Goal: Information Seeking & Learning: Learn about a topic

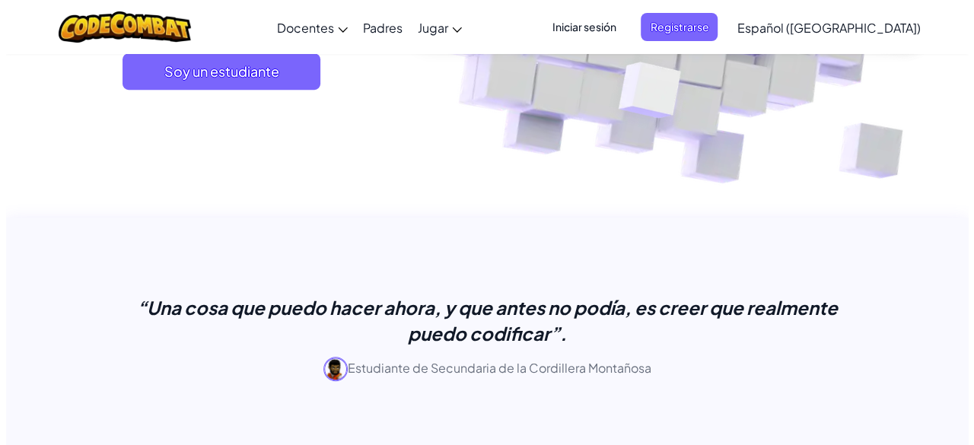
scroll to position [228, 0]
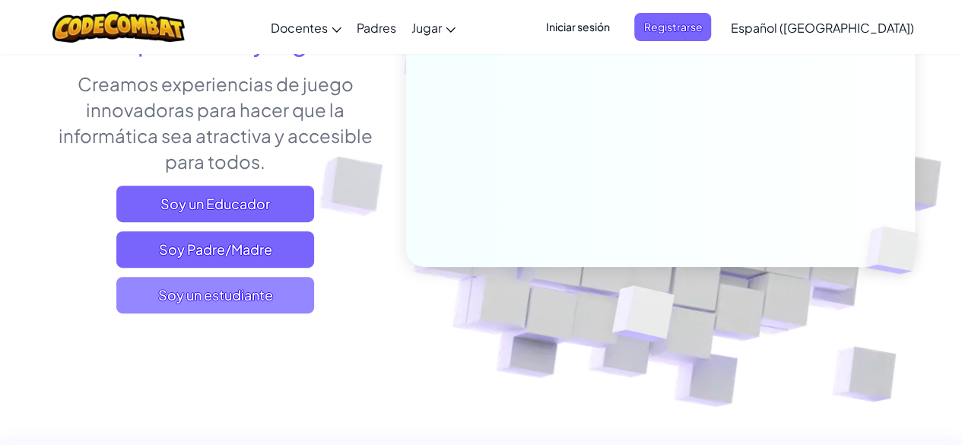
click at [189, 282] on span "Soy un estudiante" at bounding box center [215, 295] width 198 height 37
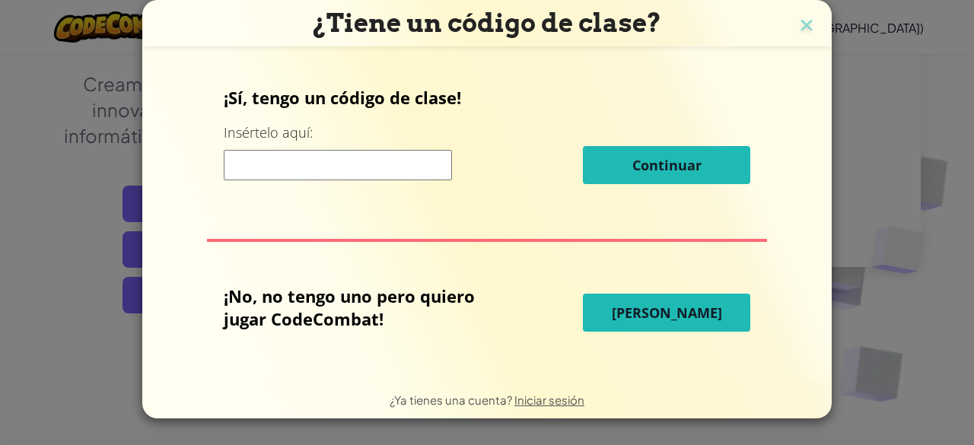
click at [363, 170] on input at bounding box center [338, 165] width 228 height 30
type input "c"
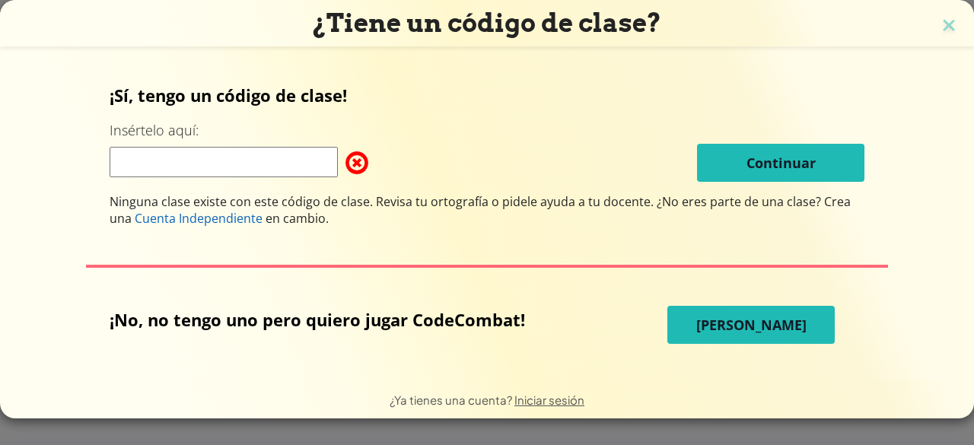
click at [248, 158] on input at bounding box center [224, 162] width 228 height 30
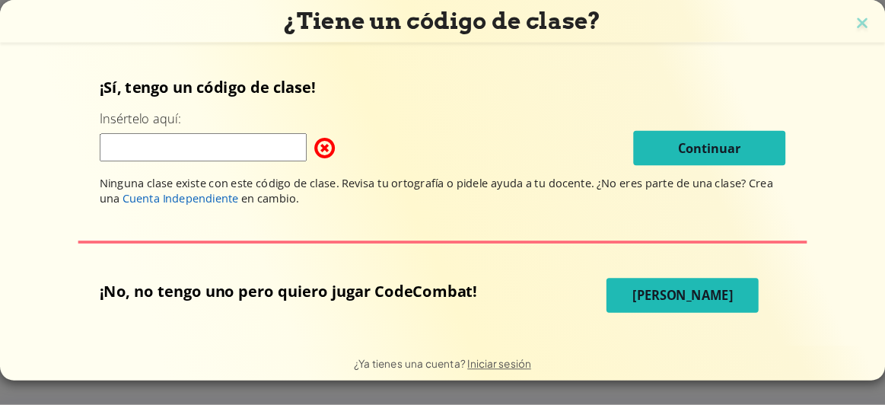
scroll to position [227, 0]
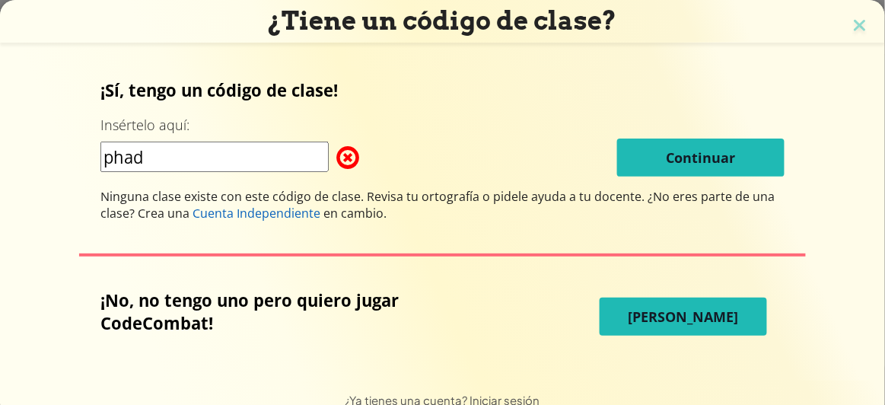
click at [183, 167] on input "phad" at bounding box center [214, 156] width 228 height 30
click at [180, 160] on input "phad" at bounding box center [214, 156] width 228 height 30
click at [181, 158] on input "phad" at bounding box center [214, 156] width 228 height 30
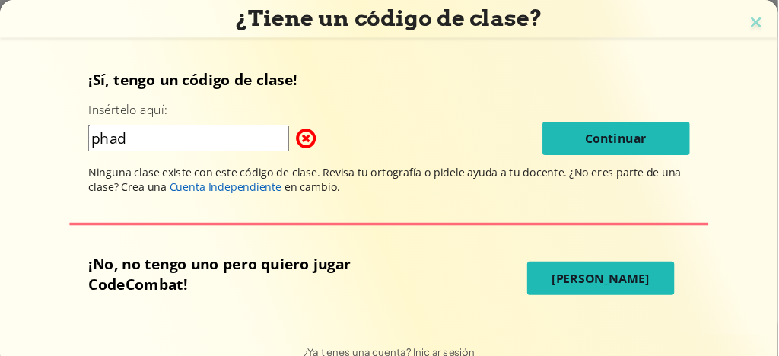
scroll to position [228, 0]
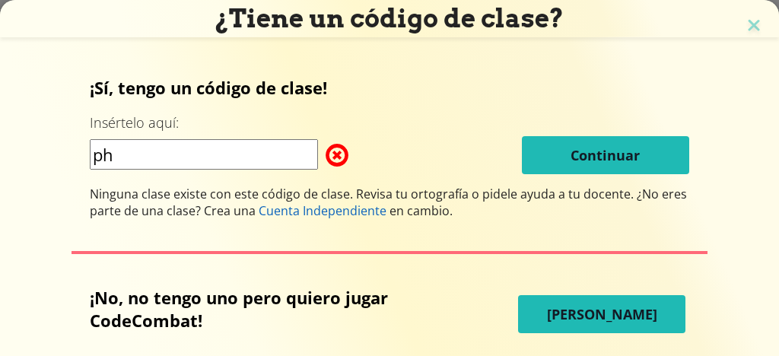
type input "p"
type input "pathSmalleJelly"
drag, startPoint x: 451, startPoint y: 150, endPoint x: 463, endPoint y: 147, distance: 11.8
click at [449, 149] on div "pathSmalleJelly Continuar" at bounding box center [389, 155] width 599 height 38
click at [584, 177] on div "¡Sí, tengo un código de clase! Insértelo aquí: pathSmalleJelly Continuar Ningun…" at bounding box center [389, 147] width 599 height 143
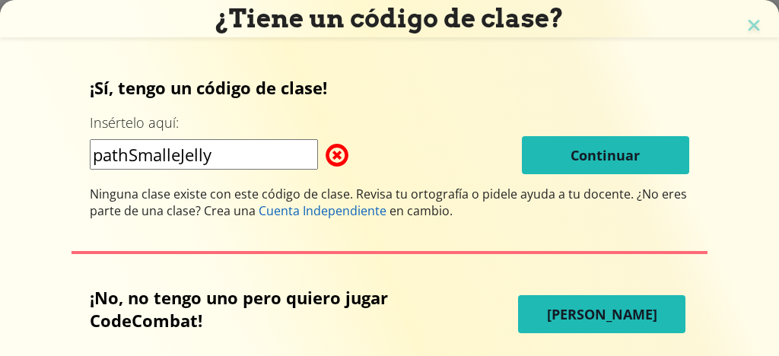
click at [537, 315] on button "Jugar Ahora" at bounding box center [601, 314] width 167 height 38
select select "es-419"
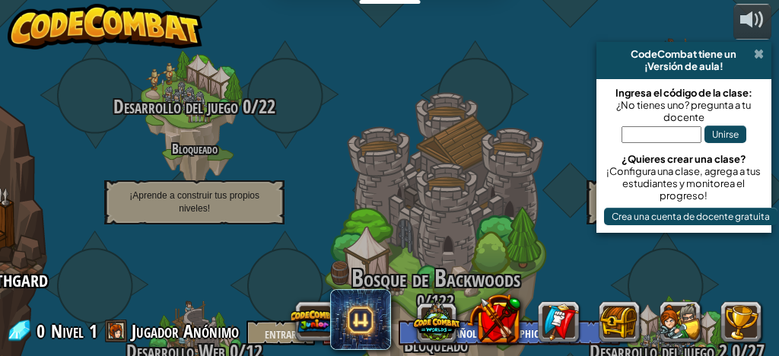
click at [758, 49] on span at bounding box center [759, 54] width 10 height 12
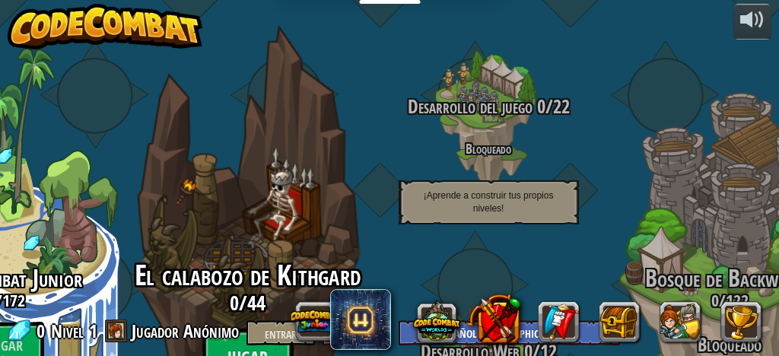
click at [229, 346] on font "Jugar" at bounding box center [247, 357] width 40 height 23
select select "es-419"
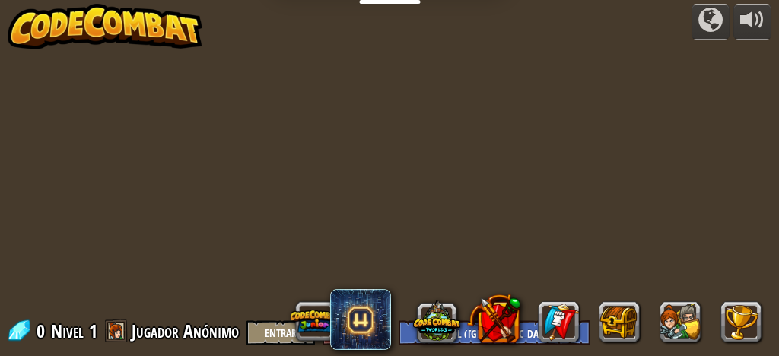
select select "es-419"
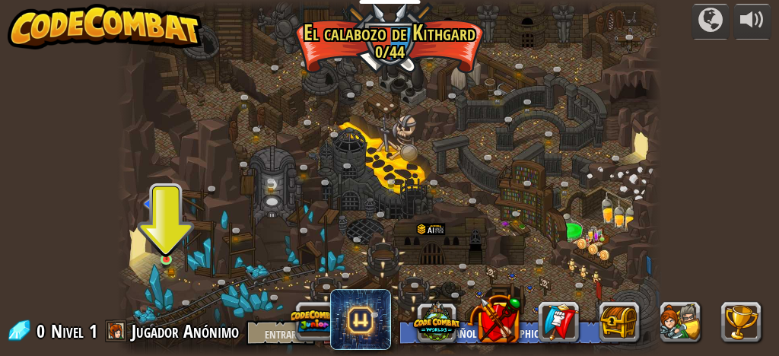
click at [161, 252] on img at bounding box center [166, 249] width 11 height 24
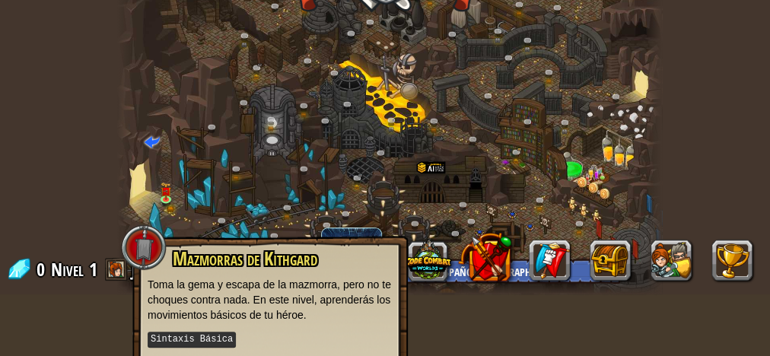
scroll to position [122, 0]
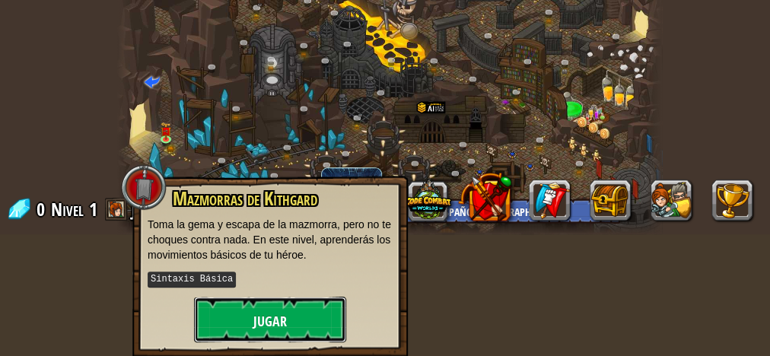
click at [254, 304] on button "Jugar" at bounding box center [270, 320] width 152 height 46
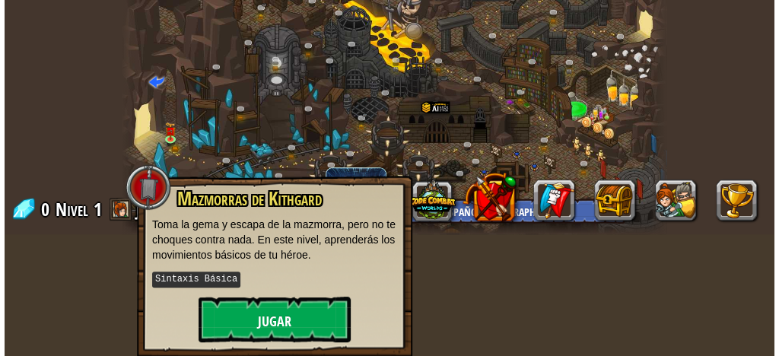
scroll to position [106, 0]
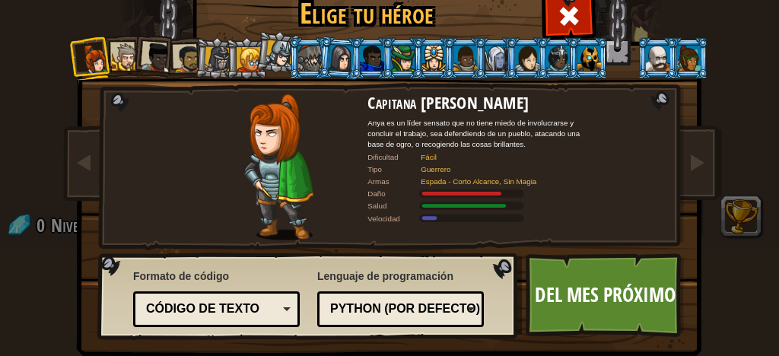
click at [112, 63] on div at bounding box center [126, 57] width 28 height 28
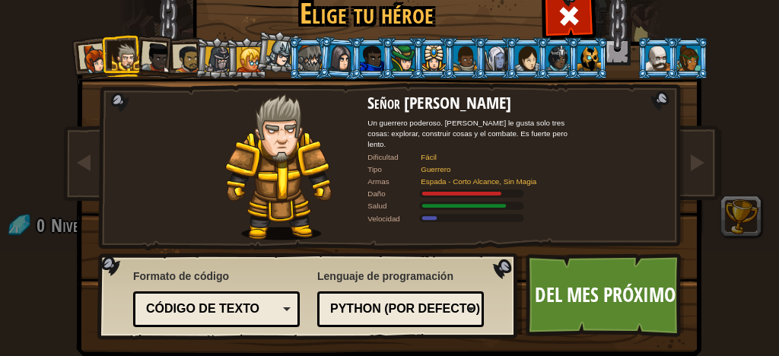
click at [153, 54] on div at bounding box center [156, 58] width 30 height 30
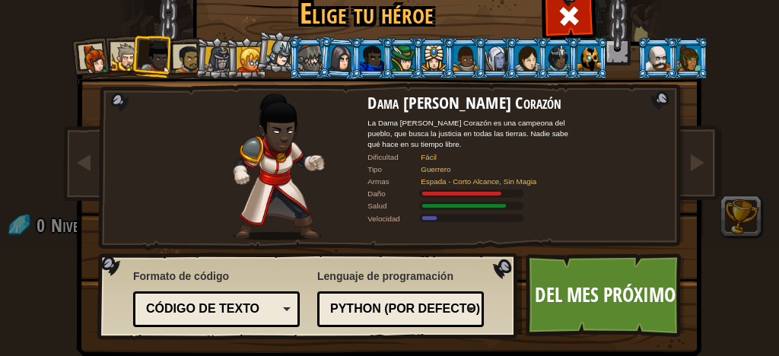
click at [184, 54] on div at bounding box center [187, 59] width 28 height 28
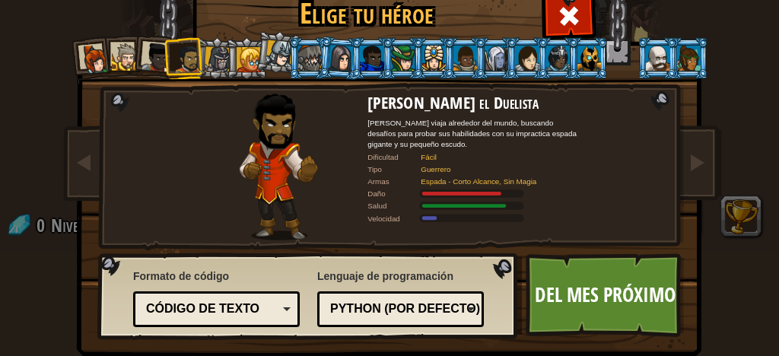
click at [213, 58] on div at bounding box center [218, 59] width 26 height 26
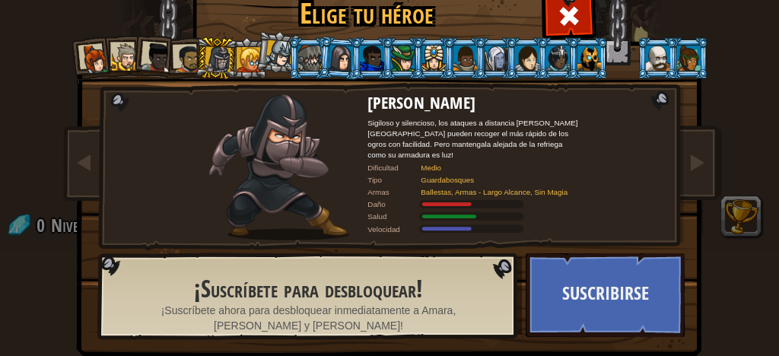
click at [243, 52] on div at bounding box center [249, 59] width 24 height 24
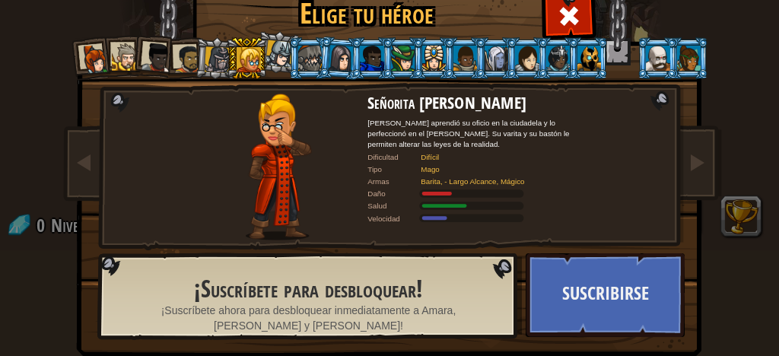
click at [258, 50] on li at bounding box center [246, 58] width 41 height 42
click at [269, 50] on div at bounding box center [279, 53] width 27 height 27
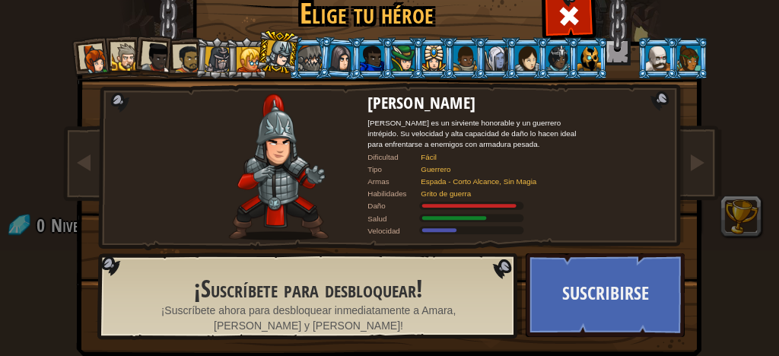
click at [308, 52] on div at bounding box center [310, 58] width 24 height 24
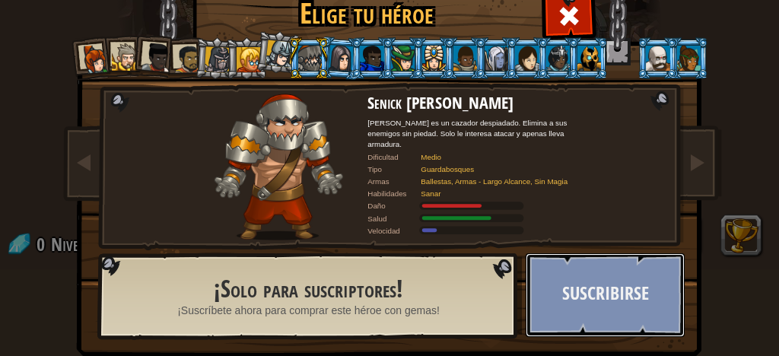
scroll to position [87, 0]
click at [618, 316] on button "Suscribirse" at bounding box center [605, 295] width 159 height 84
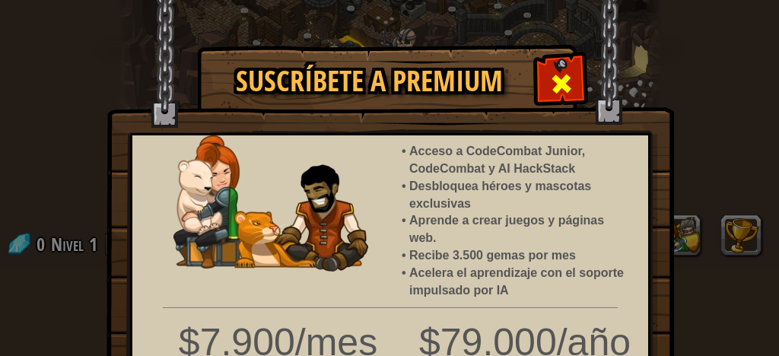
click at [561, 64] on div at bounding box center [561, 82] width 48 height 48
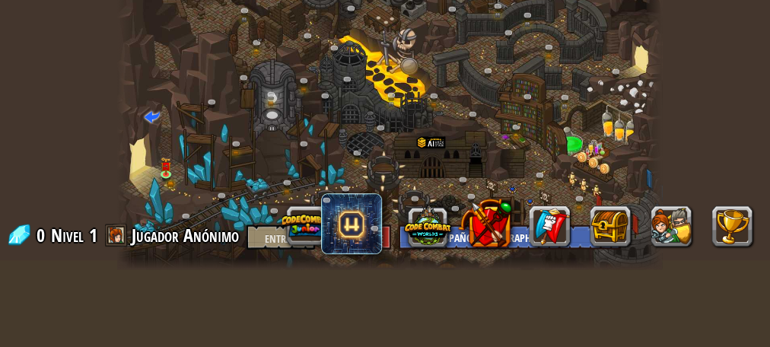
click at [158, 165] on div at bounding box center [389, 91] width 545 height 356
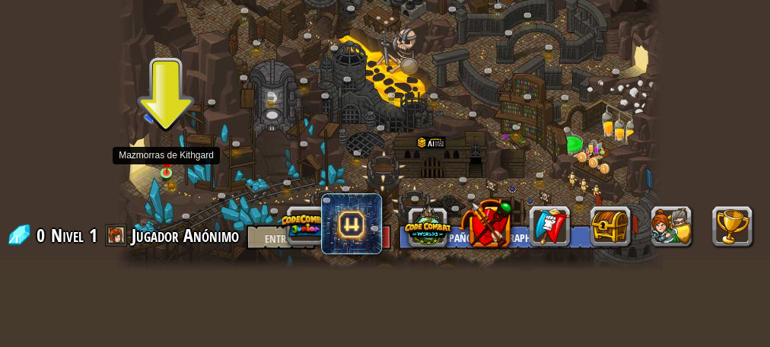
click at [169, 169] on img at bounding box center [166, 162] width 11 height 24
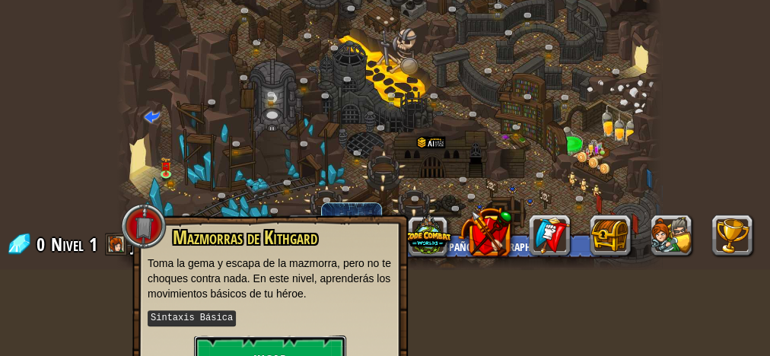
click at [262, 342] on button "Jugar" at bounding box center [270, 358] width 152 height 46
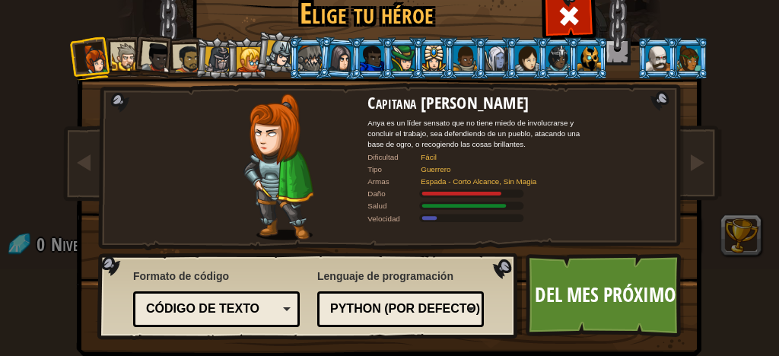
click at [126, 58] on div at bounding box center [126, 57] width 28 height 28
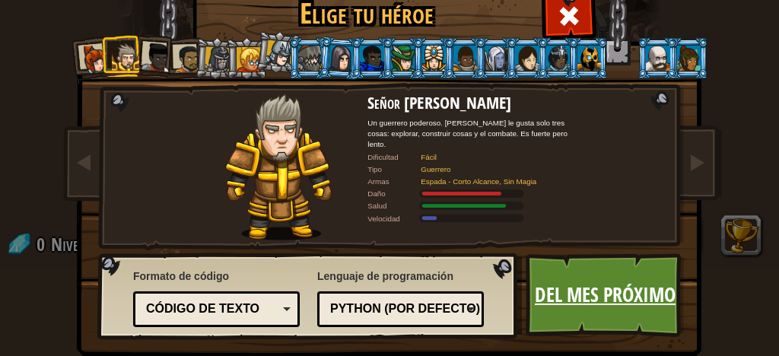
click at [599, 285] on font "Del mes próximo" at bounding box center [605, 294] width 141 height 27
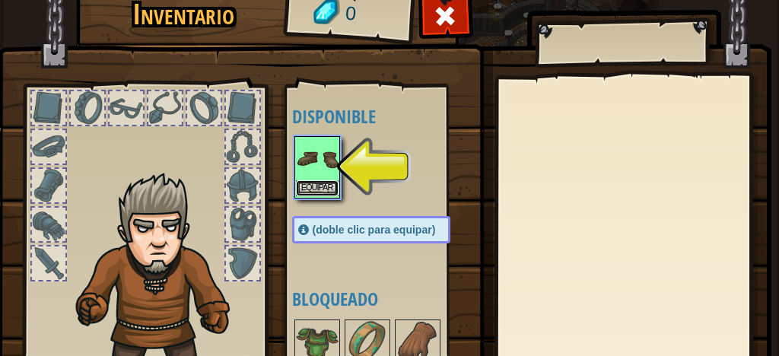
scroll to position [0, 0]
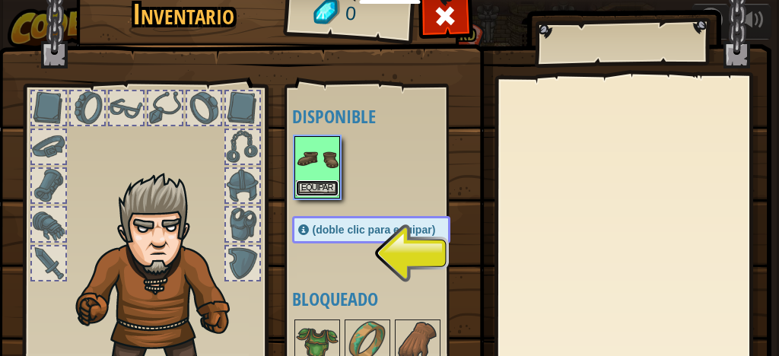
click at [303, 180] on button "Equipar" at bounding box center [317, 188] width 43 height 16
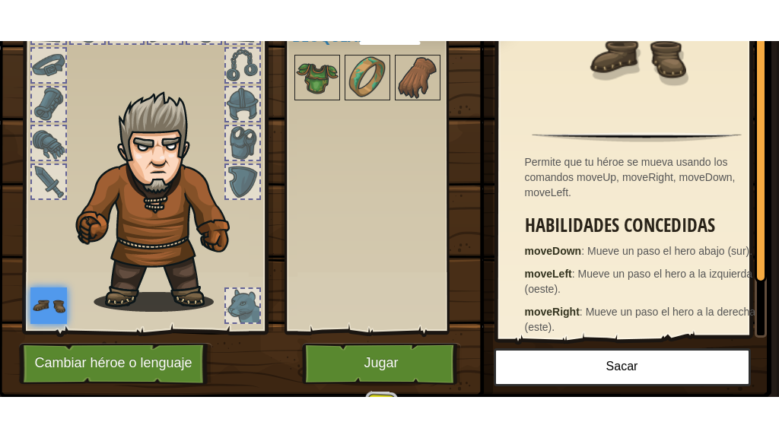
scroll to position [178, 0]
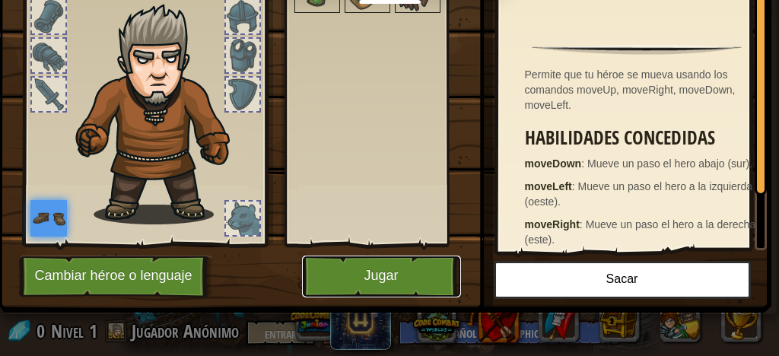
drag, startPoint x: 370, startPoint y: 271, endPoint x: 370, endPoint y: 323, distance: 52.5
click at [370, 270] on font "Jugar" at bounding box center [381, 276] width 34 height 15
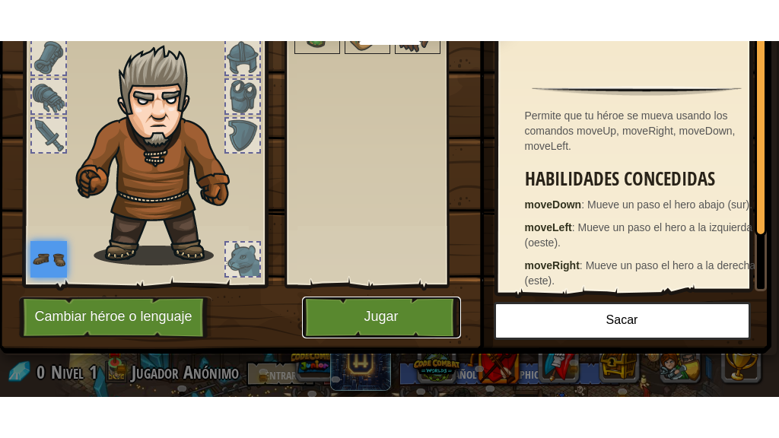
scroll to position [96, 0]
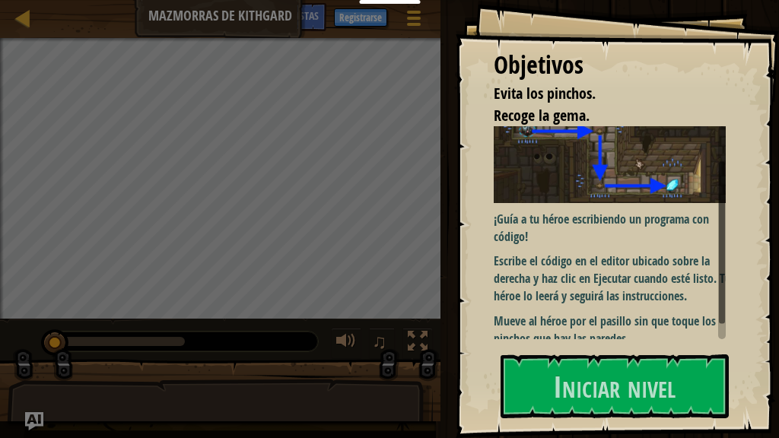
scroll to position [58, 0]
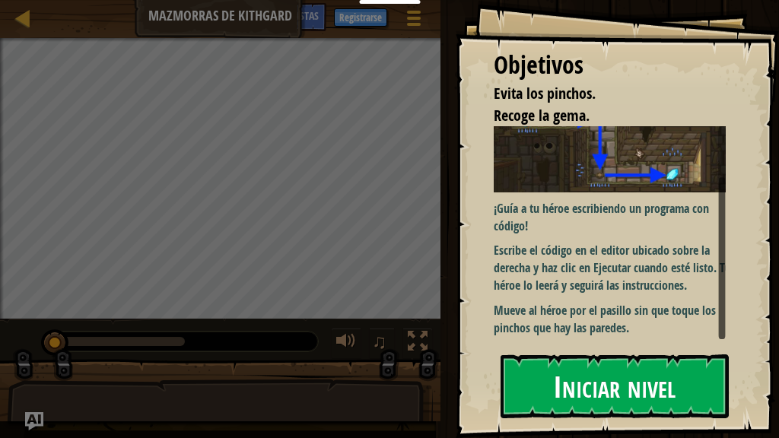
click at [590, 375] on font "Iniciar nivel" at bounding box center [614, 385] width 122 height 41
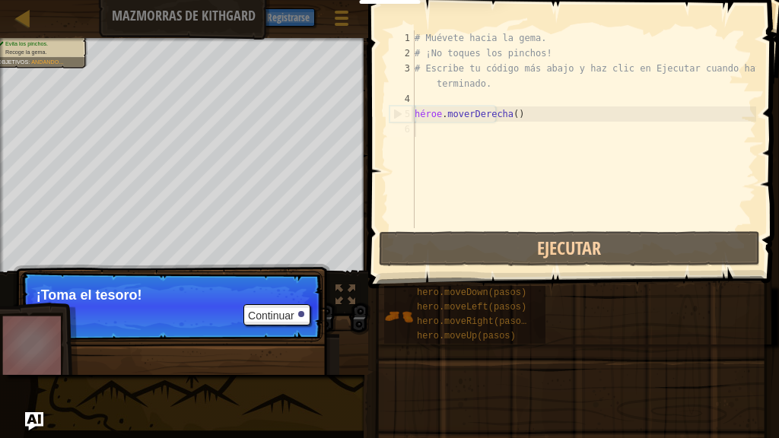
click at [275, 303] on p "Continuar ¡Toma el tesoro!" at bounding box center [172, 307] width 302 height 70
click at [268, 310] on font "Continuar" at bounding box center [271, 316] width 46 height 12
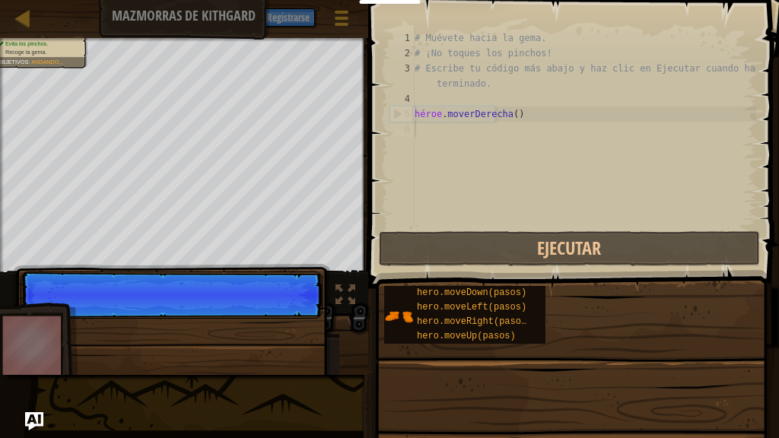
scroll to position [7, 0]
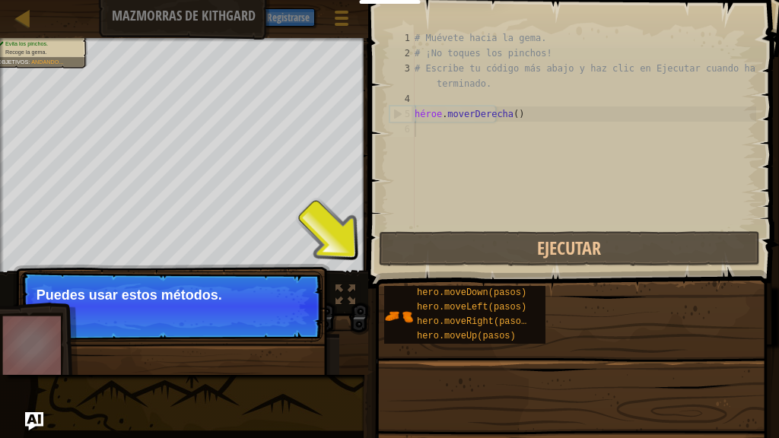
click at [275, 304] on p "Continuar Puedes usar estos métodos." at bounding box center [172, 307] width 302 height 70
drag, startPoint x: 273, startPoint y: 305, endPoint x: 266, endPoint y: 301, distance: 7.8
click at [275, 303] on p "Continuar Puedes usar estos métodos." at bounding box center [172, 307] width 302 height 70
click at [272, 296] on p "Puedes usar estos métodos." at bounding box center [172, 295] width 270 height 15
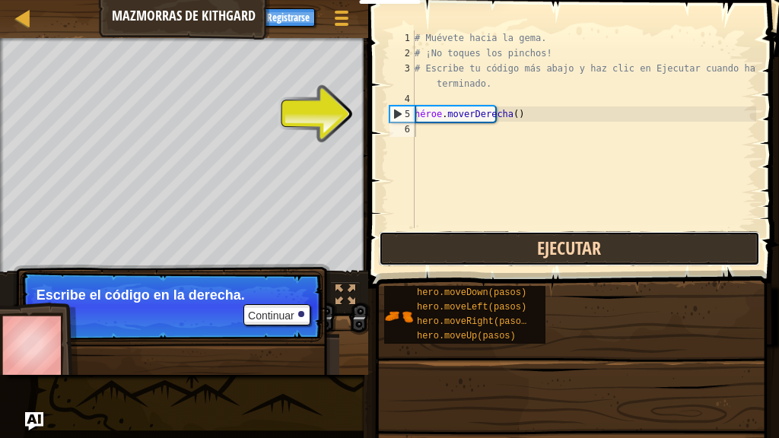
click at [453, 242] on button "Ejecutar" at bounding box center [569, 248] width 381 height 35
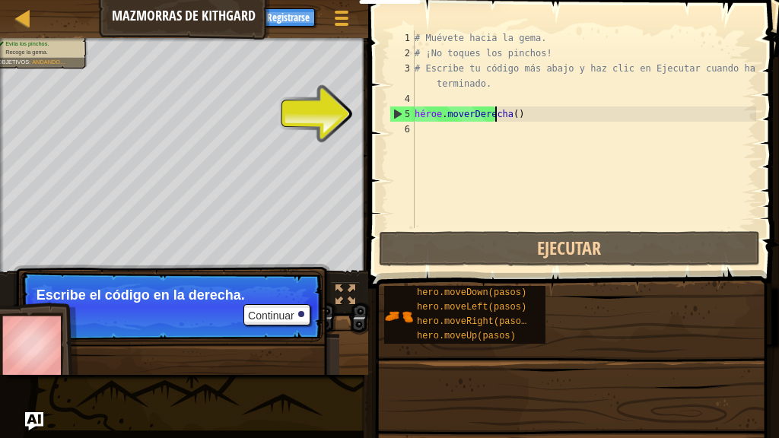
click at [523, 114] on div "# Muévete hacia la gema. # ¡No toques los pinchos! # Escribe tu código más abaj…" at bounding box center [584, 144] width 345 height 228
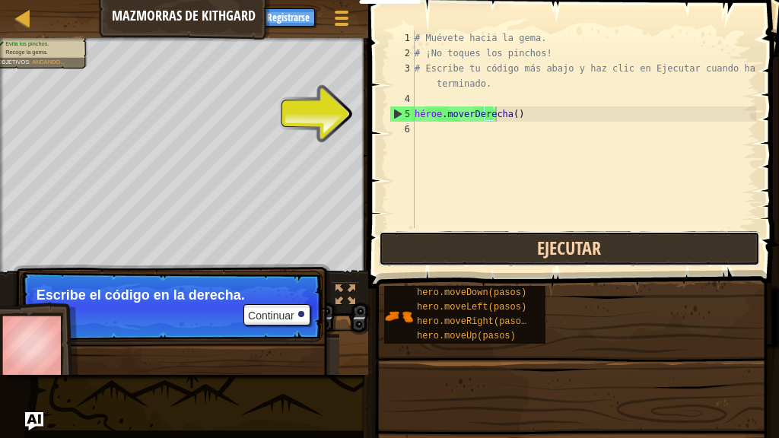
click at [444, 232] on button "Ejecutar" at bounding box center [569, 248] width 381 height 35
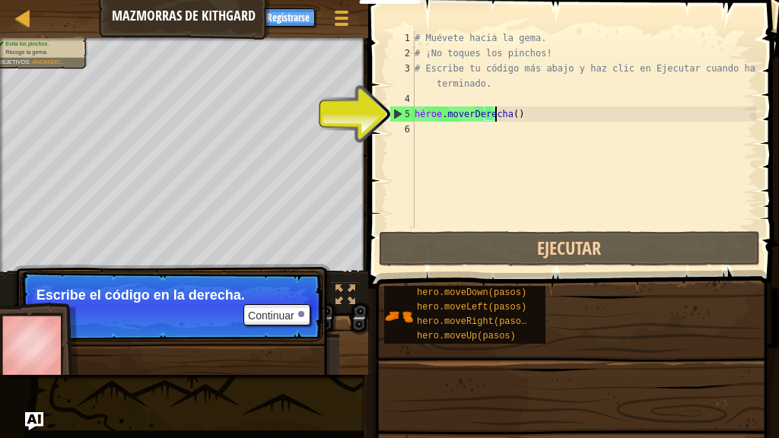
click at [492, 110] on div "# Muévete hacia la gema. # ¡No toques los pinchos! # Escribe tu código más abaj…" at bounding box center [584, 144] width 345 height 228
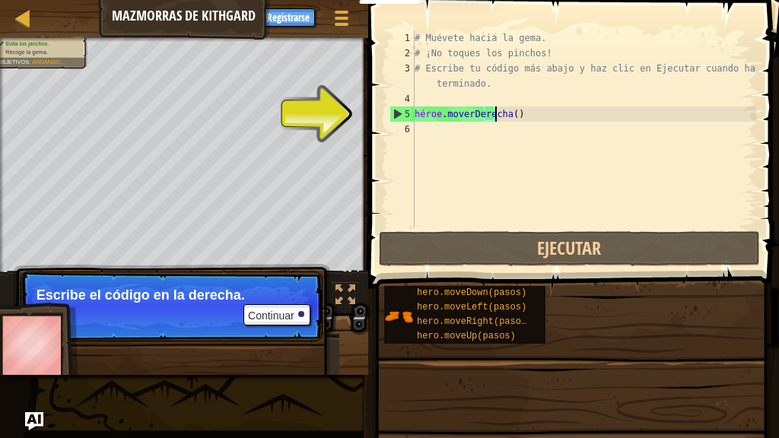
click at [512, 116] on div "# Muévete hacia la gema. # ¡No toques los pinchos! # Escribe tu código más abaj…" at bounding box center [584, 144] width 345 height 228
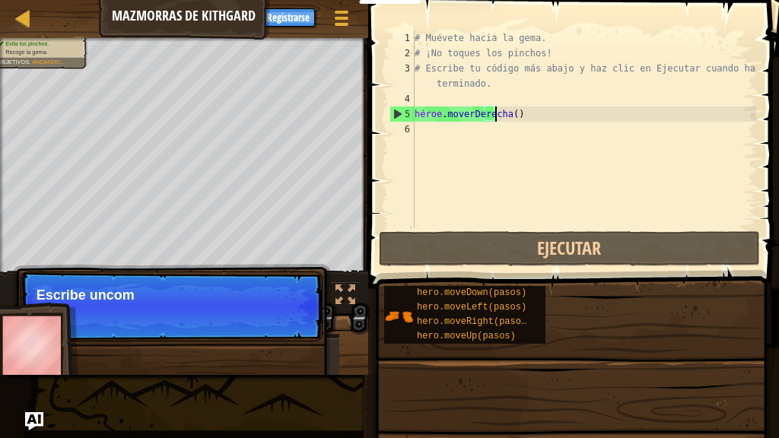
click at [523, 116] on div "# Muévete hacia la gema. # ¡No toques los pinchos! # Escribe tu código más abaj…" at bounding box center [584, 144] width 345 height 228
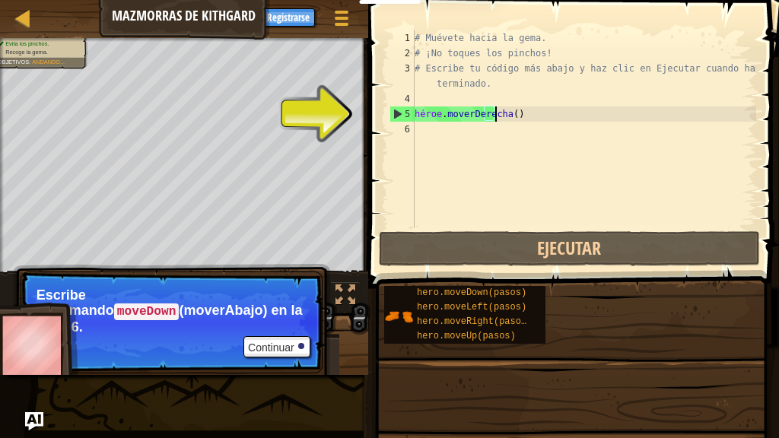
click at [513, 113] on div "# Muévete hacia la gema. # ¡No toques los pinchos! # Escribe tu código más abaj…" at bounding box center [584, 144] width 345 height 228
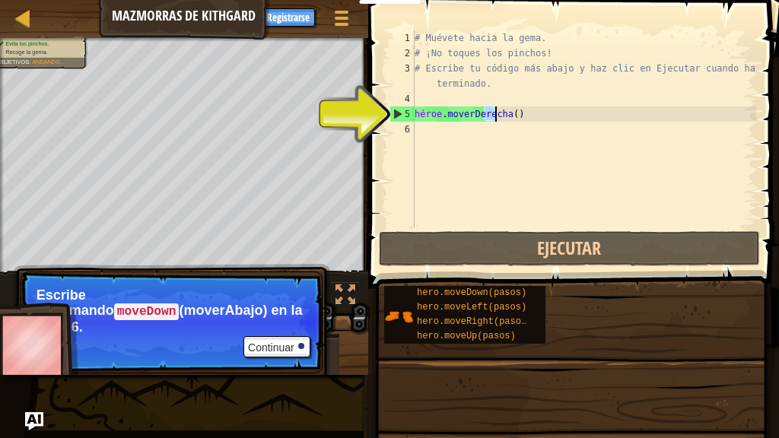
drag, startPoint x: 520, startPoint y: 116, endPoint x: 503, endPoint y: 113, distance: 17.8
click at [520, 116] on div "# Muévete hacia la gema. # ¡No toques los pinchos! # Escribe tu código más abaj…" at bounding box center [584, 129] width 345 height 198
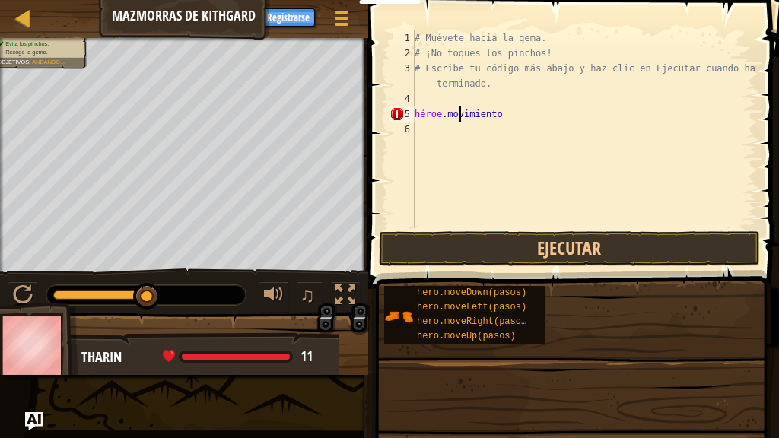
type textarea "hero.mov"
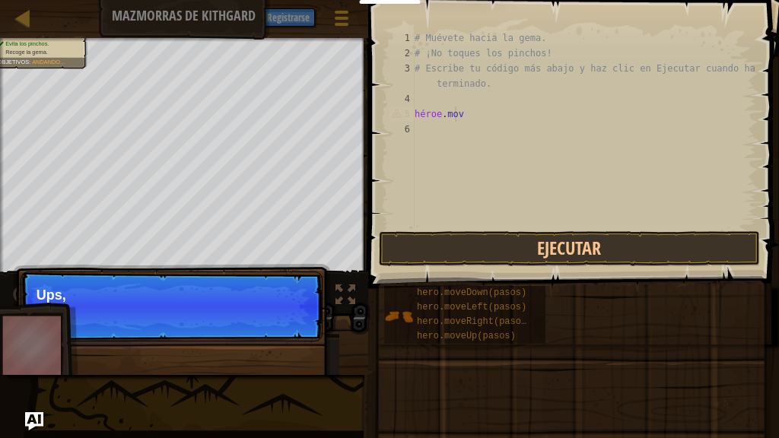
click at [485, 113] on div "# Muévete hacia la gema. # ¡No toques los pinchos! # Escribe tu código más abaj…" at bounding box center [584, 144] width 345 height 228
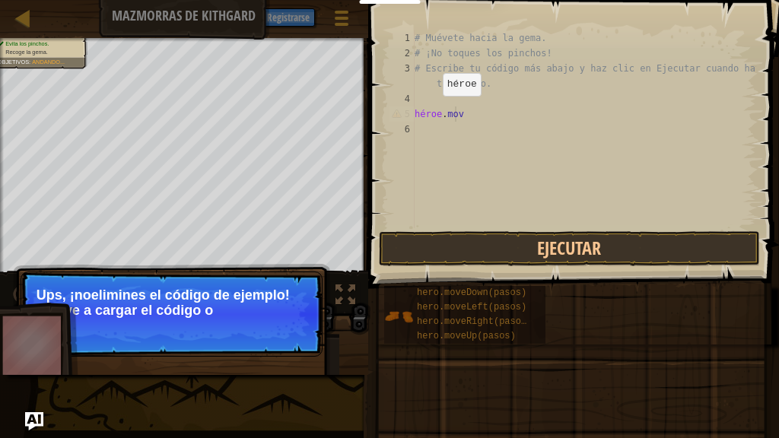
click at [176, 332] on p "↻ Reload Ups, ¡no elimines el código de ejemplo! Vuelve a cargar el código o" at bounding box center [172, 314] width 302 height 85
click at [166, 333] on p "↻ Reload Ups, ¡no elimines el código de ejemplo! Vuelve a cargar el código orig…" at bounding box center [172, 314] width 302 height 85
click at [168, 337] on p "↻ Recargar Ups, ¡no elimina el código de ejemplo! Vuelve a cargar el código ori…" at bounding box center [172, 314] width 302 height 85
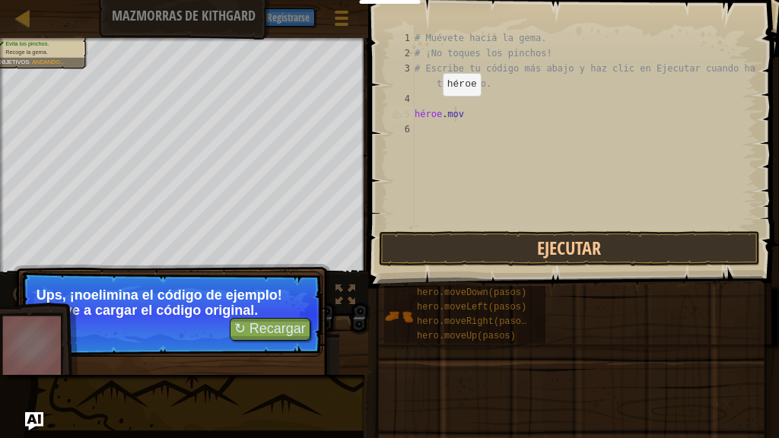
drag, startPoint x: 184, startPoint y: 333, endPoint x: 194, endPoint y: 332, distance: 10.0
click at [187, 332] on p "↻ Recargar Ups, ¡no elimina el código de ejemplo! Vuelve a cargar el código ori…" at bounding box center [172, 314] width 302 height 85
click at [265, 323] on font "↻ Recargar" at bounding box center [270, 328] width 72 height 15
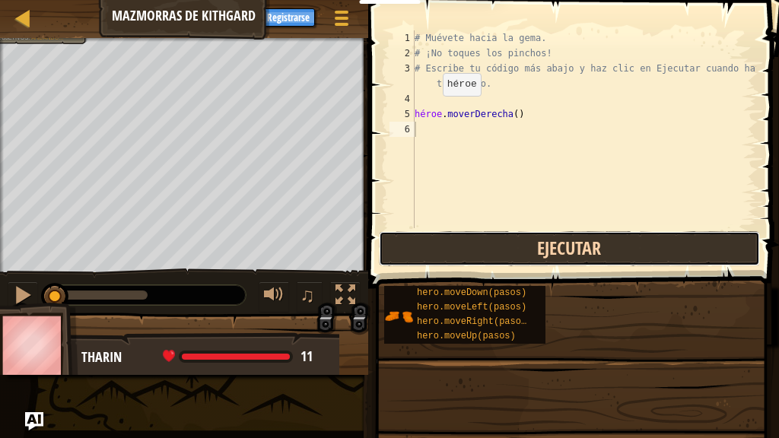
click at [453, 246] on button "Ejecutar" at bounding box center [569, 248] width 381 height 35
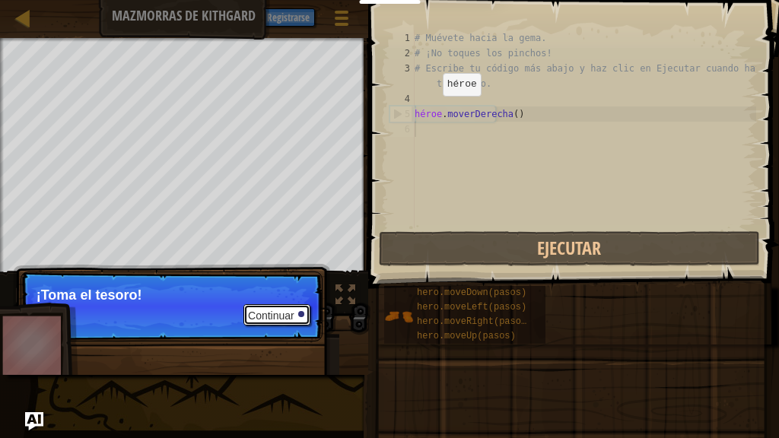
click at [275, 310] on button "Continuar" at bounding box center [276, 314] width 67 height 21
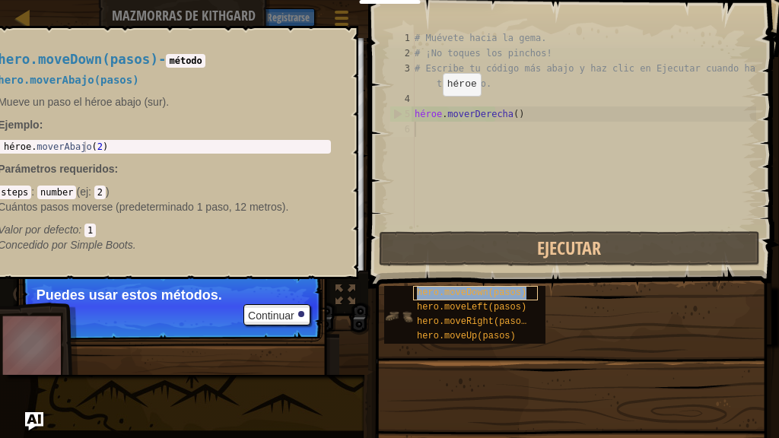
click at [434, 288] on font "hero.moveDown(pasos)" at bounding box center [472, 293] width 110 height 11
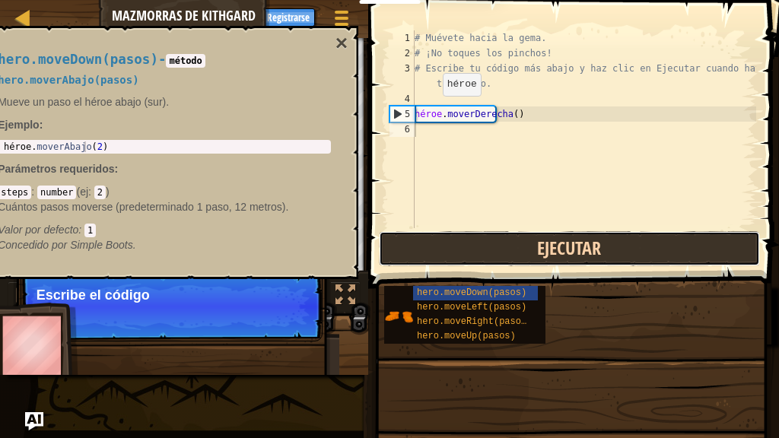
drag, startPoint x: 454, startPoint y: 242, endPoint x: 448, endPoint y: 257, distance: 16.4
click at [451, 248] on button "Ejecutar" at bounding box center [569, 248] width 381 height 35
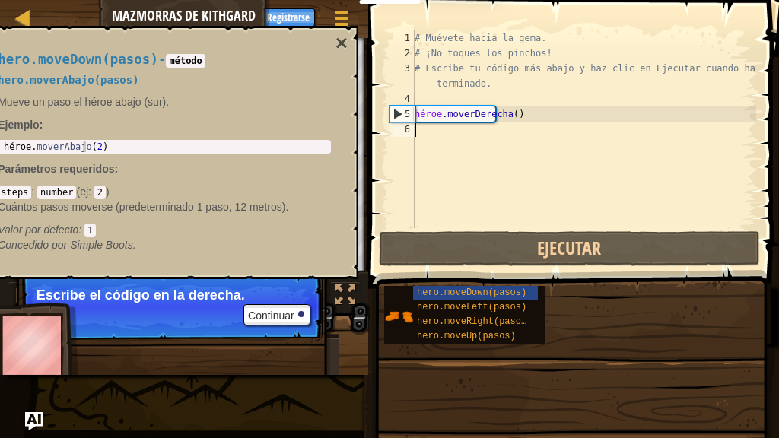
click at [412, 129] on div "6" at bounding box center [401, 129] width 25 height 15
click at [431, 132] on div "# Muévete hacia la gema. # ¡No toques los pinchos! # Escribe tu código más abaj…" at bounding box center [584, 144] width 345 height 228
click at [430, 285] on div "hero.moveDown(pasos) hero.moveLeft(pasos) hero.moveRight(pasos) hero.moveUp(pas…" at bounding box center [575, 314] width 385 height 59
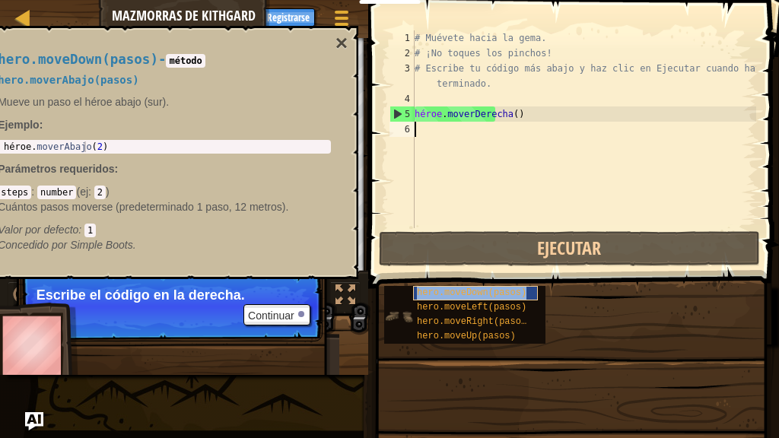
click at [437, 289] on font "hero.moveDown(pasos)" at bounding box center [472, 293] width 110 height 11
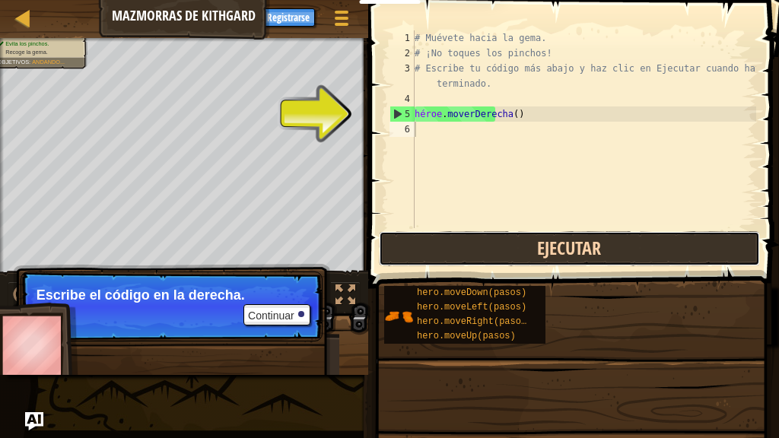
click at [440, 253] on button "Ejecutar" at bounding box center [569, 248] width 381 height 35
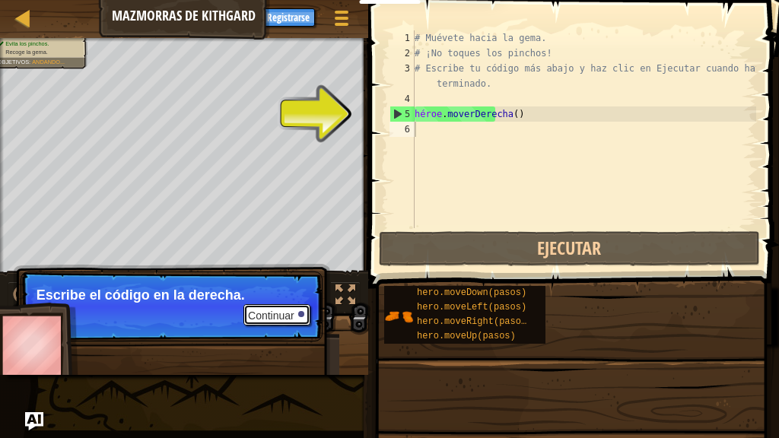
click at [296, 311] on button "Continuar" at bounding box center [276, 314] width 67 height 21
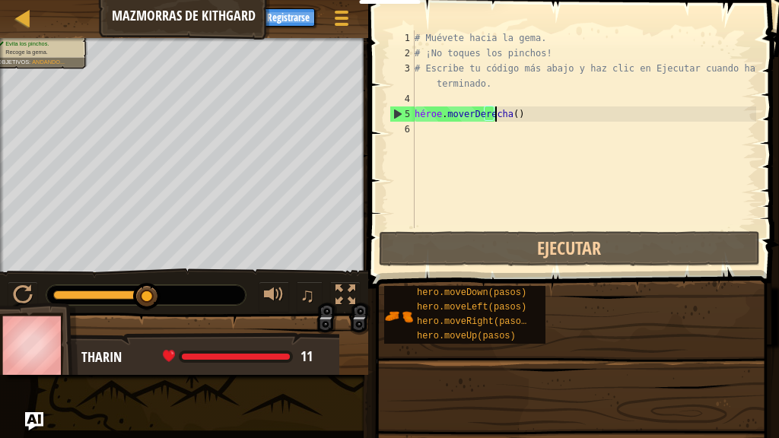
click at [517, 111] on div "# Muévete hacia la gema. # ¡No toques los pinchos! # Escribe tu código más abaj…" at bounding box center [584, 144] width 345 height 228
click at [526, 120] on div "# Muévete hacia la gema. # ¡No toques los pinchos! # Escribe tu código más abaj…" at bounding box center [584, 144] width 345 height 228
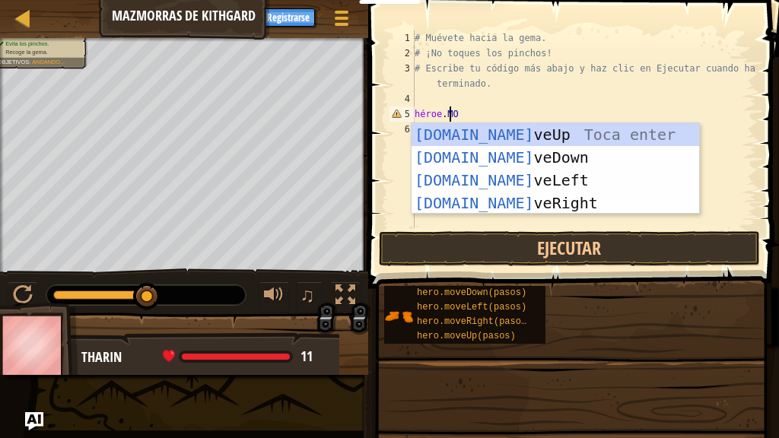
type textarea "hero.MOV"
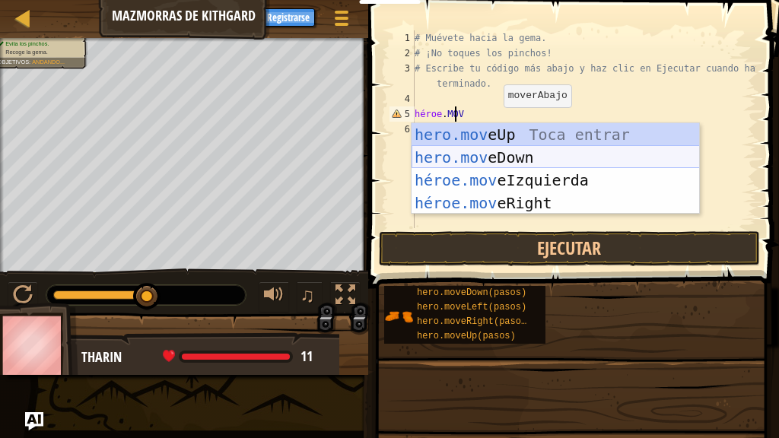
click at [498, 165] on div "hero.mov eUp Toca entrar hero.mov eDown Toca Enter héroe.mov eIzquierda Toca En…" at bounding box center [556, 191] width 288 height 137
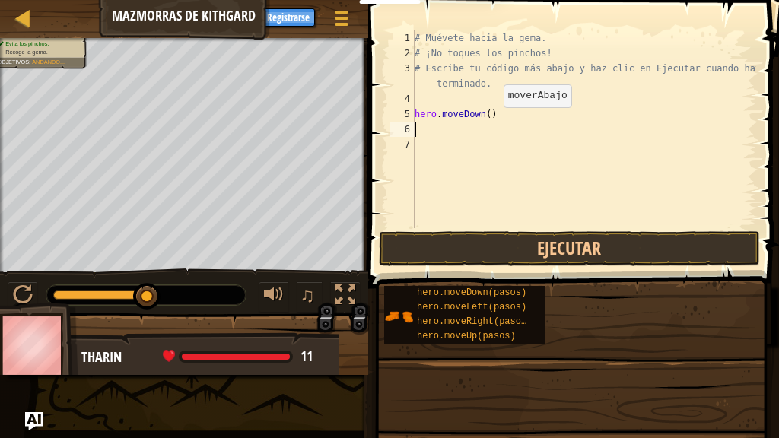
scroll to position [7, 0]
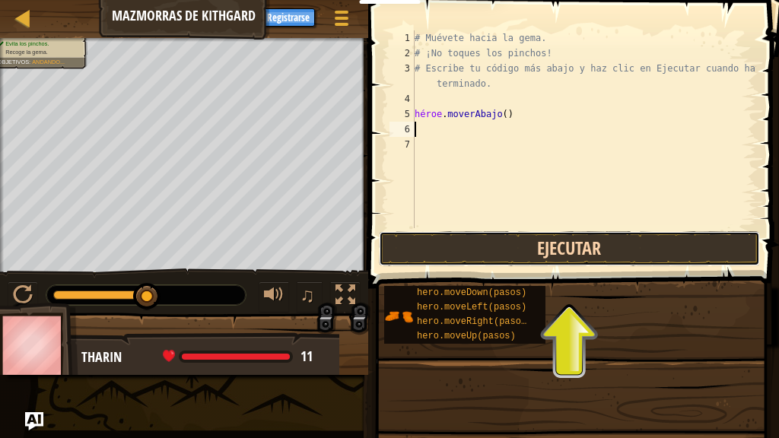
click at [418, 233] on button "Ejecutar" at bounding box center [569, 248] width 381 height 35
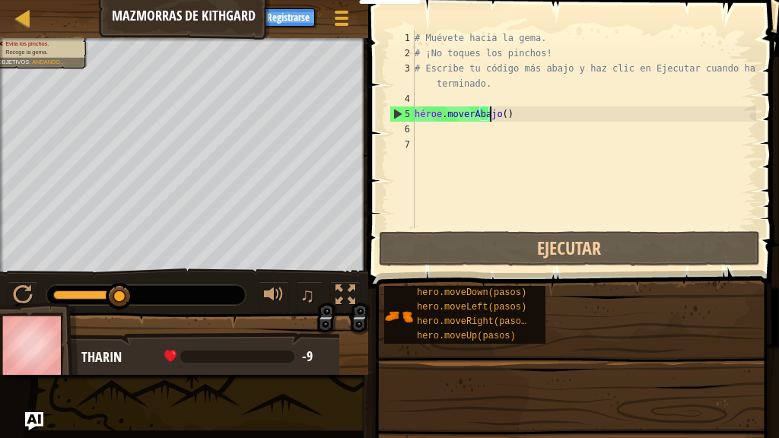
click at [507, 116] on div "# Muévete hacia la gema. # ¡No toques los pinchos! # Escribe tu código más abaj…" at bounding box center [584, 144] width 345 height 228
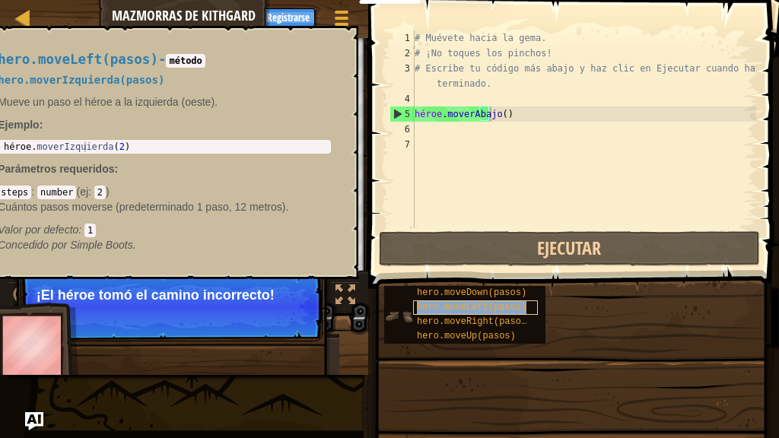
click at [423, 314] on div "hero.moveLeft(pasos)" at bounding box center [475, 307] width 125 height 14
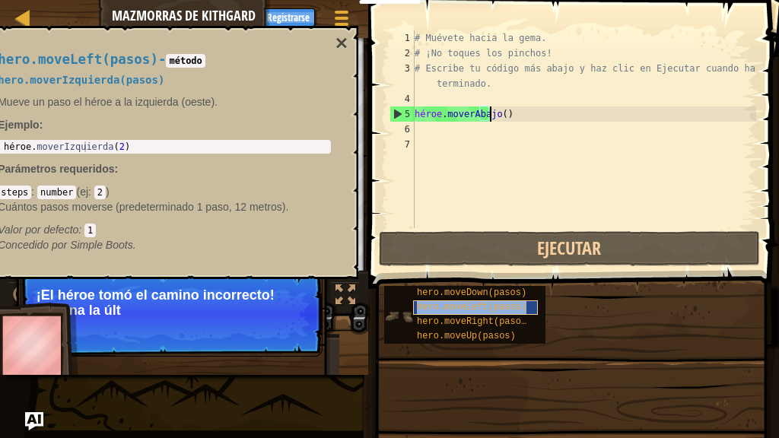
click at [423, 314] on div "hero.moveLeft(pasos)" at bounding box center [475, 307] width 125 height 14
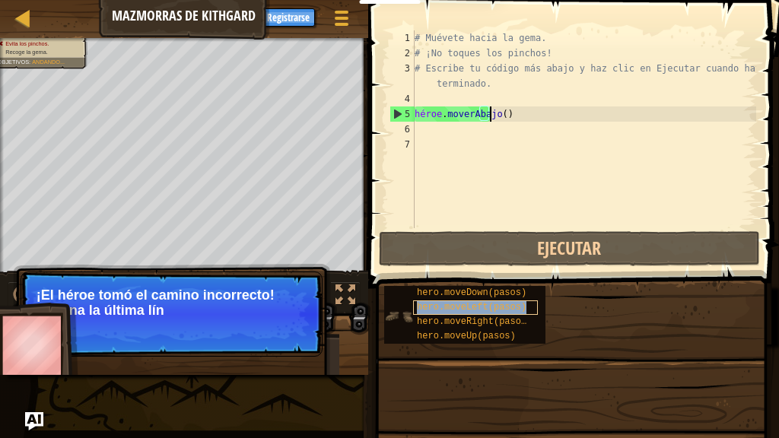
click at [423, 314] on div "hero.moveLeft(pasos)" at bounding box center [475, 307] width 125 height 14
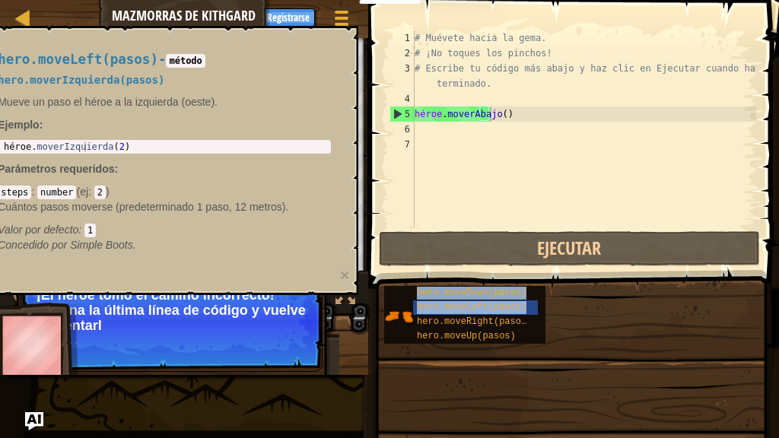
drag, startPoint x: 423, startPoint y: 313, endPoint x: 446, endPoint y: 214, distance: 102.2
click at [446, 214] on div "Pistas hero.moveDown() 1 2 3 4 5 6 7 # Muévete hacia la gema. # ¡No toques los …" at bounding box center [571, 215] width 415 height 431
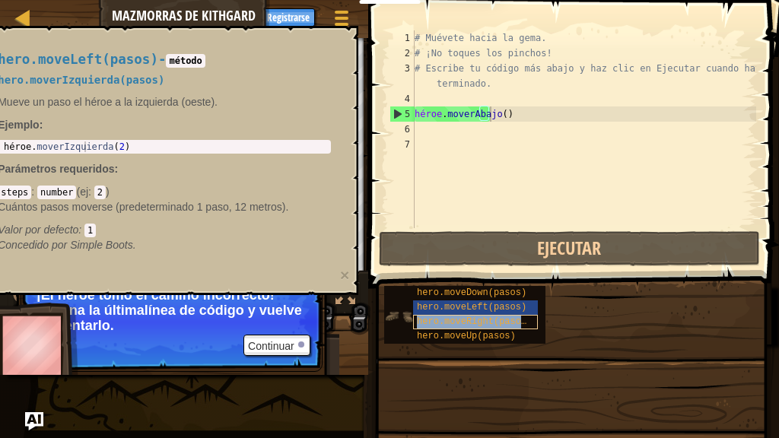
click at [428, 319] on font "hero.moveRight(pasos)" at bounding box center [474, 321] width 115 height 11
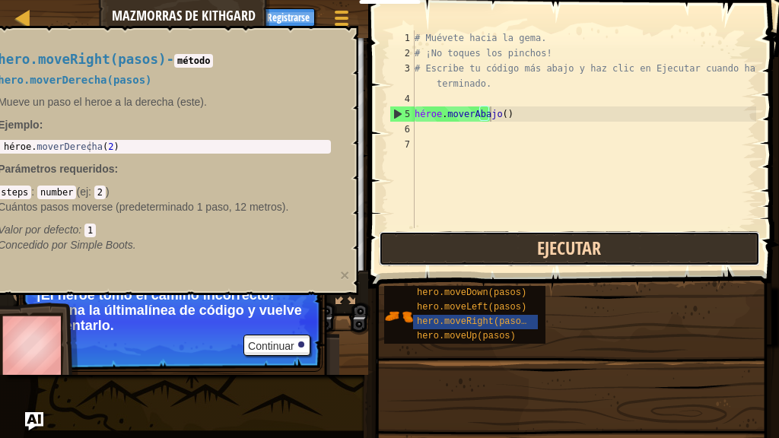
click at [479, 240] on button "Ejecutar" at bounding box center [569, 248] width 381 height 35
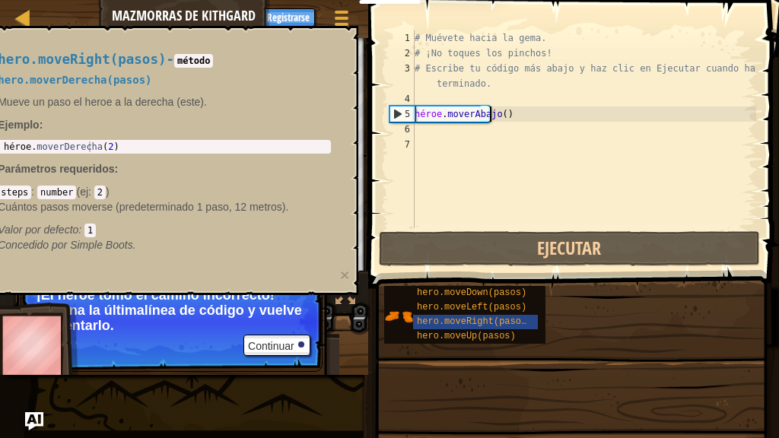
click at [505, 119] on div "# Muévete hacia la gema. # ¡No toques los pinchos! # Escribe tu código más abaj…" at bounding box center [584, 144] width 345 height 228
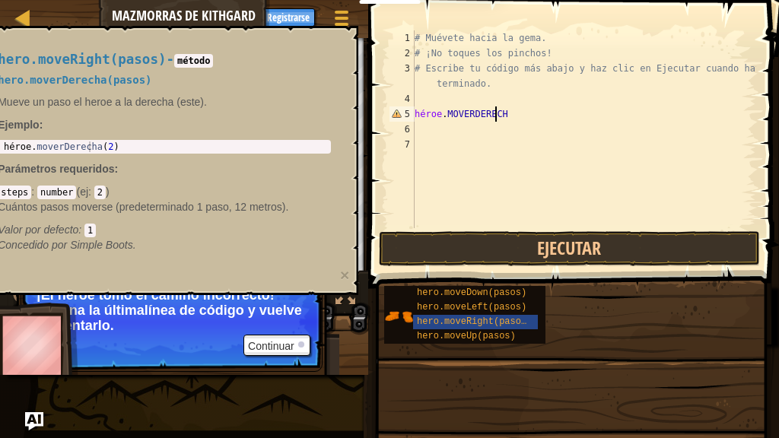
type textarea "hero.MOVERDERECHA"
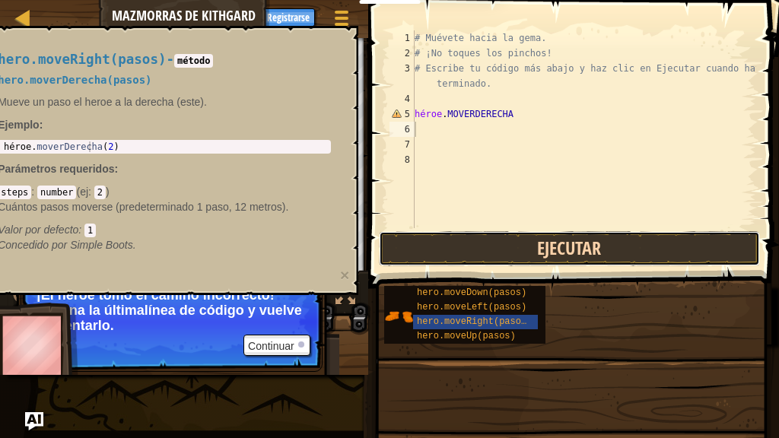
click at [463, 242] on button "Ejecutar" at bounding box center [569, 248] width 381 height 35
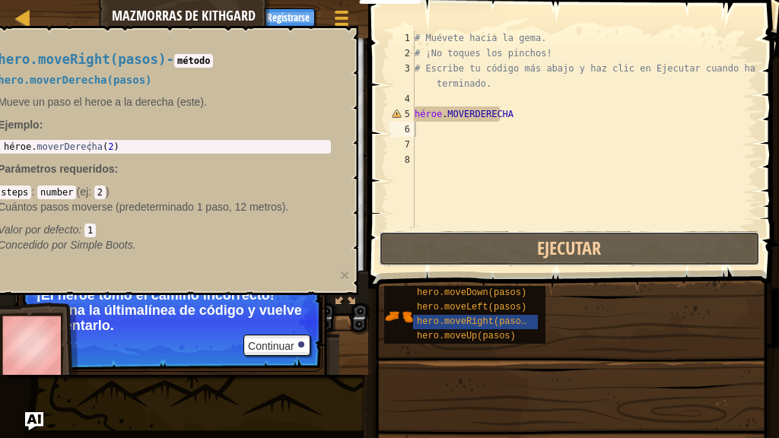
drag, startPoint x: 463, startPoint y: 242, endPoint x: 419, endPoint y: 148, distance: 103.8
click at [419, 148] on div "1 2 3 4 5 6 7 8 # Muévete hacia la gema. # ¡No toques los pinchos! # Escribe tu…" at bounding box center [571, 174] width 415 height 333
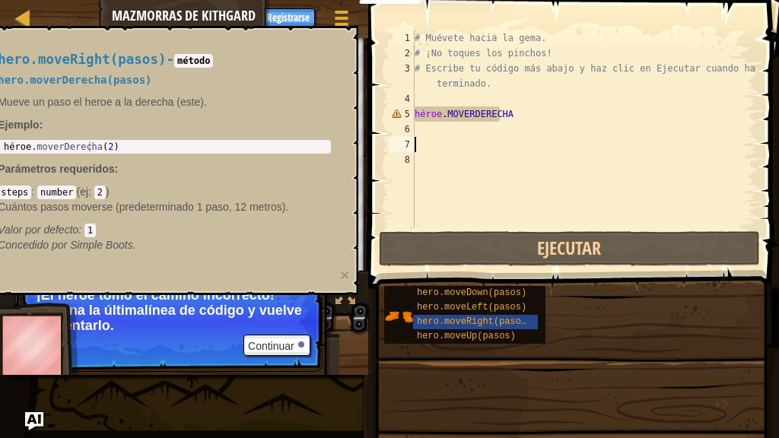
click at [419, 148] on div "# Muévete hacia la gema. # ¡No toques los pinchos! # Escribe tu código más abaj…" at bounding box center [584, 144] width 345 height 228
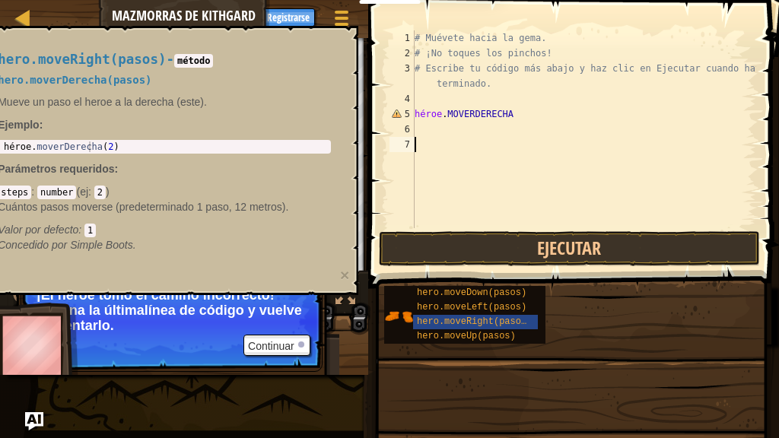
click at [408, 145] on font "7" at bounding box center [407, 144] width 5 height 11
type textarea "hero.MOVERDERECHA"
type textarea "hero.moveRight(2)"
click at [145, 144] on div "héroe . moverDerecha ( 2 )" at bounding box center [165, 157] width 328 height 32
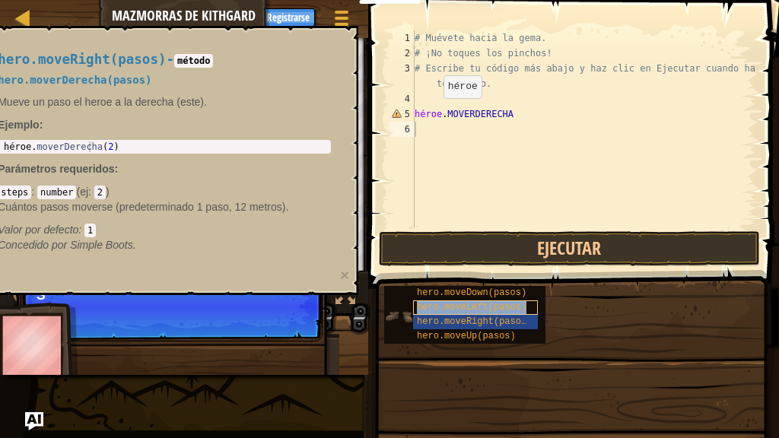
click at [434, 311] on font "hero.moveLeft(pasos)" at bounding box center [472, 307] width 110 height 11
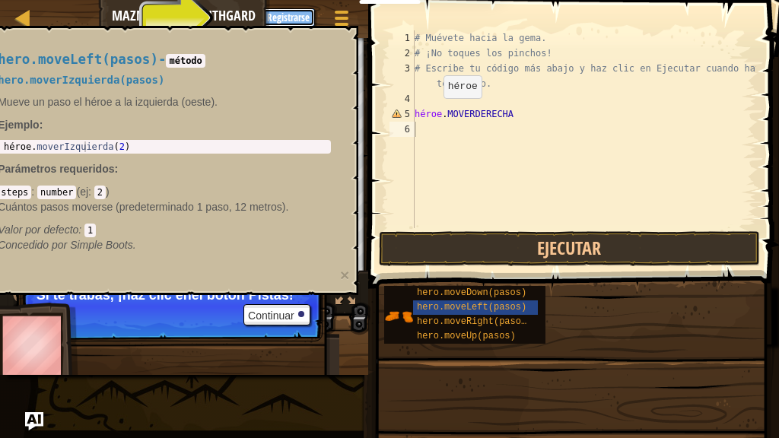
click at [302, 8] on button "Registrarse" at bounding box center [288, 17] width 53 height 18
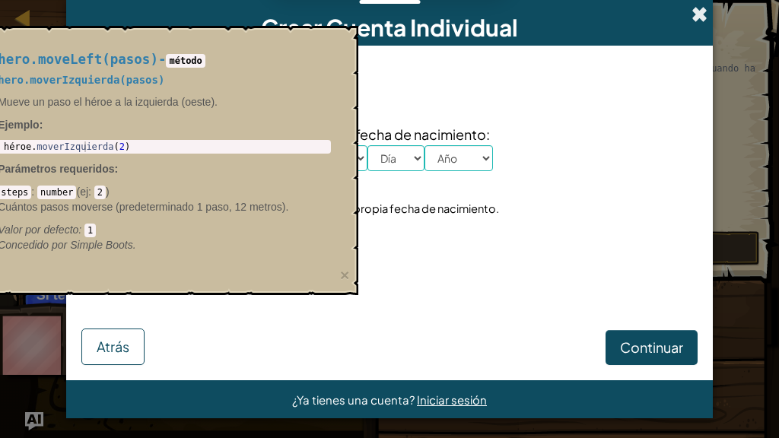
click at [694, 14] on span at bounding box center [699, 14] width 16 height 16
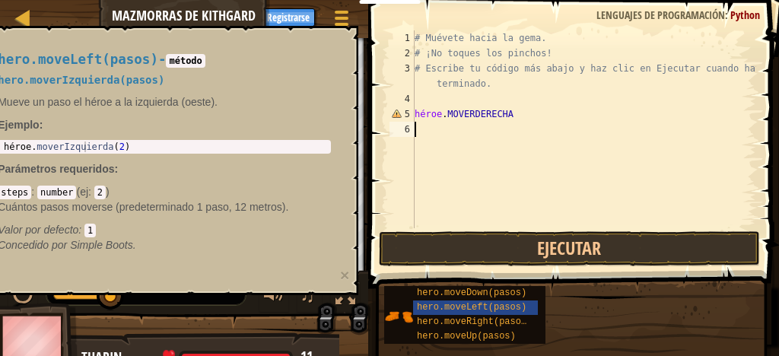
click at [507, 110] on div "# Muévete hacia la gema. # ¡No toques los pinchos! # Escribe tu código más abaj…" at bounding box center [584, 144] width 345 height 228
type textarea "hero.MOVERDERECHA"
click at [537, 127] on div "# Muévete hacia la gema. # ¡No toques los pinchos! # Escribe tu código más abaj…" at bounding box center [584, 144] width 345 height 228
type textarea "h"
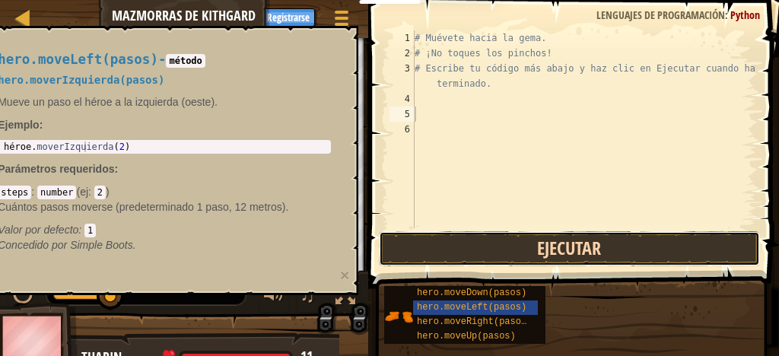
click at [488, 247] on button "Ejecutar" at bounding box center [569, 248] width 381 height 35
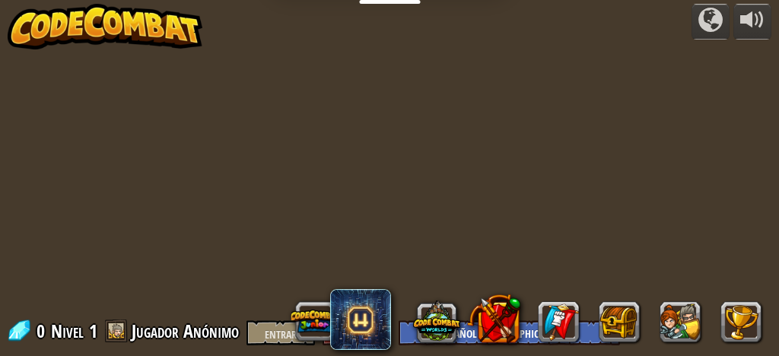
select select "es-419"
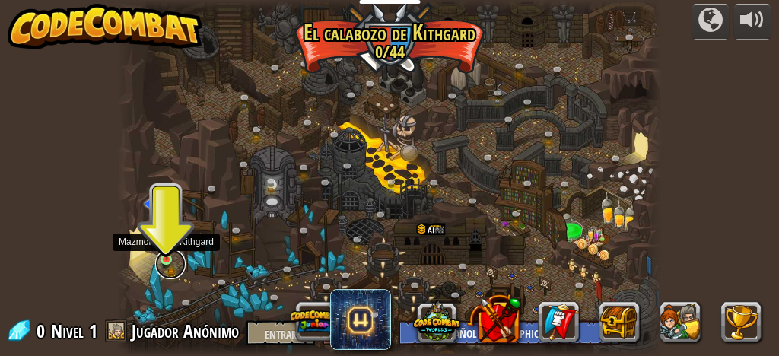
click at [161, 260] on link at bounding box center [170, 264] width 30 height 30
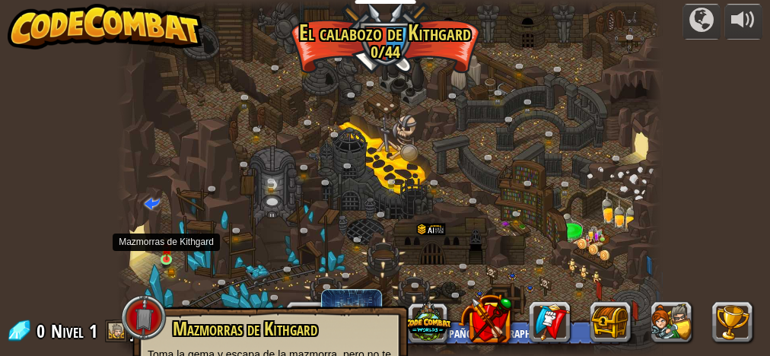
click at [168, 259] on img at bounding box center [166, 249] width 11 height 24
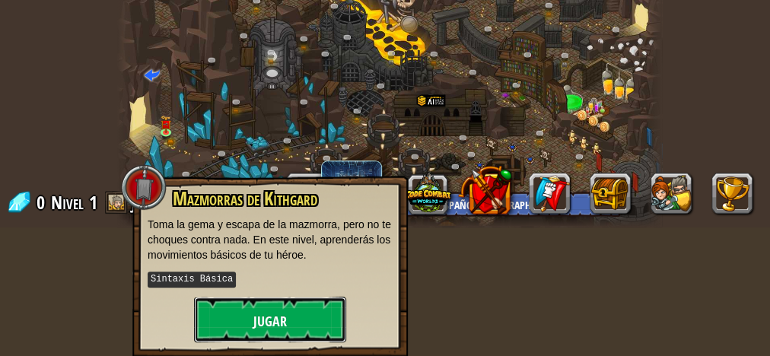
click at [271, 304] on button "Jugar" at bounding box center [270, 320] width 152 height 46
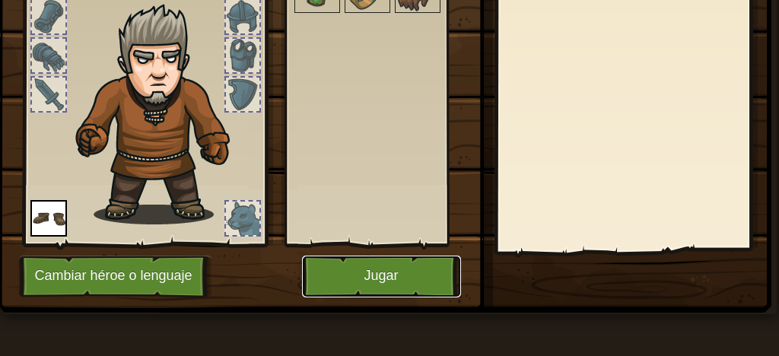
scroll to position [45, 0]
click at [383, 256] on button "Jugar" at bounding box center [381, 277] width 159 height 42
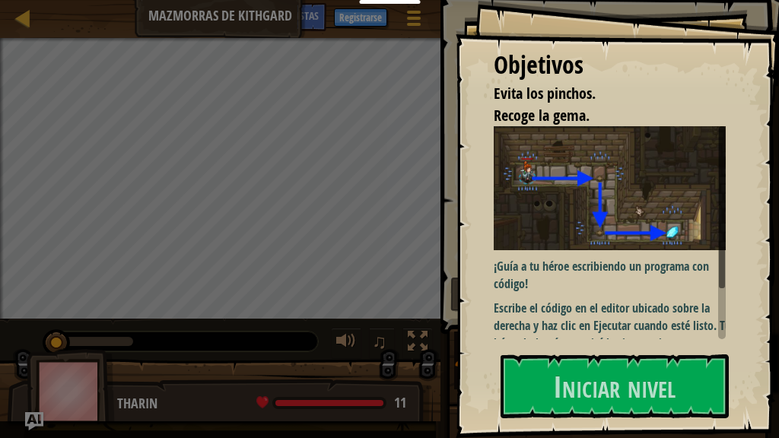
click at [592, 271] on div "Objetivos Evita los pinchos. Recoge la gema. ¡Guía a tu héroe escribiendo un pr…" at bounding box center [617, 219] width 323 height 438
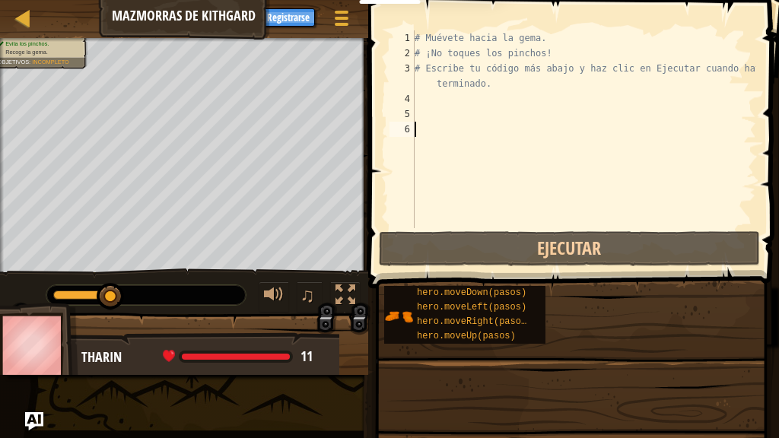
click at [430, 106] on div "# Muévete hacia la gema. # ¡No toques los pinchos! # Escribe tu código más abaj…" at bounding box center [584, 144] width 345 height 228
type textarea "H"
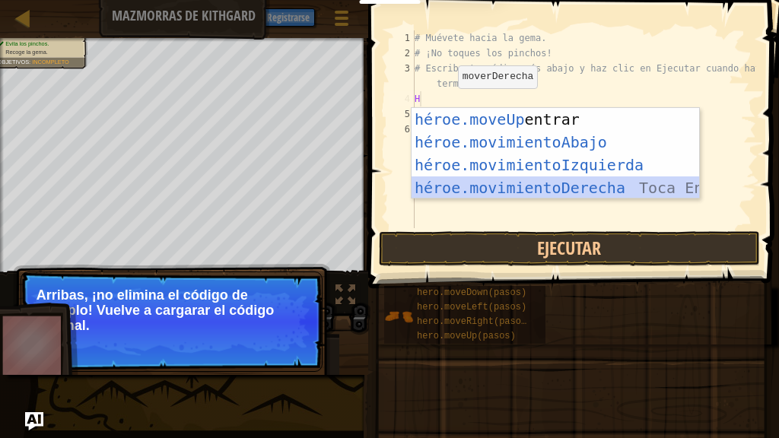
click at [454, 180] on div "héroe.moveUp Toca entrar héroe.movimientoAbajo ​ Toca Enter héroe.movimientoIzq…" at bounding box center [556, 176] width 288 height 137
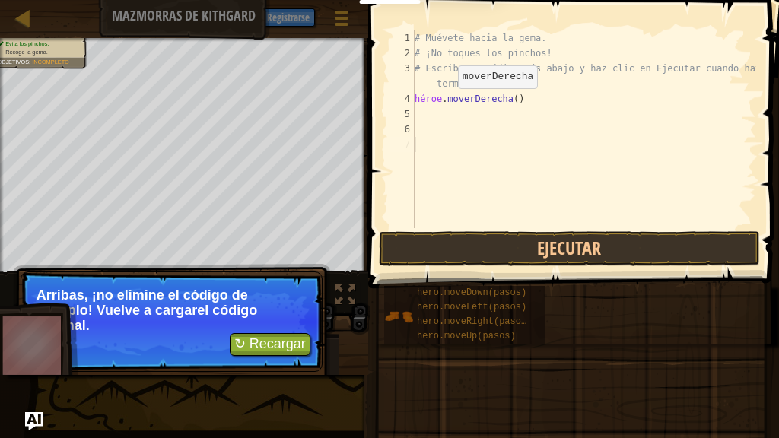
click at [454, 180] on div "# Muévete hacia la gema. # ¡No toques los pinchos! # Escribe tu código más abaj…" at bounding box center [584, 144] width 345 height 228
click at [256, 331] on p "Arriba s, ¡no elimine el código de ejemplo! Vuelve a cargar el código original." at bounding box center [172, 311] width 270 height 46
click at [272, 346] on font "↻ Recargar" at bounding box center [270, 343] width 72 height 15
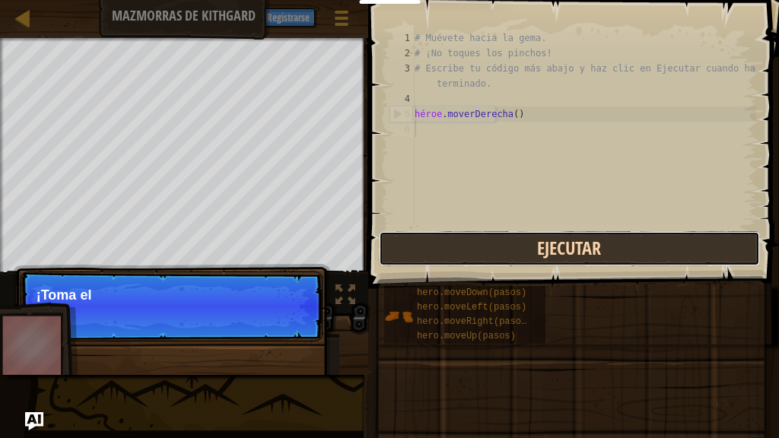
click at [438, 240] on button "Ejecutar" at bounding box center [569, 248] width 381 height 35
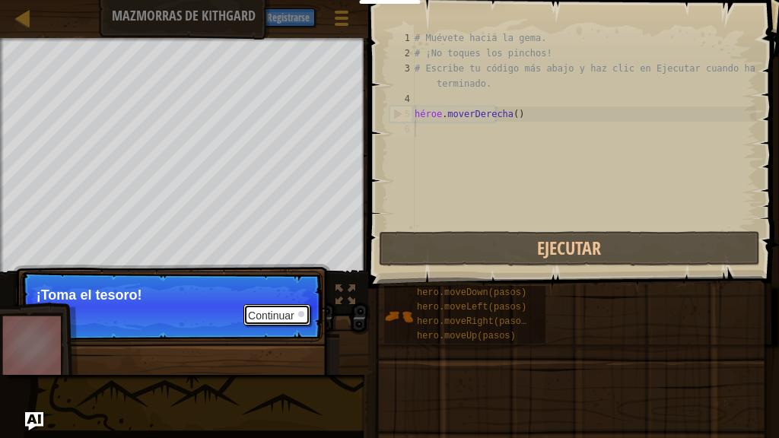
click at [278, 310] on font "Continuar" at bounding box center [271, 316] width 46 height 12
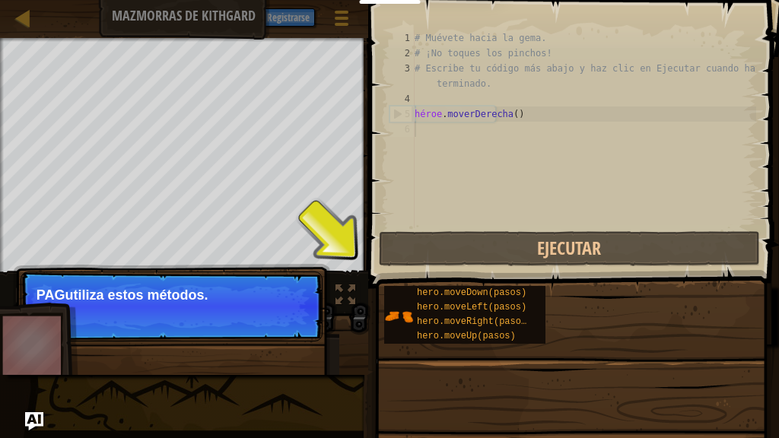
click at [434, 165] on div "# Muévete hacia la gema. # ¡No toques los pinchos! # Escribe tu código más abaj…" at bounding box center [584, 144] width 345 height 228
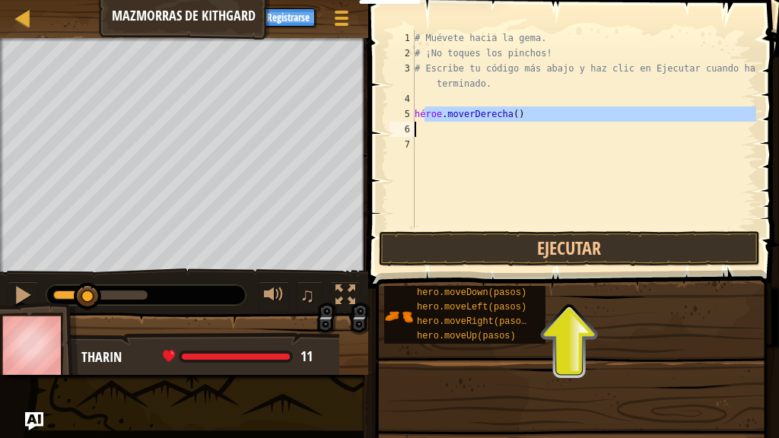
drag, startPoint x: 423, startPoint y: 120, endPoint x: 421, endPoint y: 133, distance: 13.0
click at [421, 133] on div "# Muévete hacia la gema. # ¡No toques los pinchos! # Escribe tu código más abaj…" at bounding box center [584, 144] width 345 height 228
type textarea "hero.moveRight()"
click at [421, 133] on div "# Muévete hacia la gema. # ¡No toques los pinchos! # Escribe tu código más abaj…" at bounding box center [584, 129] width 345 height 198
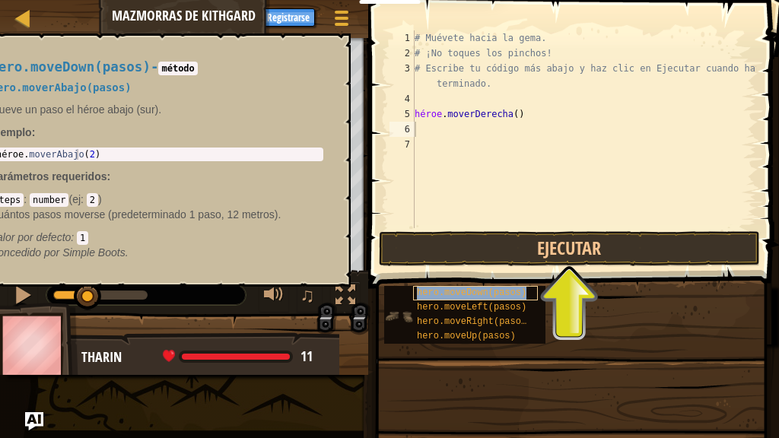
click at [440, 291] on font "hero.moveDown(pasos)" at bounding box center [472, 293] width 110 height 11
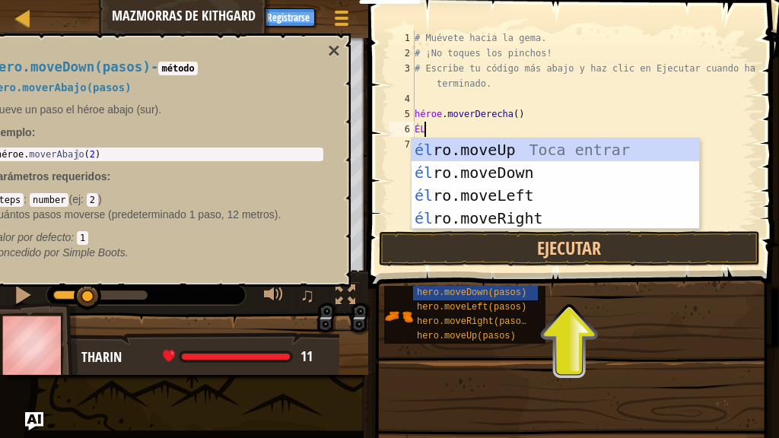
type textarea "H"
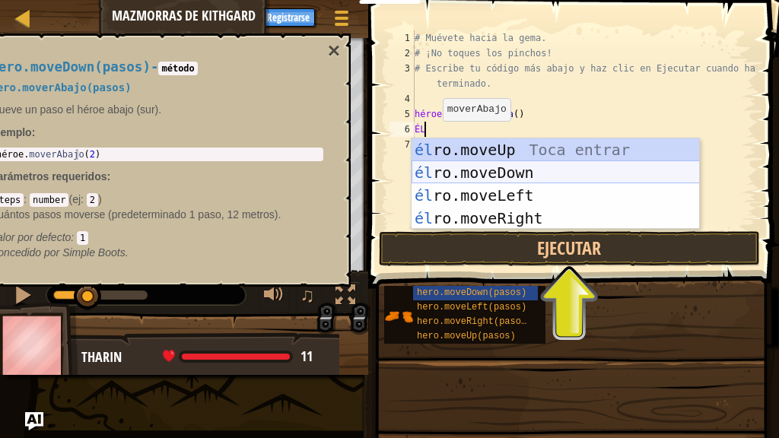
type textarea "H"
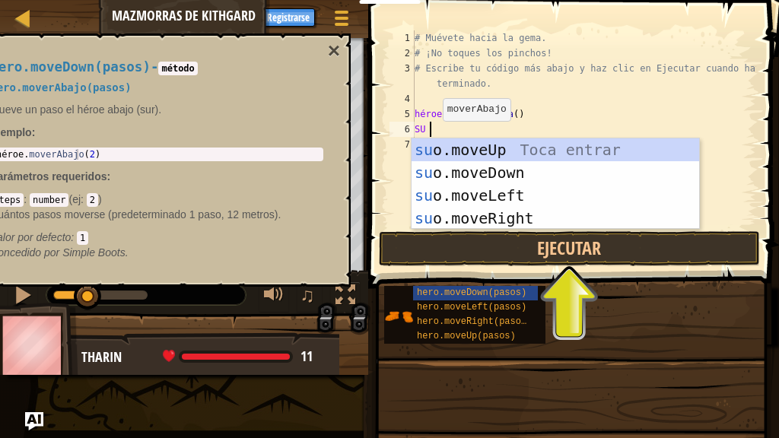
type textarea "HERO"
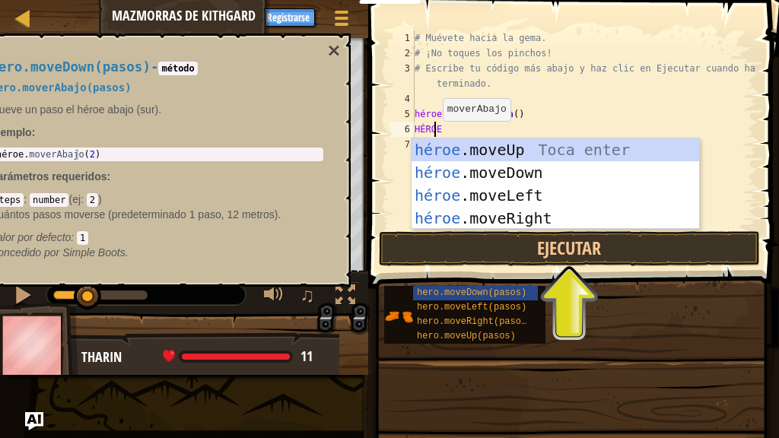
scroll to position [7, 1]
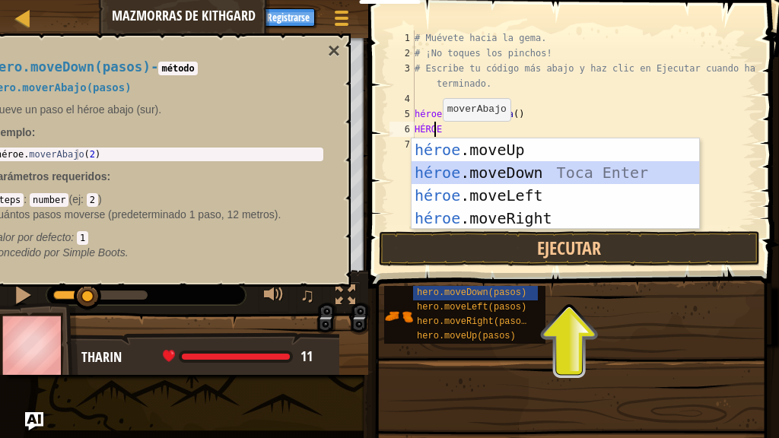
click at [434, 183] on div "héroe .moveUp Toca enter héroe .moveDown Toca Enter héroe .moveLeft [PERSON_NAM…" at bounding box center [556, 206] width 288 height 137
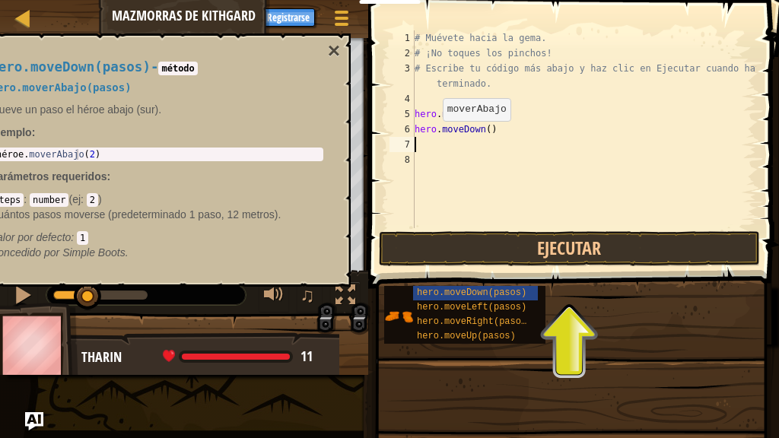
scroll to position [7, 0]
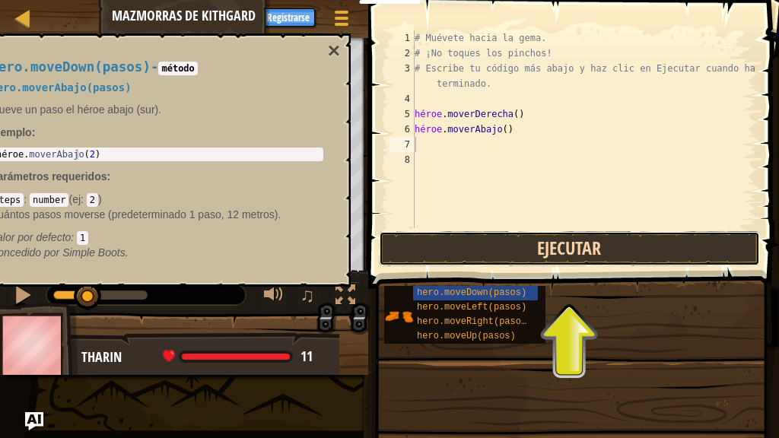
click at [460, 237] on button "Ejecutar" at bounding box center [569, 248] width 381 height 35
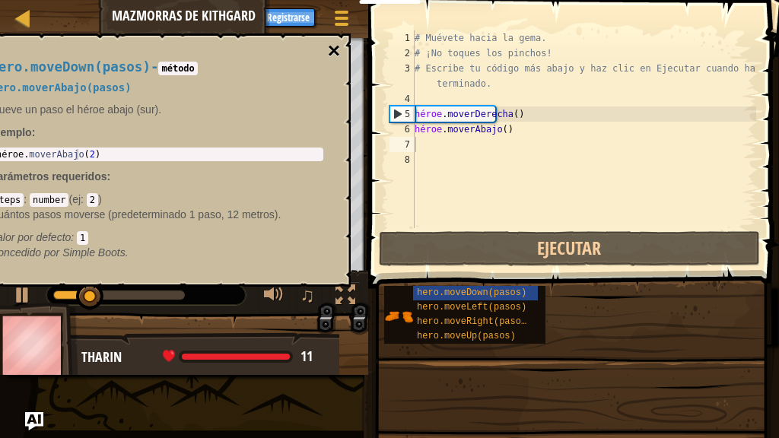
click at [332, 43] on font "×" at bounding box center [334, 51] width 12 height 24
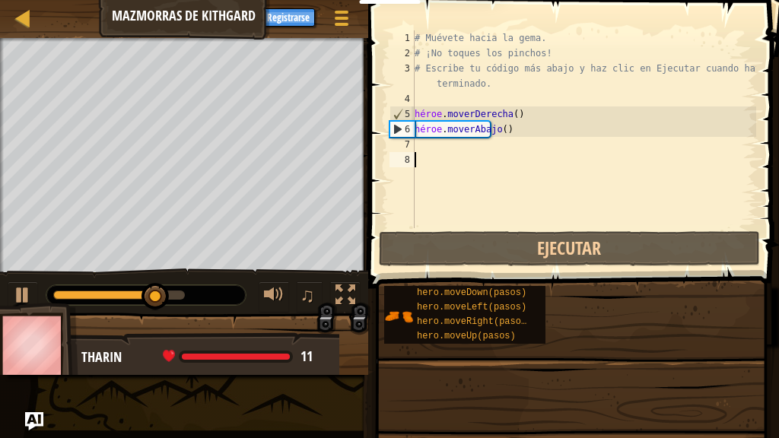
click at [424, 154] on div "# Muévete hacia la gema. # ¡No toques los pinchos! # Escribe tu código más abaj…" at bounding box center [584, 144] width 345 height 228
click at [418, 141] on div "# Muévete hacia la gema. # ¡No toques los pinchos! # Escribe tu código más abaj…" at bounding box center [584, 144] width 345 height 228
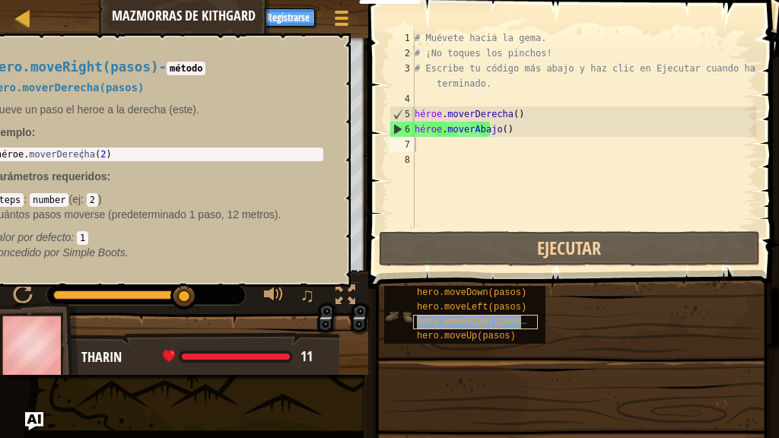
click at [424, 319] on font "hero.moveRight(pasos)" at bounding box center [474, 321] width 115 height 11
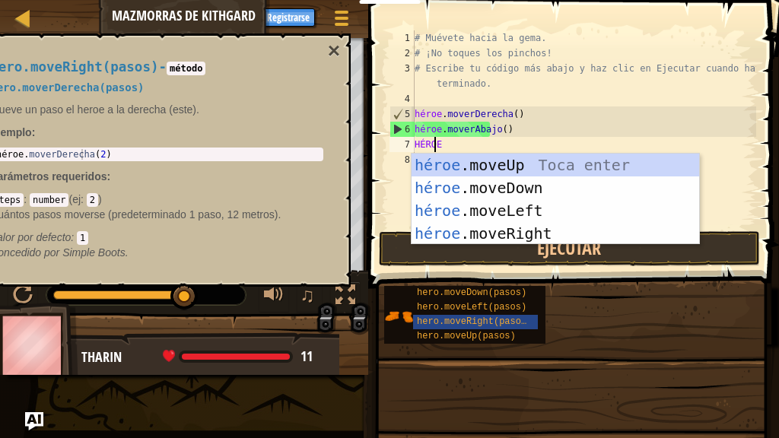
type textarea "HEROE"
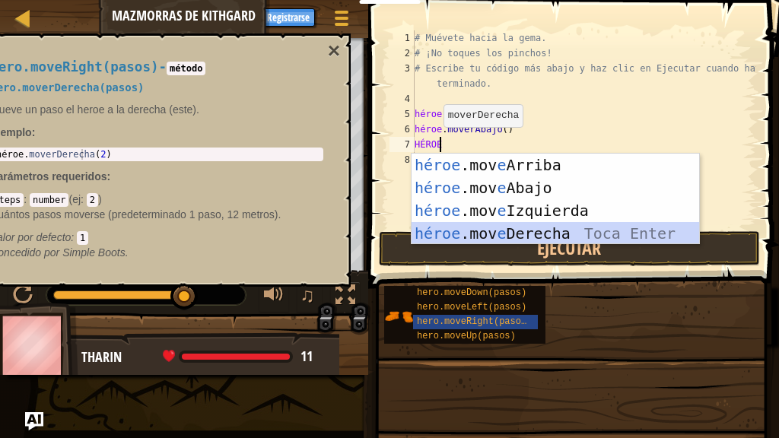
click at [446, 227] on div "héroe .mov e Arriba Toca enter héroe .mov e Abajo Toca Enter héroe .mov e Izqui…" at bounding box center [556, 222] width 288 height 137
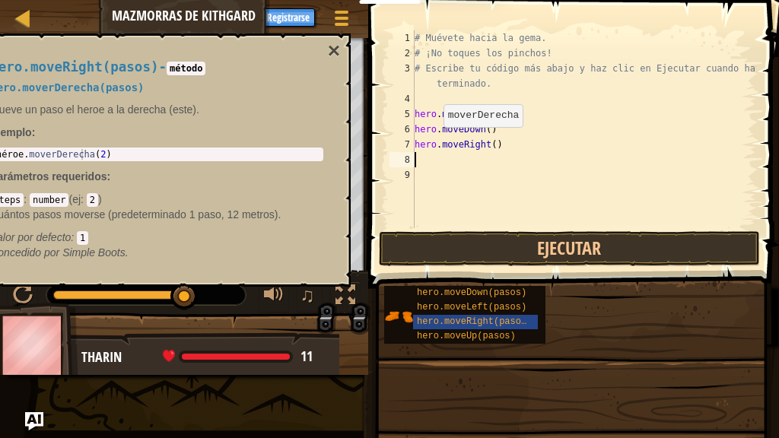
scroll to position [7, 0]
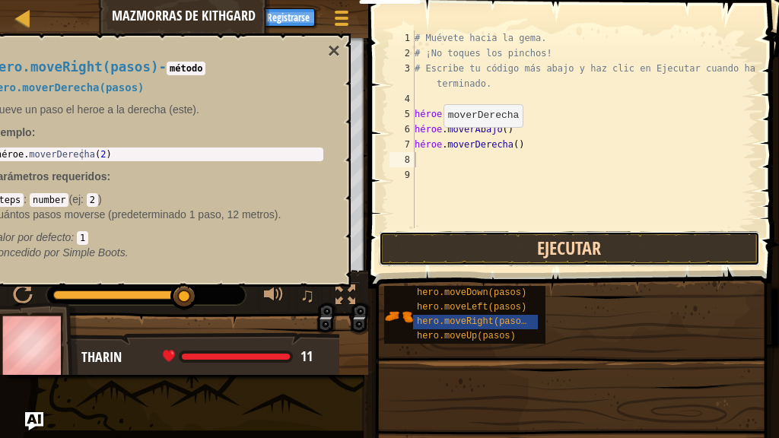
click at [447, 239] on button "Ejecutar" at bounding box center [569, 248] width 381 height 35
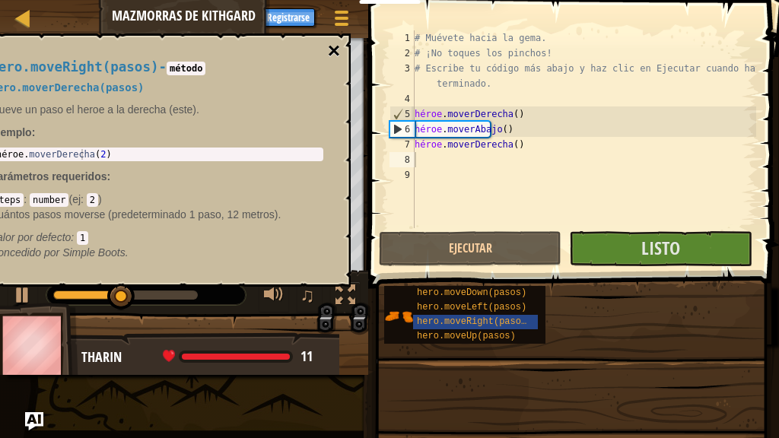
click at [335, 55] on font "×" at bounding box center [334, 51] width 12 height 24
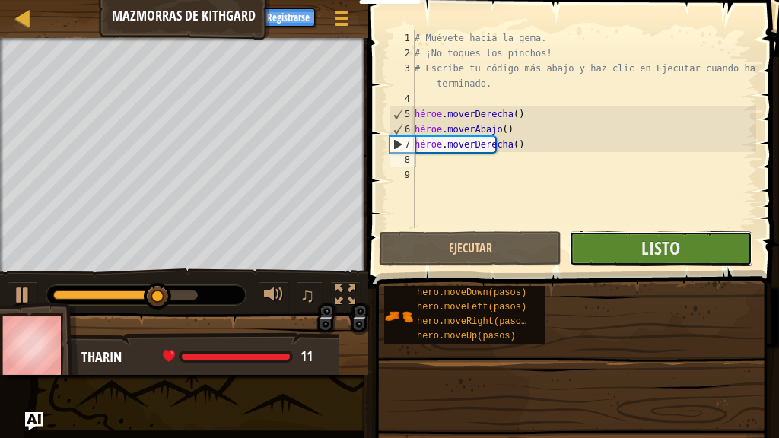
click at [617, 250] on button "Listo" at bounding box center [660, 248] width 183 height 35
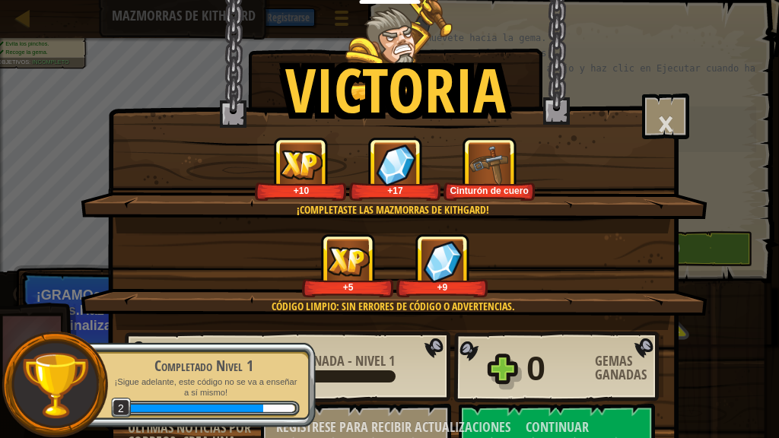
scroll to position [69, 0]
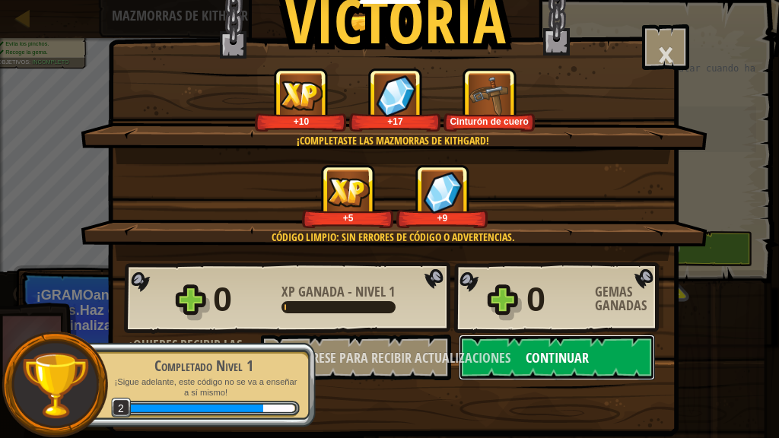
click at [537, 355] on font "Continuar" at bounding box center [557, 357] width 63 height 19
select select "es-419"
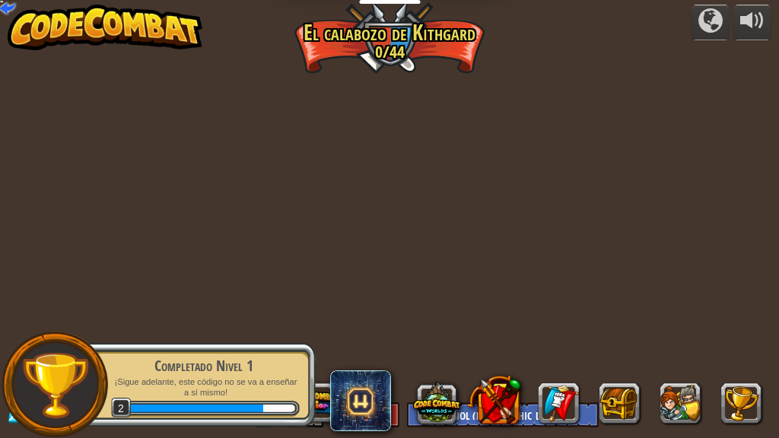
select select "es-419"
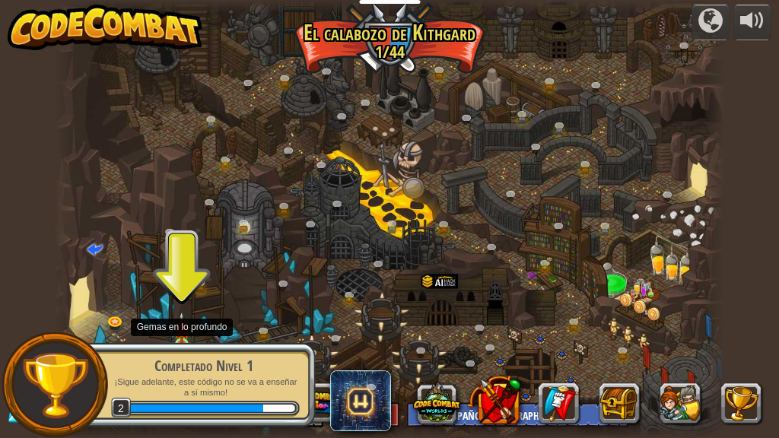
click at [180, 330] on img at bounding box center [181, 328] width 15 height 34
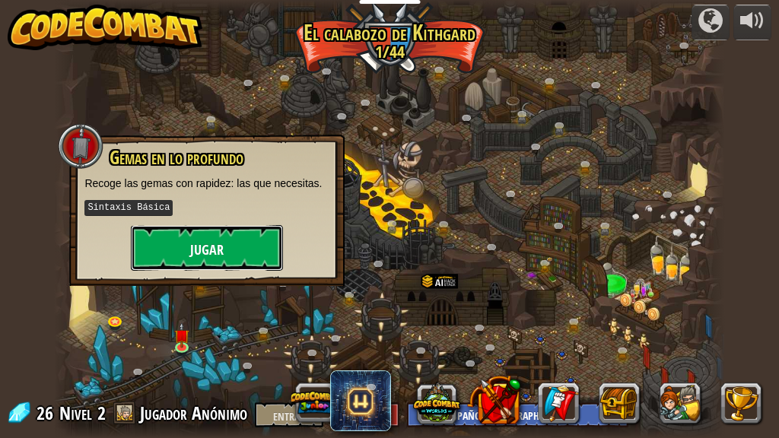
click at [222, 256] on font "Jugar" at bounding box center [206, 249] width 33 height 19
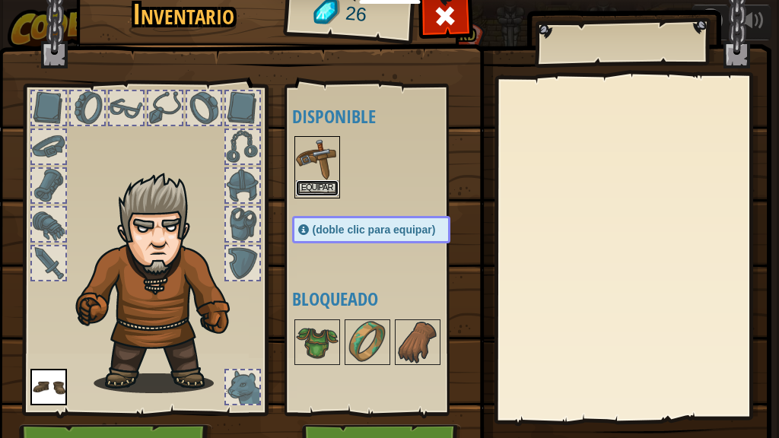
click at [315, 180] on button "Equipar" at bounding box center [317, 188] width 43 height 16
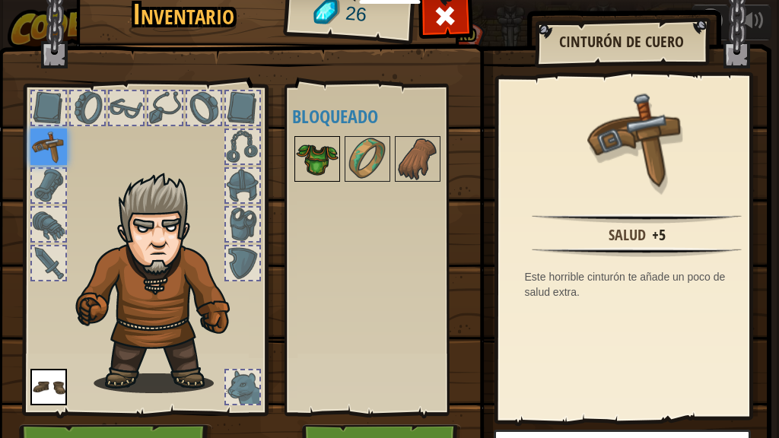
click at [313, 148] on img at bounding box center [317, 159] width 43 height 43
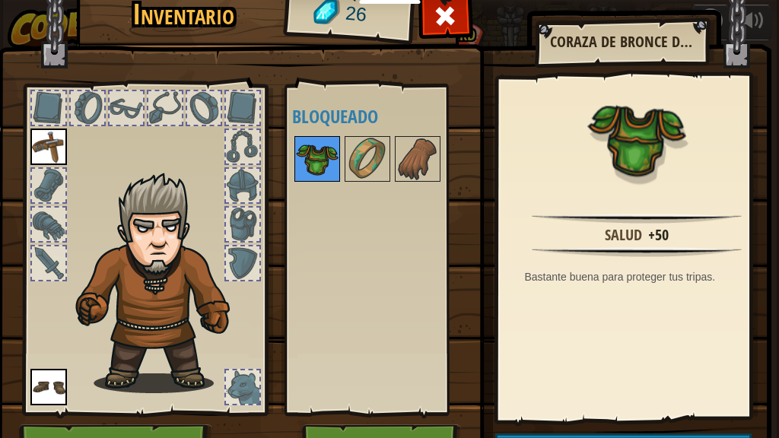
click at [307, 150] on img at bounding box center [317, 159] width 43 height 43
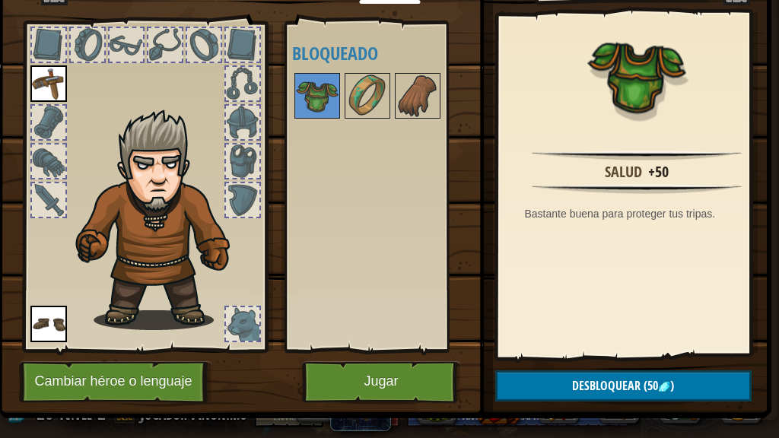
scroll to position [96, 0]
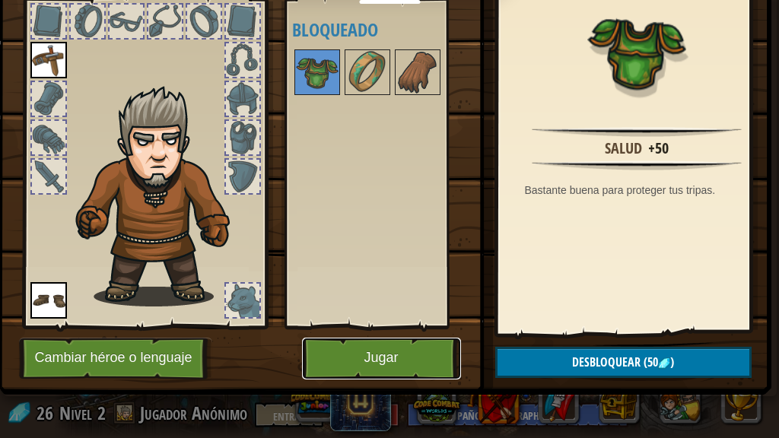
click at [370, 354] on font "Jugar" at bounding box center [381, 358] width 34 height 15
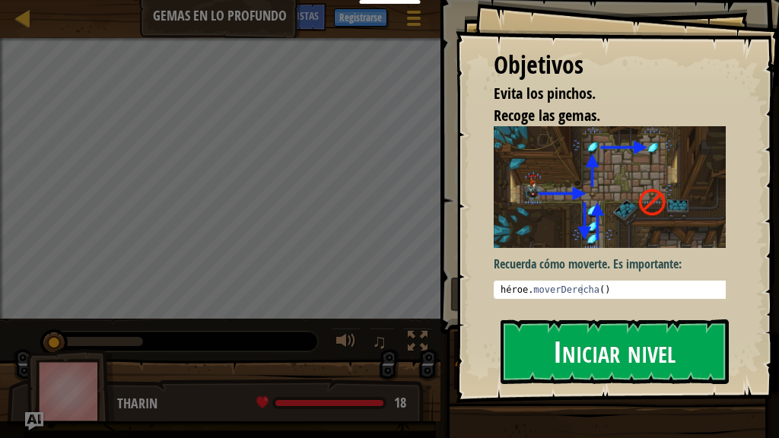
click at [595, 348] on font "Iniciar nivel" at bounding box center [614, 351] width 122 height 41
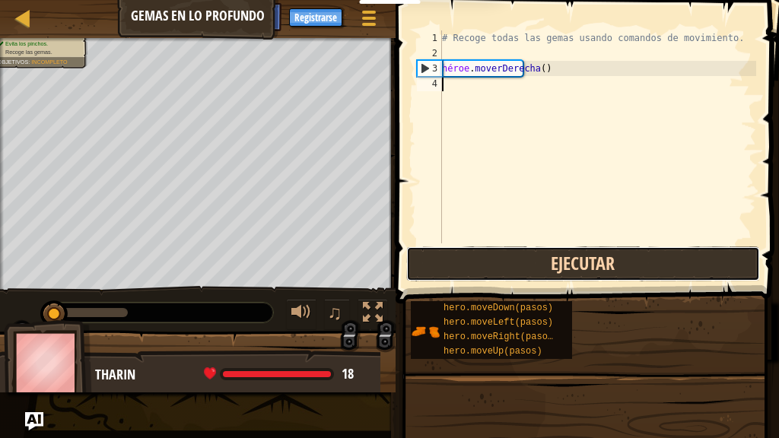
click at [550, 267] on button "Ejecutar" at bounding box center [583, 263] width 354 height 35
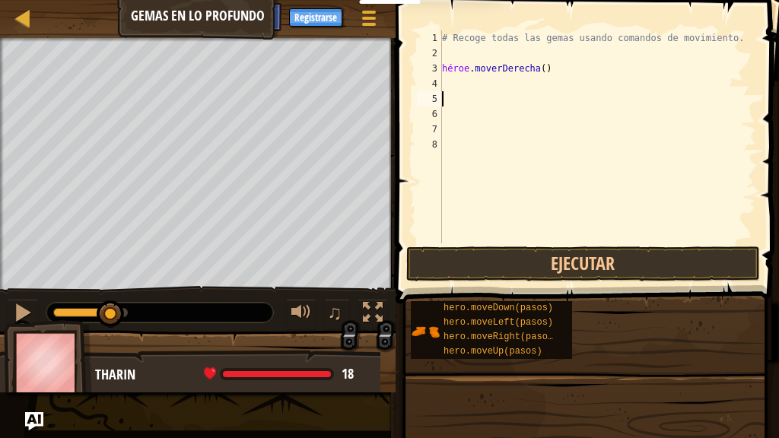
click at [464, 94] on div "# Recoge todas las gemas usando comandos de movimiento. héroe . moverDerecha ( )" at bounding box center [597, 151] width 317 height 243
click at [465, 88] on div "# Recoge todas las gemas usando comandos de movimiento. héroe . moverDerecha ( )" at bounding box center [597, 151] width 317 height 243
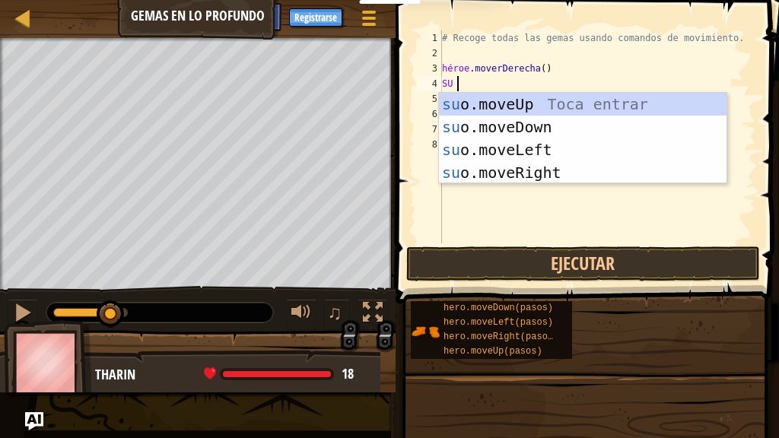
scroll to position [7, 0]
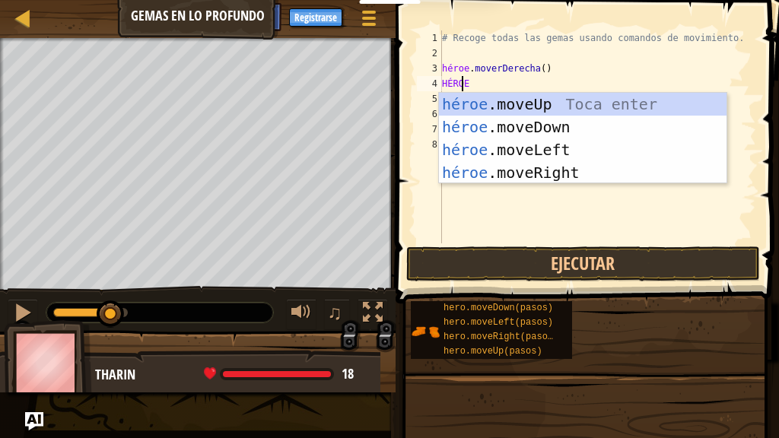
type textarea "HEROE"
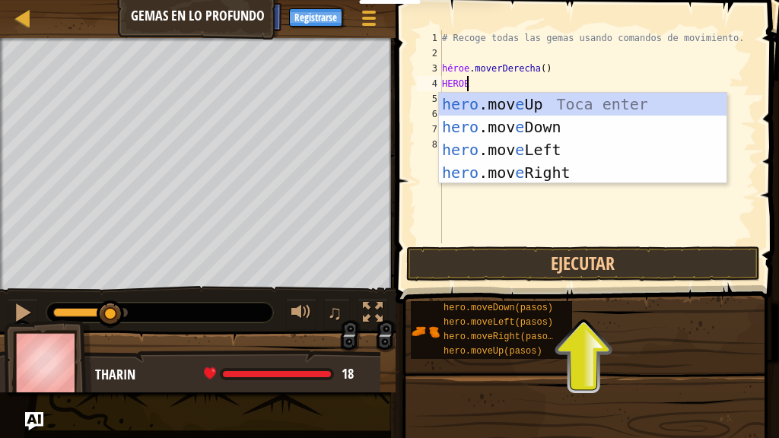
scroll to position [7, 1]
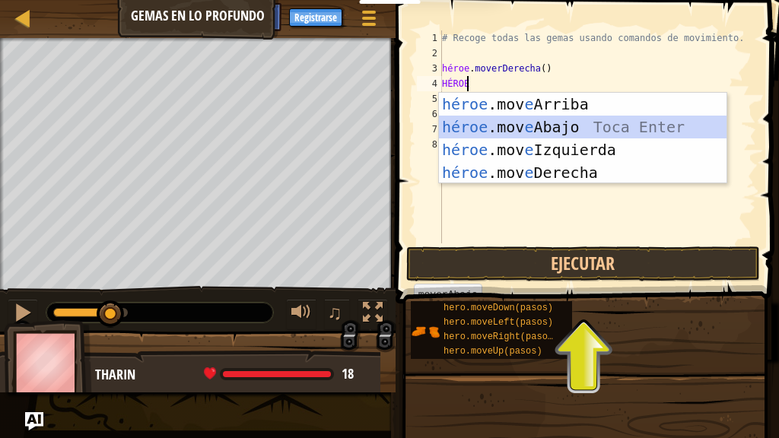
click at [485, 121] on div "héroe .mov e Arriba Toca enter héroe .mov e Abajo Toca Enter héroe .mov e Izqui…" at bounding box center [583, 161] width 288 height 137
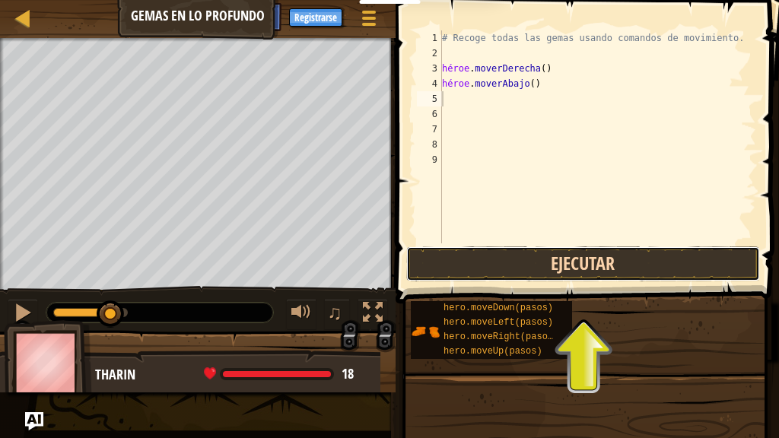
click at [469, 253] on button "Ejecutar" at bounding box center [583, 263] width 354 height 35
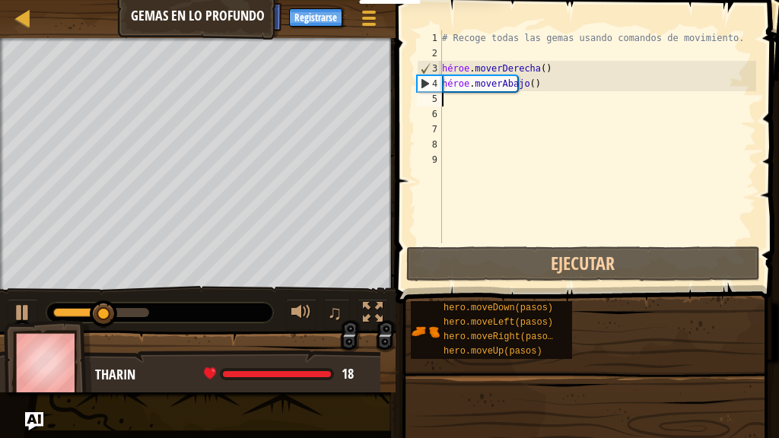
click at [450, 103] on div "# Recoge todas las gemas usando comandos de movimiento. héroe . moverDerecha ( …" at bounding box center [597, 151] width 317 height 243
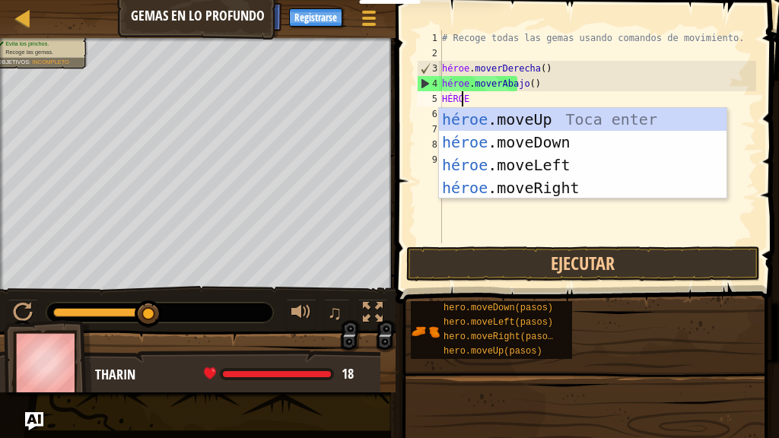
type textarea "HEROE"
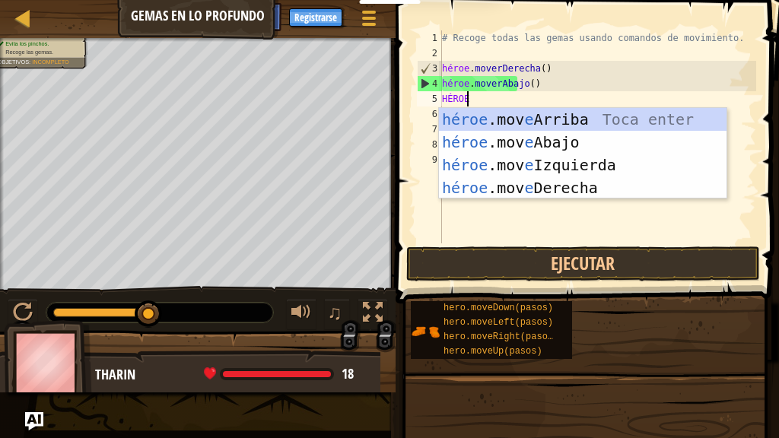
scroll to position [7, 1]
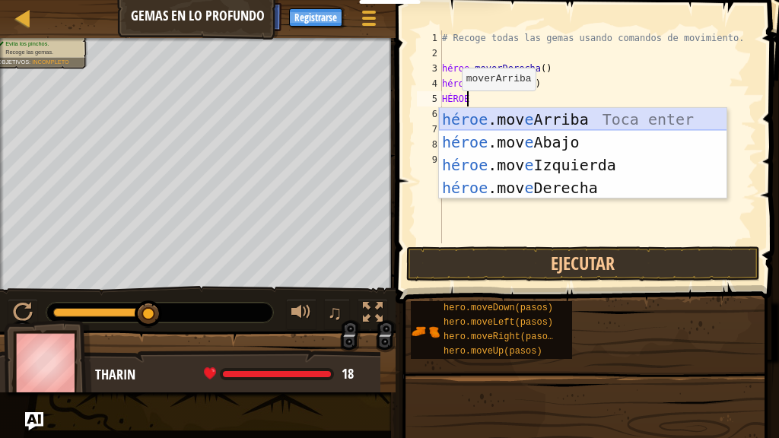
click at [478, 116] on div "héroe .mov e Arriba Toca enter héroe .mov e Abajo Toca Enter héroe .mov e Izqui…" at bounding box center [583, 176] width 288 height 137
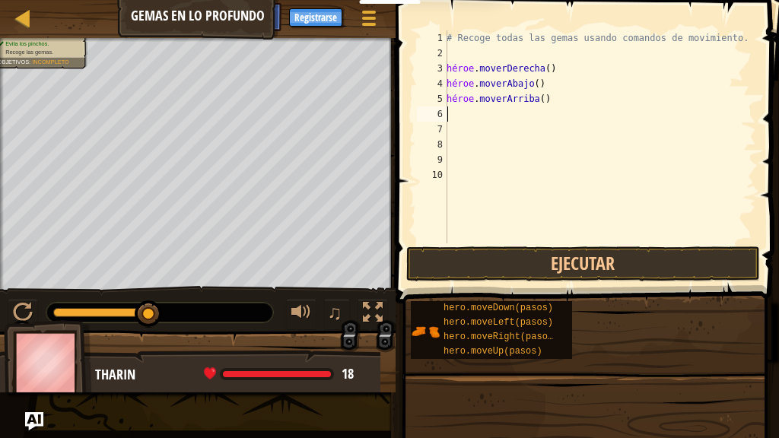
click at [447, 116] on div "# Recoge todas las gemas usando comandos de movimiento. héroe . moverDerecha ( …" at bounding box center [599, 151] width 313 height 243
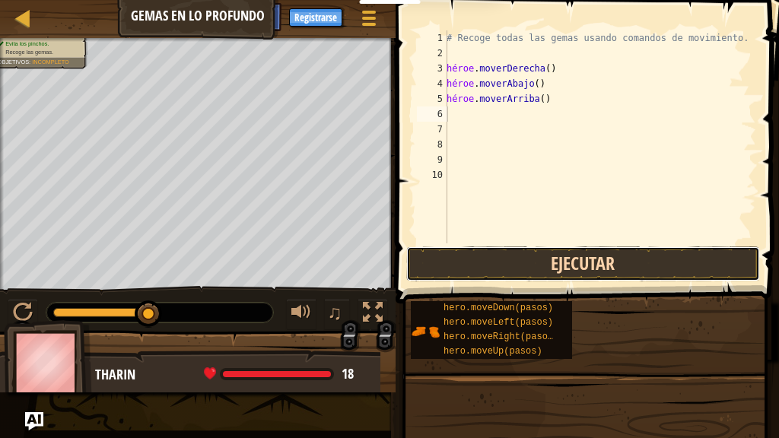
click at [456, 259] on button "Ejecutar" at bounding box center [583, 263] width 354 height 35
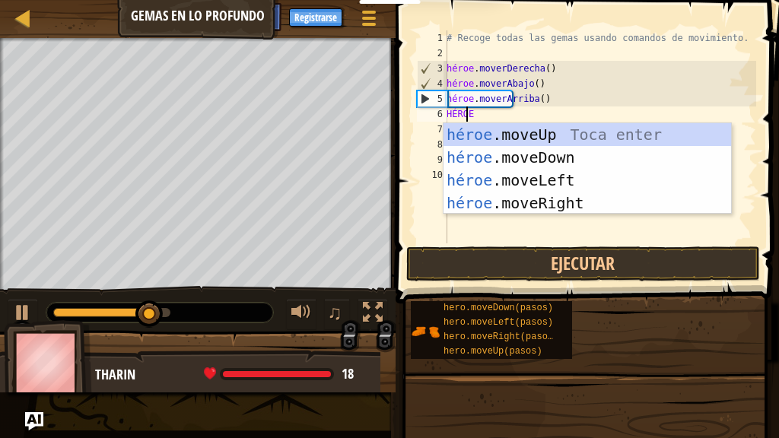
type textarea "HEROE"
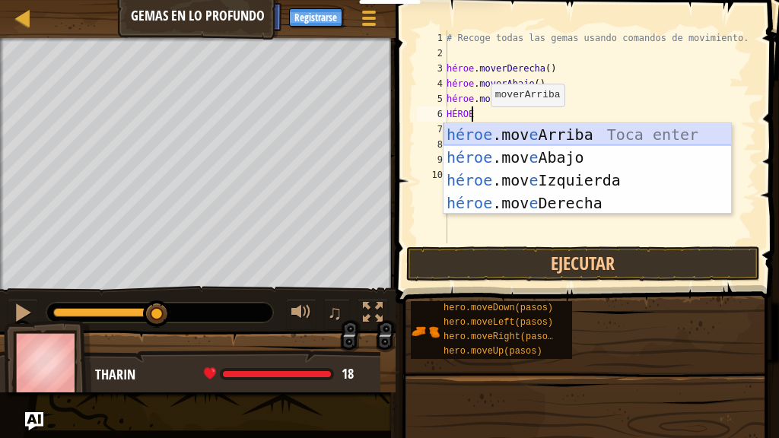
click at [475, 126] on div "héroe .mov e Arriba Toca enter héroe .mov e Abajo Toca Enter héroe .mov e Izqui…" at bounding box center [587, 191] width 288 height 137
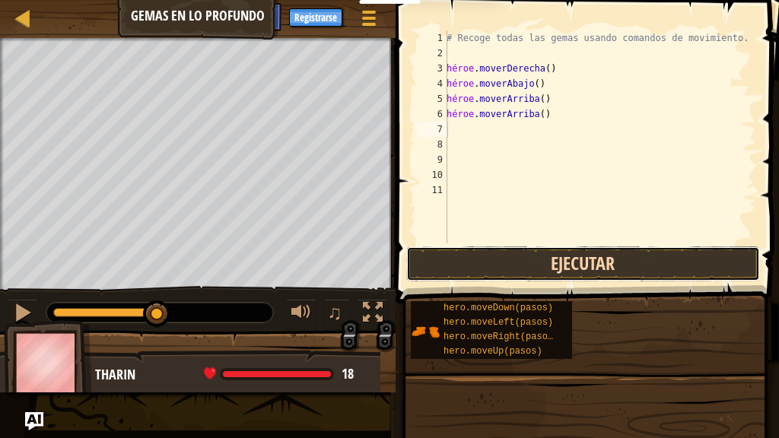
click at [478, 263] on button "Ejecutar" at bounding box center [583, 263] width 354 height 35
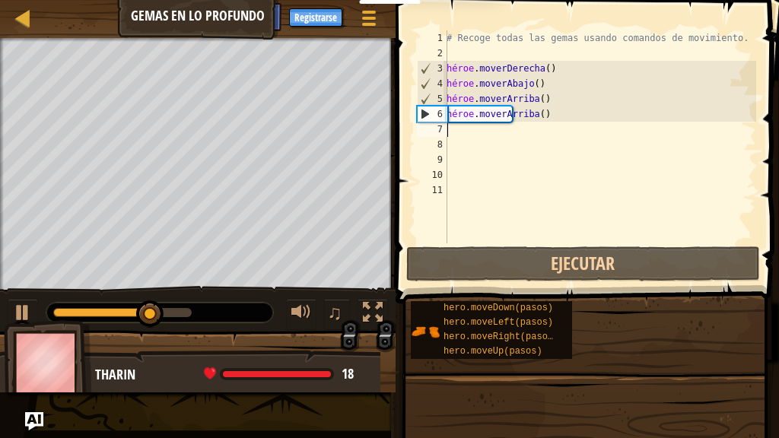
click at [451, 131] on div "# Recoge todas las gemas usando comandos de movimiento. héroe . moverDerecha ( …" at bounding box center [599, 151] width 313 height 243
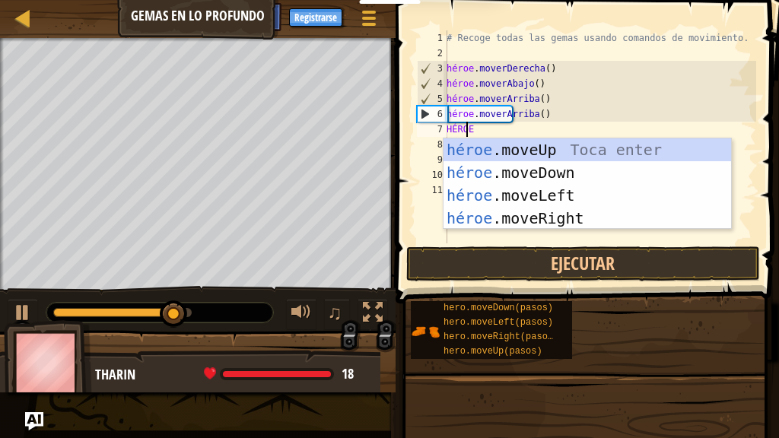
type textarea "HEROE"
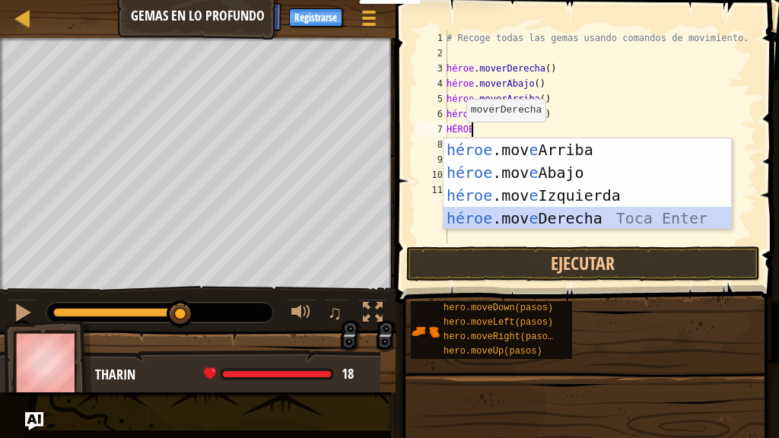
click at [482, 218] on div "héroe .mov e Arriba Toca enter héroe .mov e Abajo Toca Enter héroe .mov e Izqui…" at bounding box center [587, 206] width 288 height 137
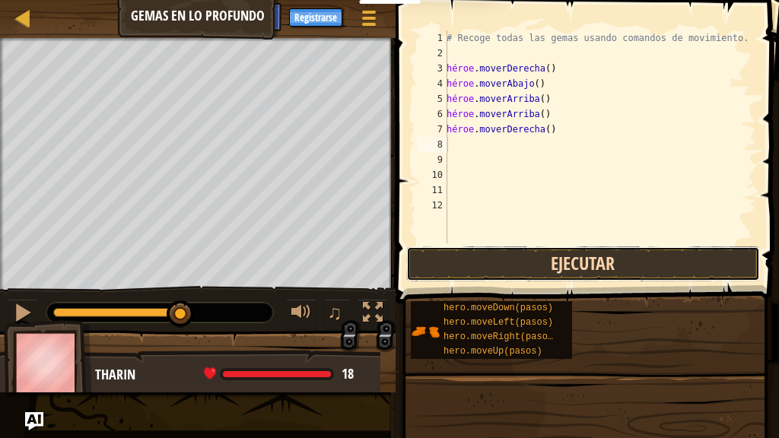
click at [464, 268] on button "Ejecutar" at bounding box center [583, 263] width 354 height 35
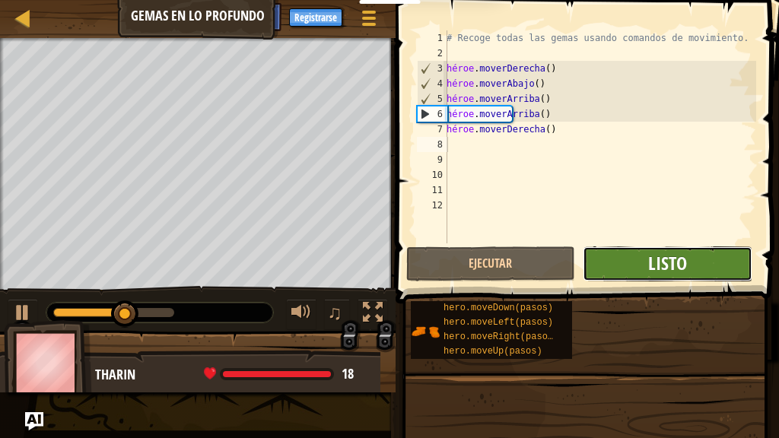
click at [665, 275] on font "Listo" at bounding box center [667, 263] width 39 height 24
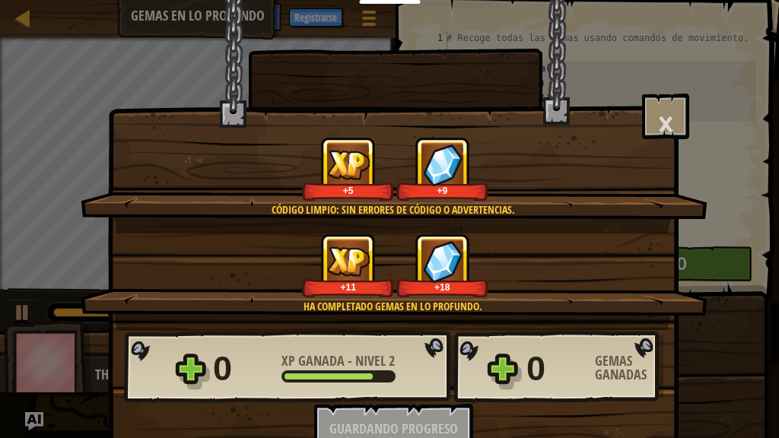
scroll to position [10, 0]
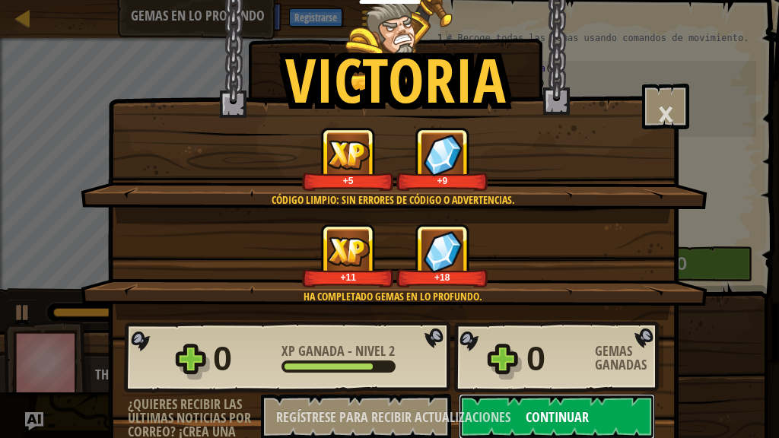
click at [543, 355] on button "Continuar" at bounding box center [557, 417] width 196 height 46
select select "es-419"
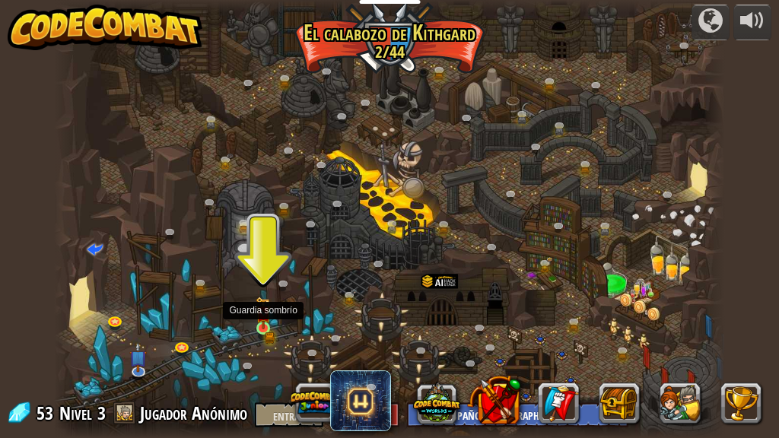
click at [266, 329] on img at bounding box center [263, 313] width 15 height 33
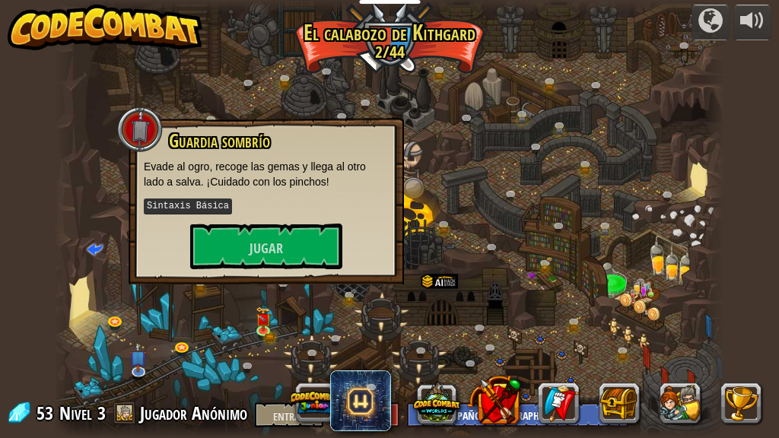
click at [229, 219] on div "Guardia sombrío Evade al ogro, recoge las gemas y llega al otro lado a salva. ¡…" at bounding box center [266, 200] width 245 height 138
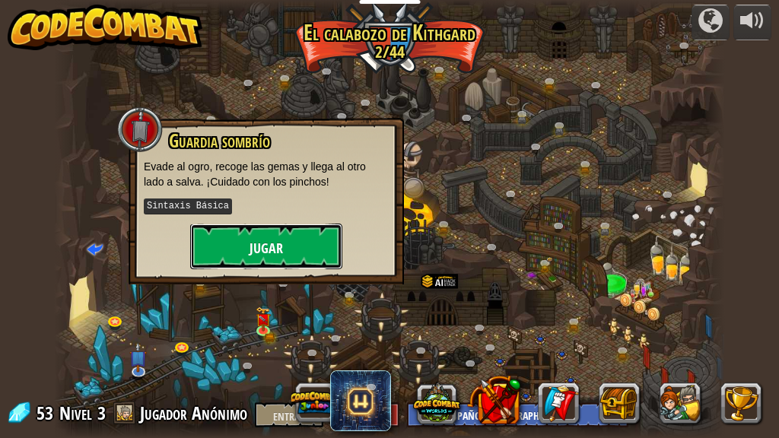
click at [228, 226] on button "Jugar" at bounding box center [266, 247] width 152 height 46
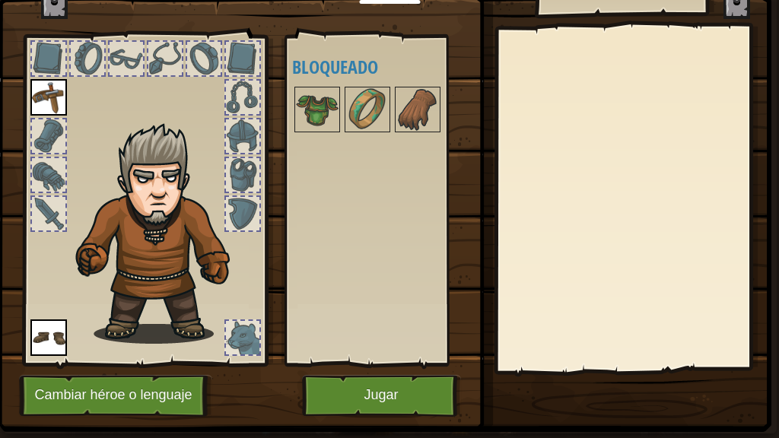
scroll to position [58, 4]
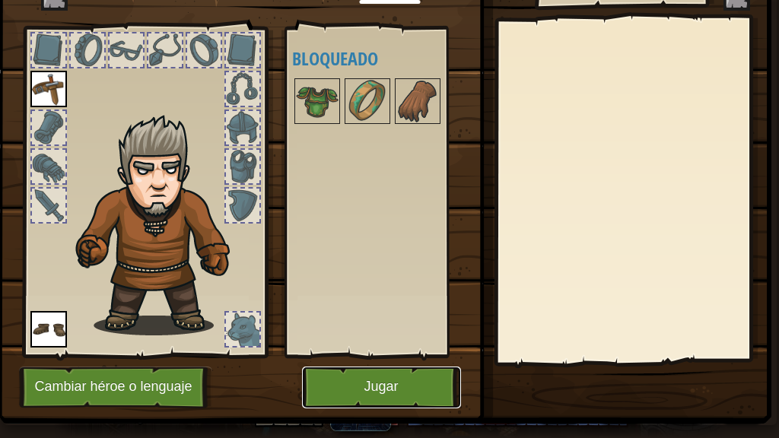
click at [345, 355] on button "Jugar" at bounding box center [381, 388] width 159 height 42
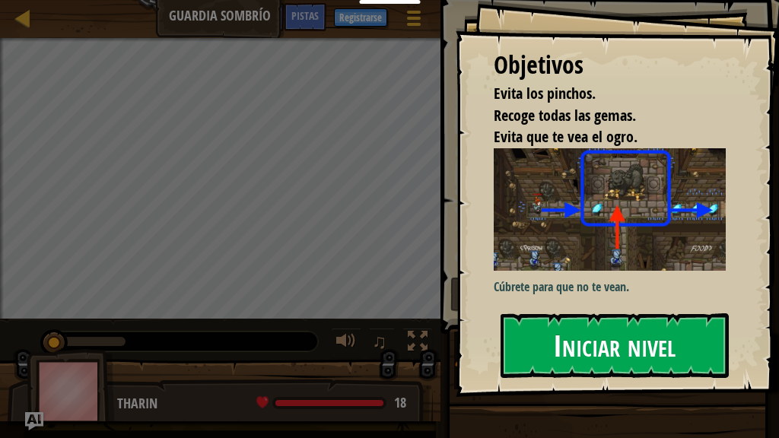
click at [660, 332] on font "Iniciar nivel" at bounding box center [614, 345] width 122 height 41
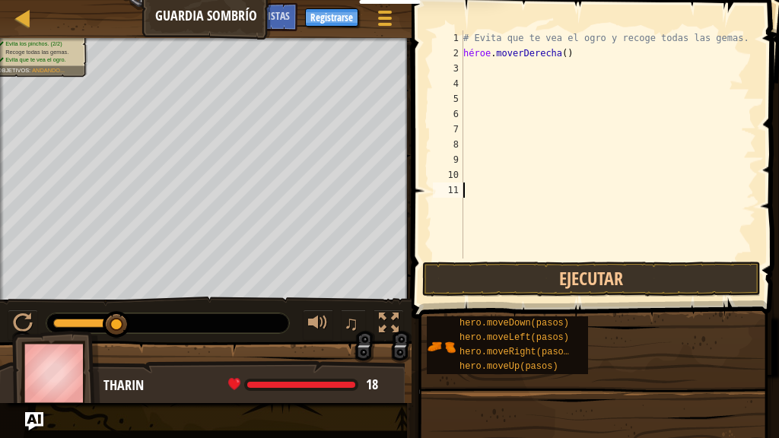
click at [484, 75] on div "# Evita que te vea el ogro y recoge todas las gemas. héroe . moverDerecha ( )" at bounding box center [608, 159] width 297 height 259
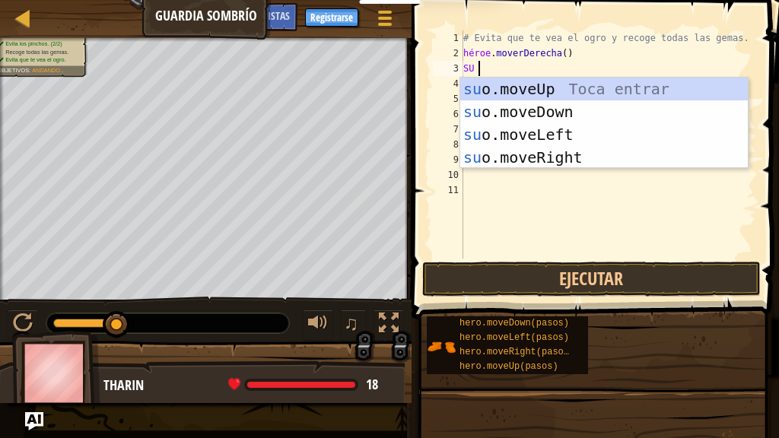
scroll to position [7, 0]
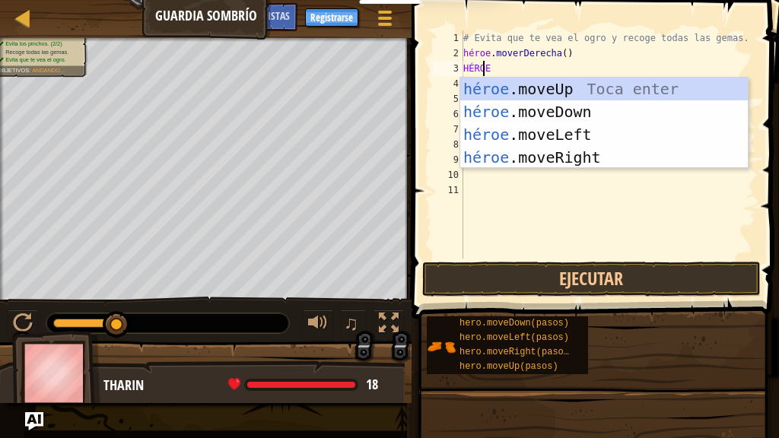
type textarea "HEROE"
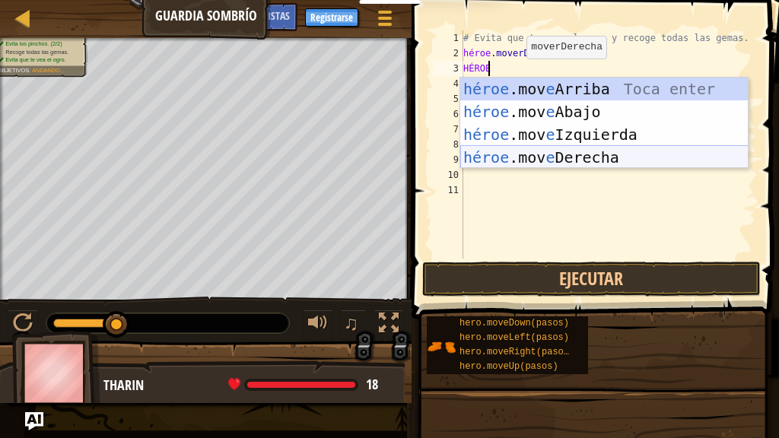
click at [499, 153] on div "héroe .mov e Arriba Toca enter héroe .mov e Abajo Toca Enter héroe .mov e Izqui…" at bounding box center [604, 146] width 288 height 137
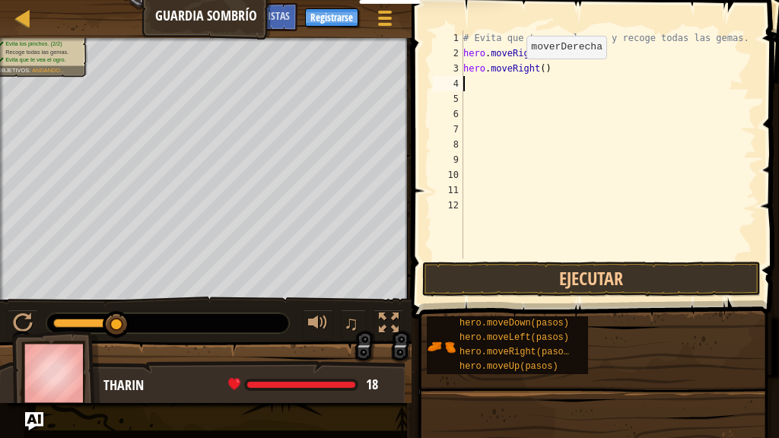
scroll to position [7, 0]
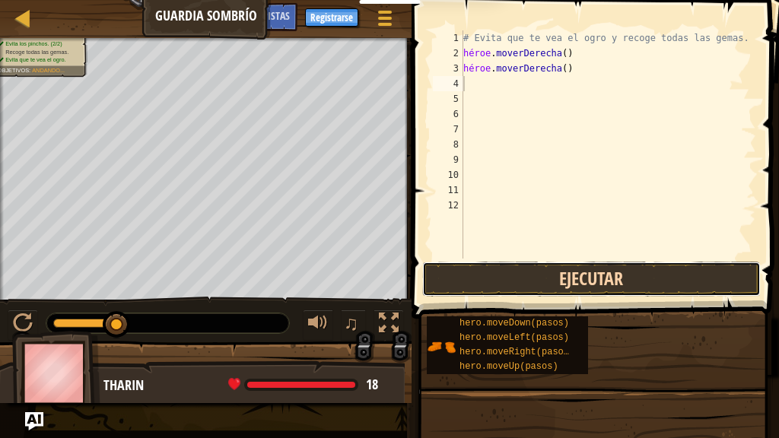
click at [506, 268] on button "Ejecutar" at bounding box center [591, 279] width 339 height 35
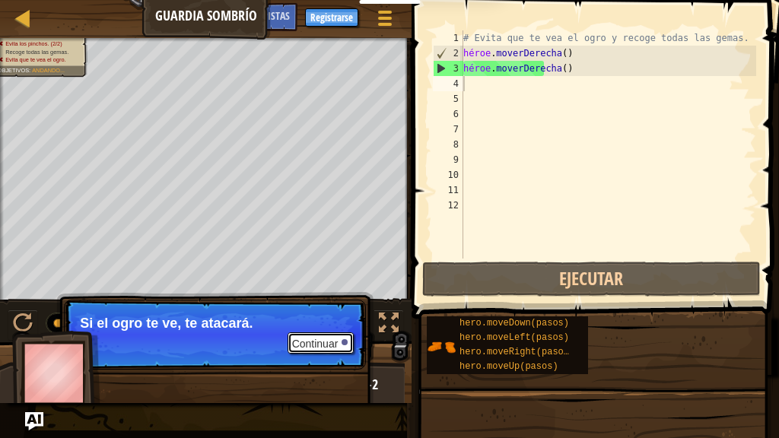
click at [317, 344] on font "Continuar" at bounding box center [315, 344] width 46 height 12
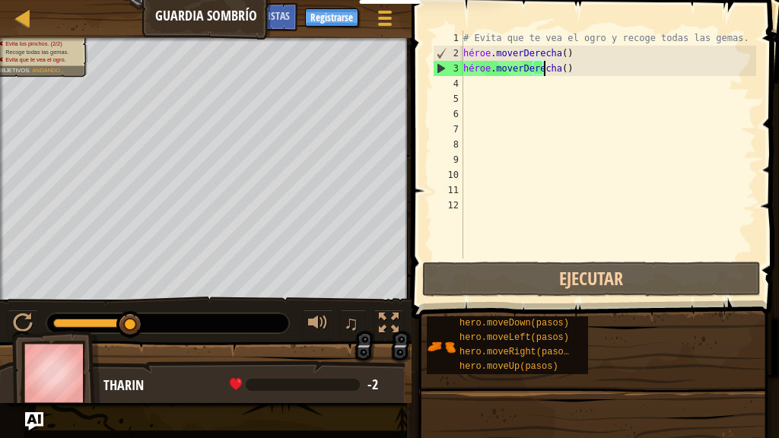
click at [574, 68] on div "# Evita que te vea el ogro y recoge todas las gemas. héroe . moverDerecha ( ) h…" at bounding box center [608, 159] width 297 height 259
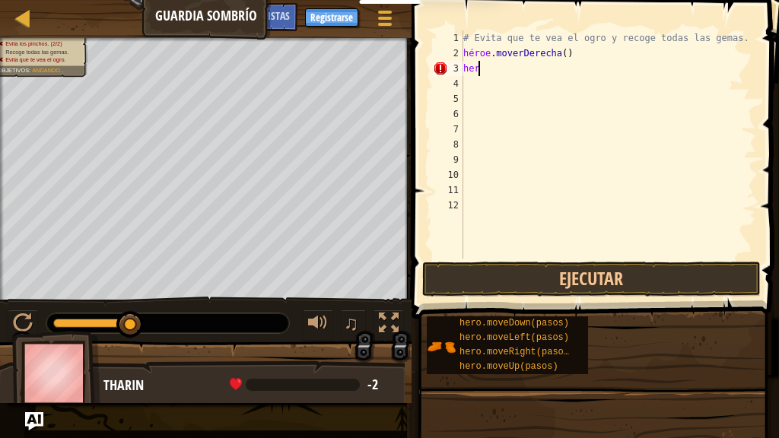
type textarea "h"
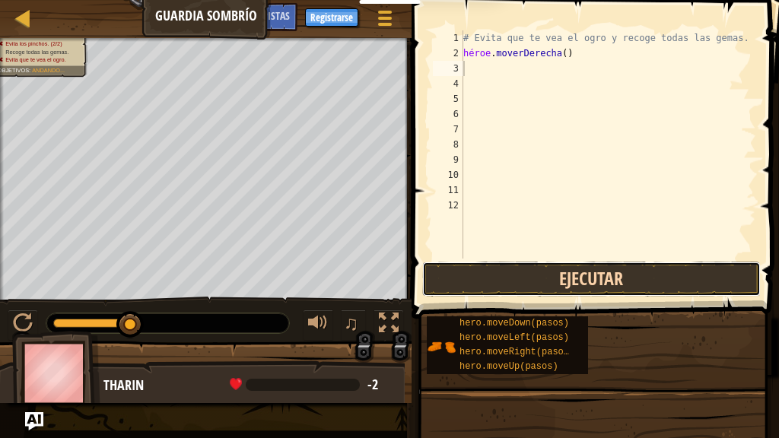
click at [442, 278] on button "Ejecutar" at bounding box center [591, 279] width 339 height 35
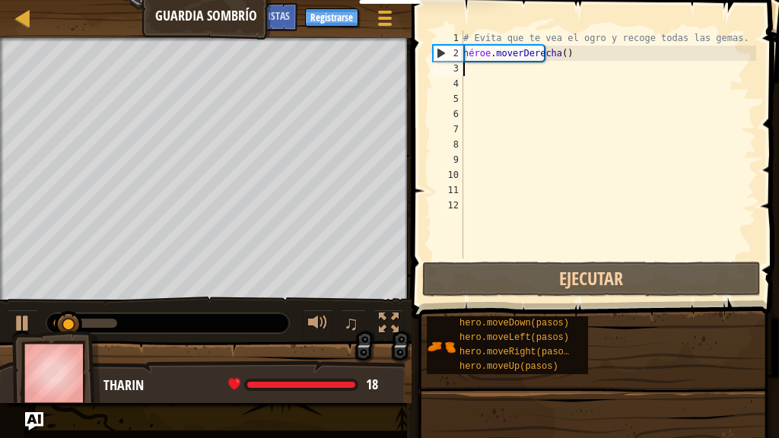
click at [481, 68] on div "# Evita que te vea el ogro y recoge todas las gemas. héroe . moverDerecha ( )" at bounding box center [608, 159] width 297 height 259
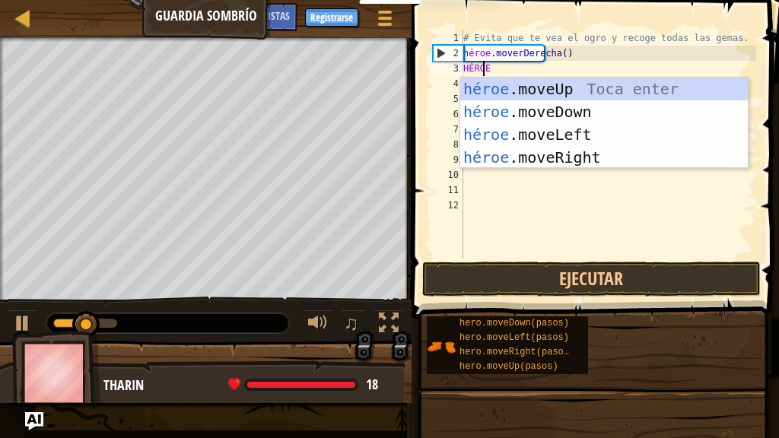
type textarea "HEROE"
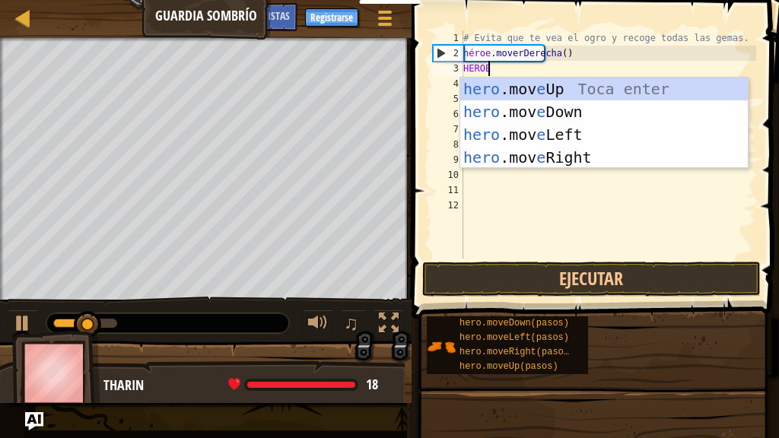
scroll to position [7, 1]
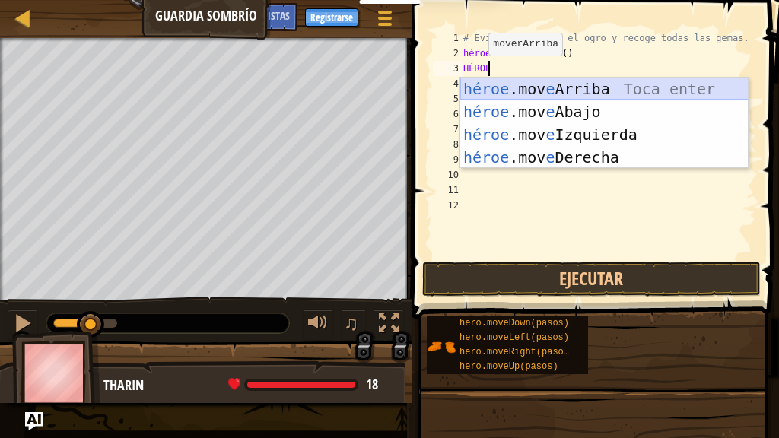
click at [496, 87] on div "héroe .mov e Arriba Toca enter héroe .mov e Abajo Toca Enter héroe .mov e Izqui…" at bounding box center [604, 146] width 288 height 137
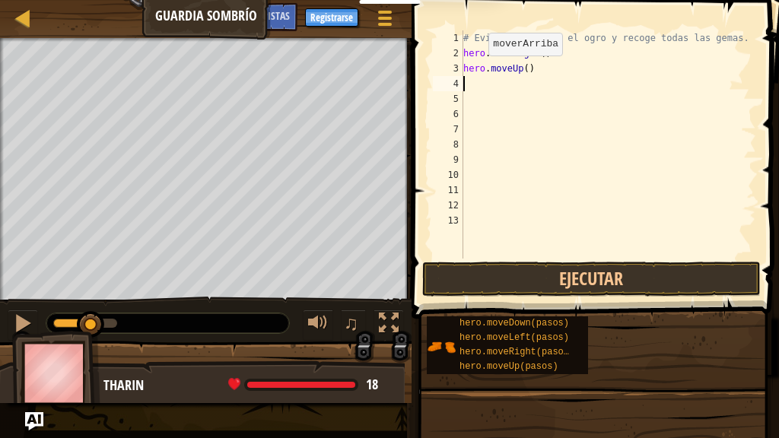
scroll to position [7, 0]
click at [473, 84] on div "# Evita que te vea el ogro y recoge todas las gemas. héroe . moverDerecha ( ) h…" at bounding box center [608, 159] width 297 height 259
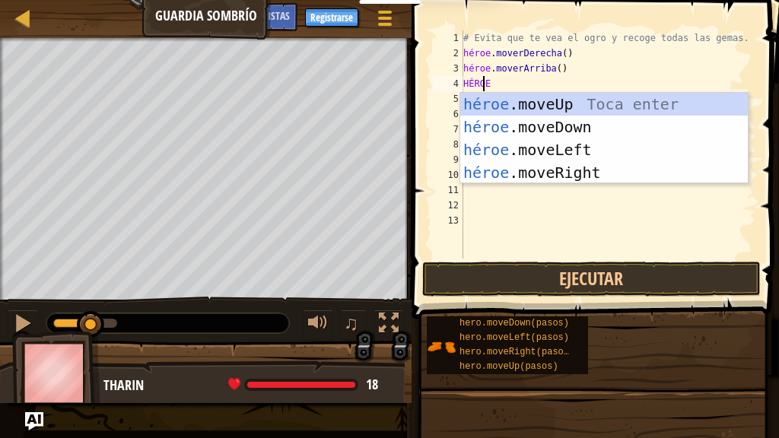
type textarea "HEROE"
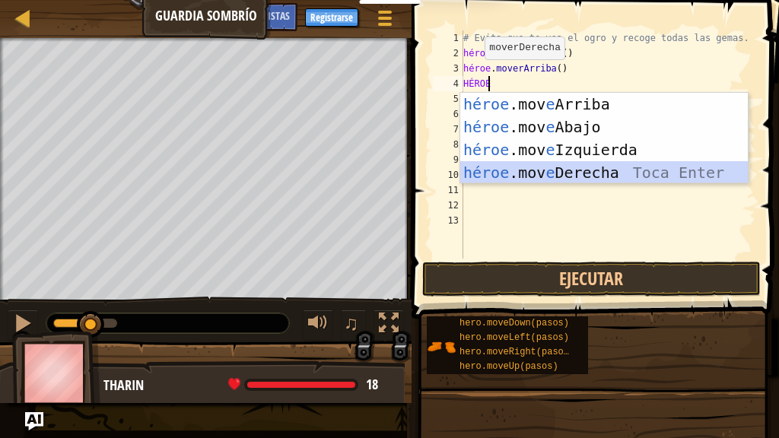
click at [482, 161] on div "héroe .mov e Arriba Toca enter héroe .mov e Abajo Toca Enter héroe .mov e Izqui…" at bounding box center [604, 161] width 288 height 137
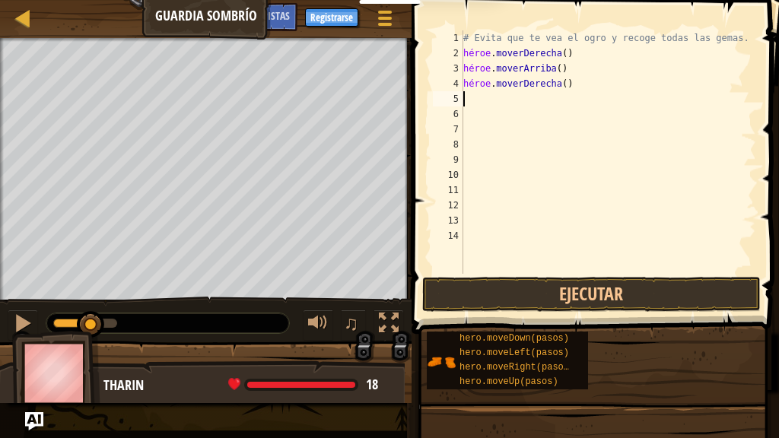
click at [473, 98] on div "# Evita que te vea el ogro y recoge todas las gemas. héroe . moverDerecha ( ) h…" at bounding box center [608, 167] width 296 height 274
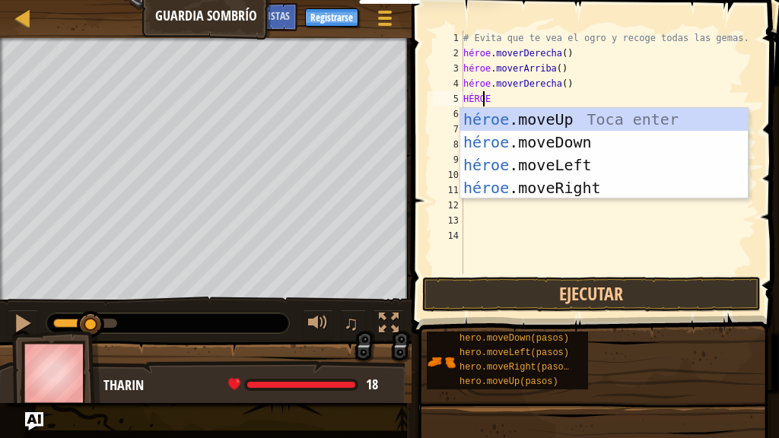
type textarea "HEROE"
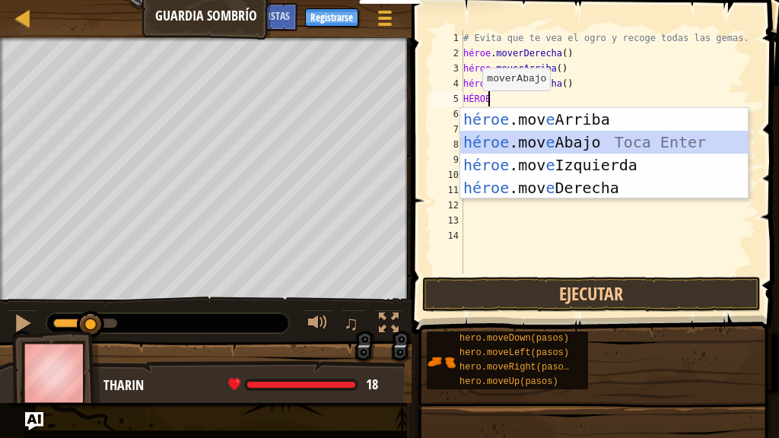
click at [475, 141] on div "héroe .mov e Arriba Toca enter héroe .mov e Abajo Toca Enter héroe .mov e Izqui…" at bounding box center [604, 176] width 288 height 137
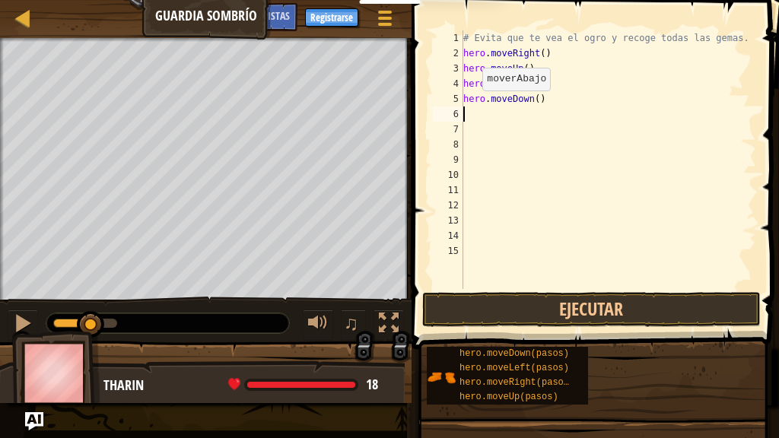
scroll to position [7, 0]
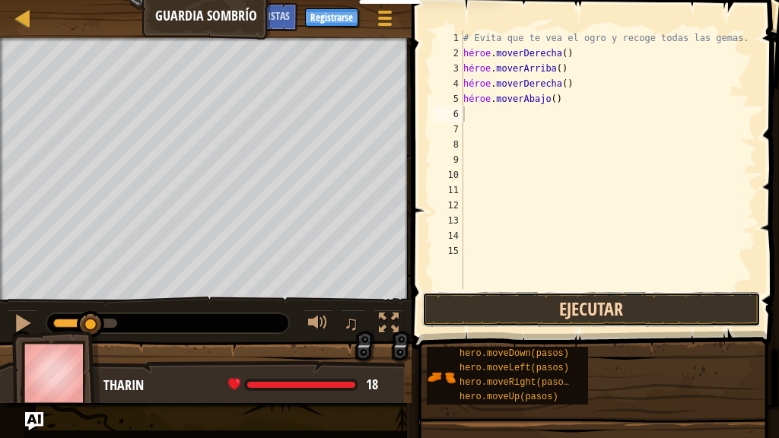
click at [490, 313] on button "Ejecutar" at bounding box center [591, 309] width 339 height 35
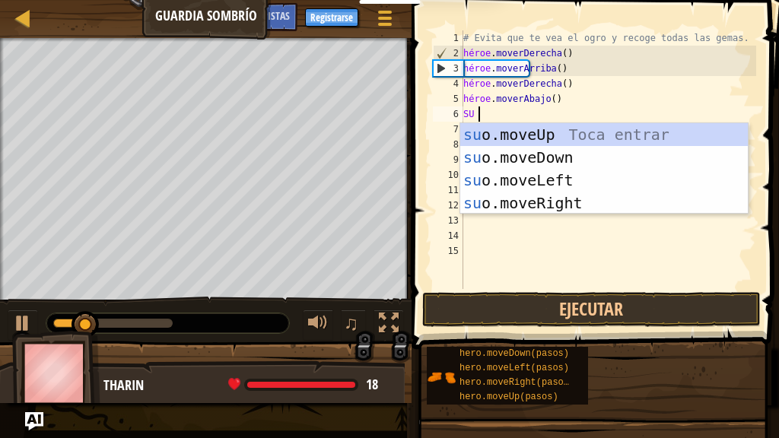
type textarea "HERO"
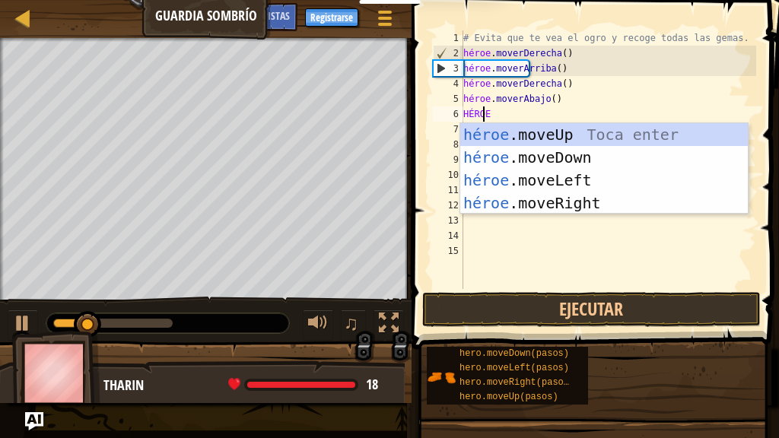
scroll to position [7, 1]
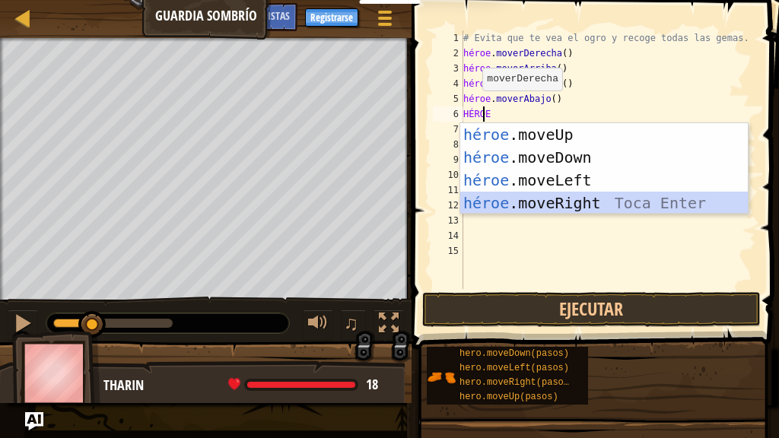
click at [471, 205] on div "héroe .moveUp Toca enter héroe .moveDown Toca Enter héroe .moveLeft [PERSON_NAM…" at bounding box center [604, 191] width 288 height 137
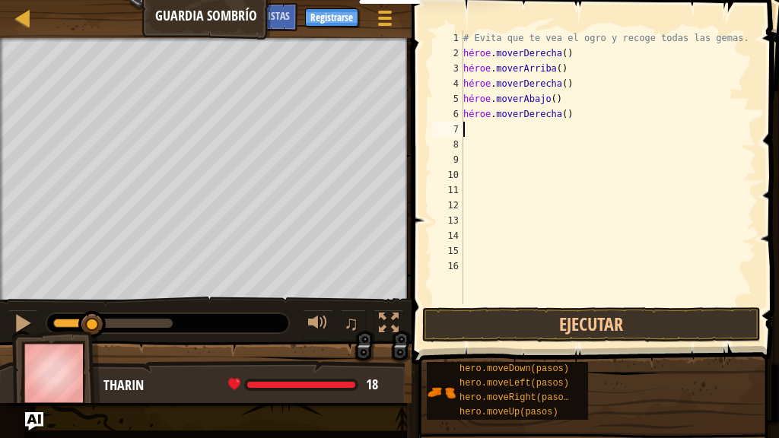
click at [484, 343] on span at bounding box center [597, 160] width 380 height 409
click at [472, 329] on button "Ejecutar" at bounding box center [591, 324] width 339 height 35
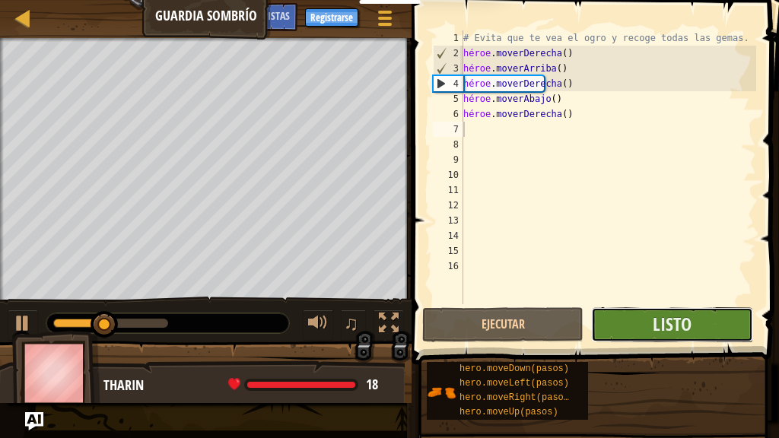
click at [625, 327] on button "Listo" at bounding box center [671, 324] width 161 height 35
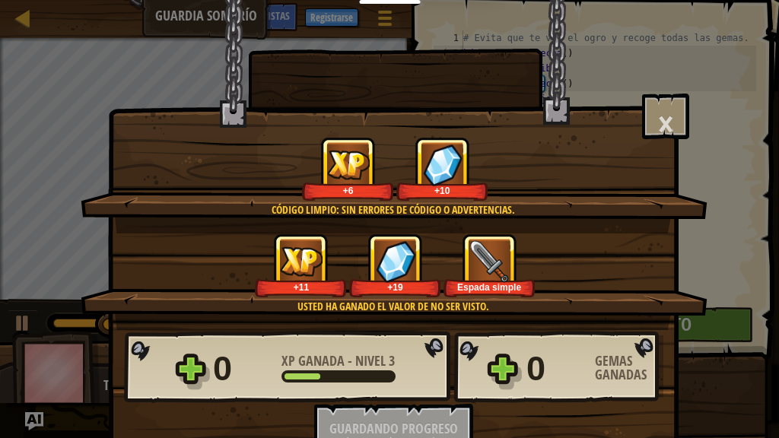
scroll to position [10, 0]
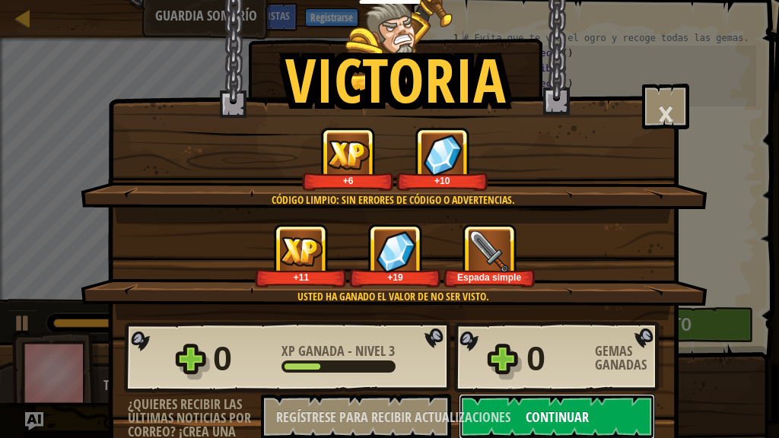
click at [517, 355] on button "Continuar" at bounding box center [557, 417] width 196 height 46
select select "es-419"
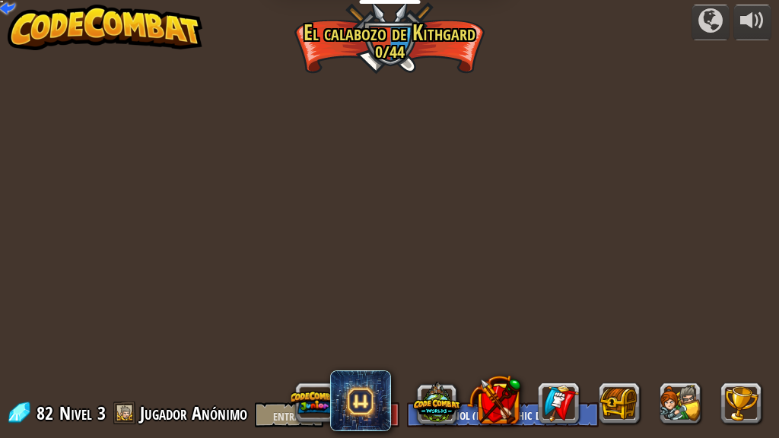
select select "es-419"
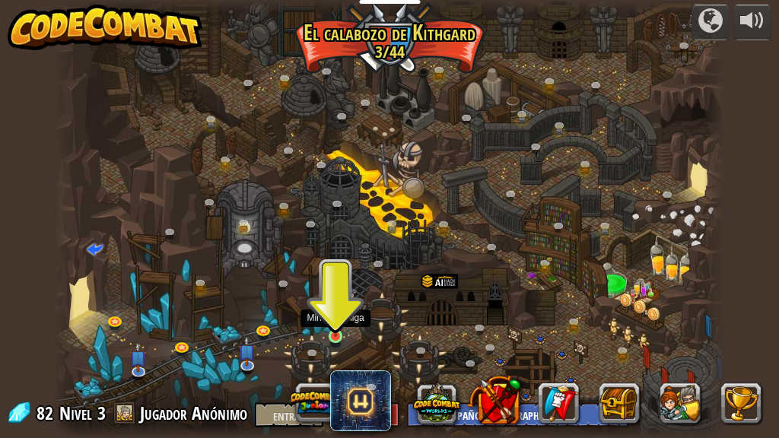
click at [342, 329] on img at bounding box center [335, 320] width 15 height 34
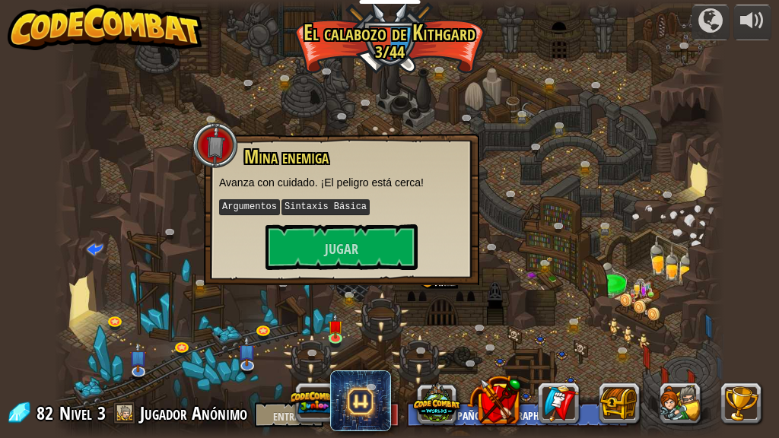
click at [311, 179] on font "Avanza con cuidado. ¡El peligro está cerca!" at bounding box center [321, 182] width 205 height 12
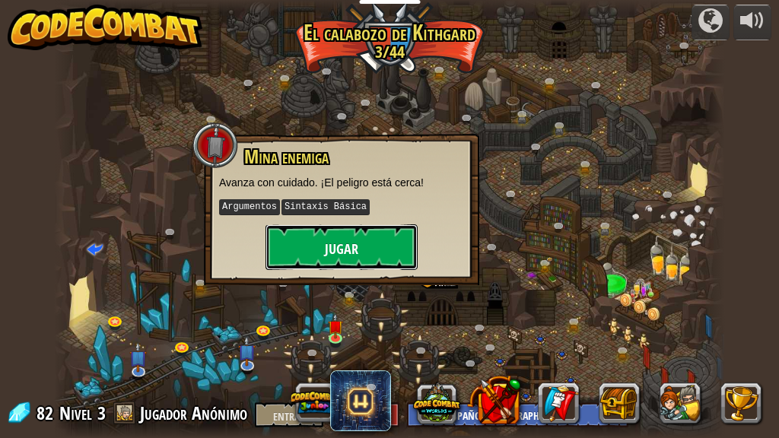
click at [315, 251] on button "Jugar" at bounding box center [341, 247] width 152 height 46
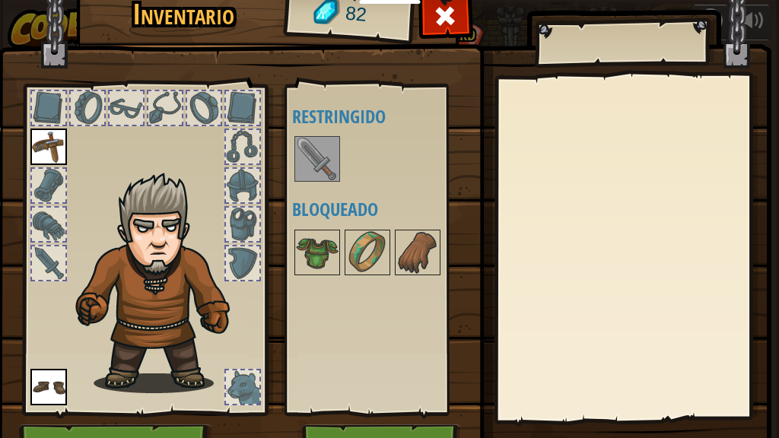
click at [306, 156] on img at bounding box center [317, 159] width 43 height 43
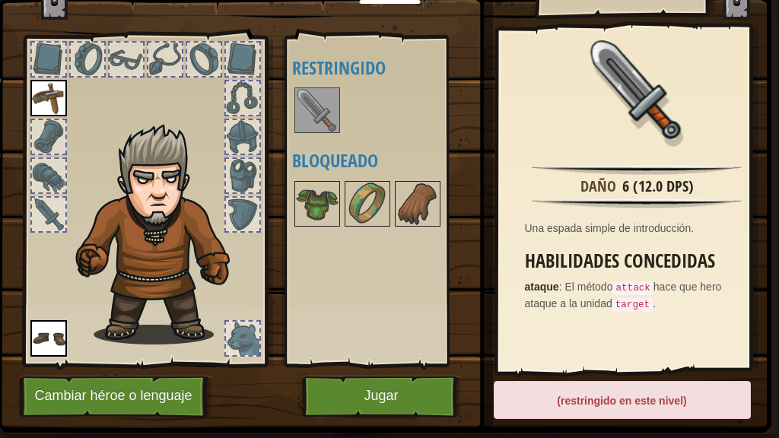
scroll to position [47, 0]
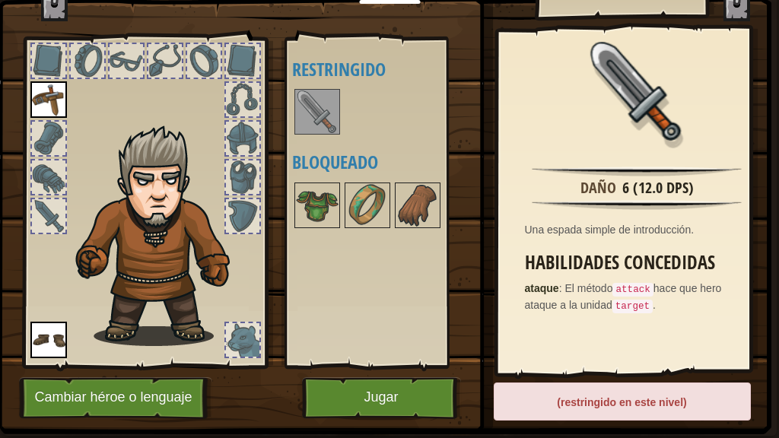
click at [310, 100] on img at bounding box center [317, 112] width 43 height 43
click at [343, 355] on button "Jugar" at bounding box center [381, 398] width 159 height 42
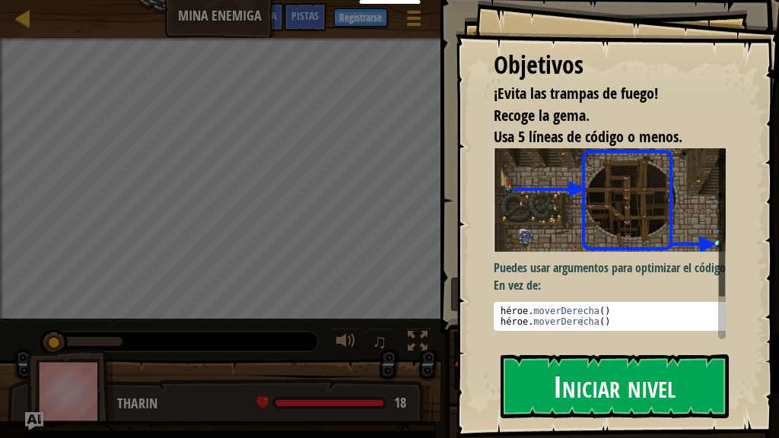
click at [576, 355] on font "Iniciar nivel" at bounding box center [614, 385] width 122 height 41
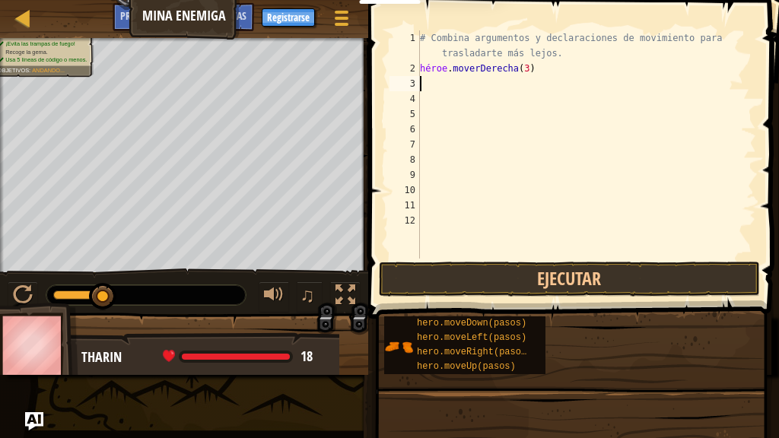
click at [429, 84] on div "# Combina argumentos y declaraciones de movimiento para trasladarte más lejos. …" at bounding box center [586, 167] width 339 height 274
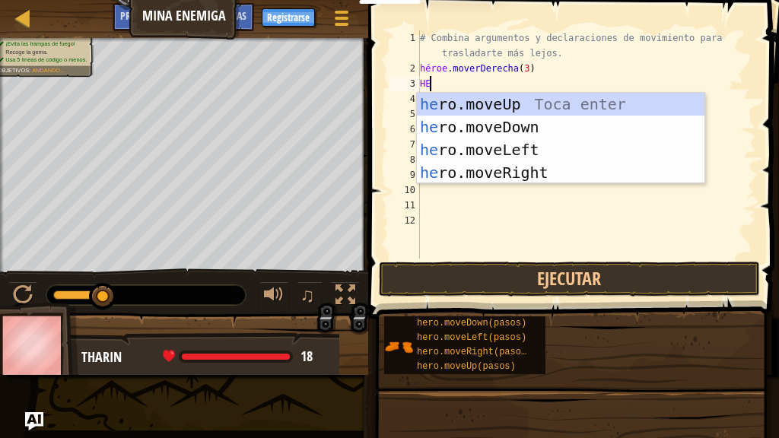
scroll to position [7, 0]
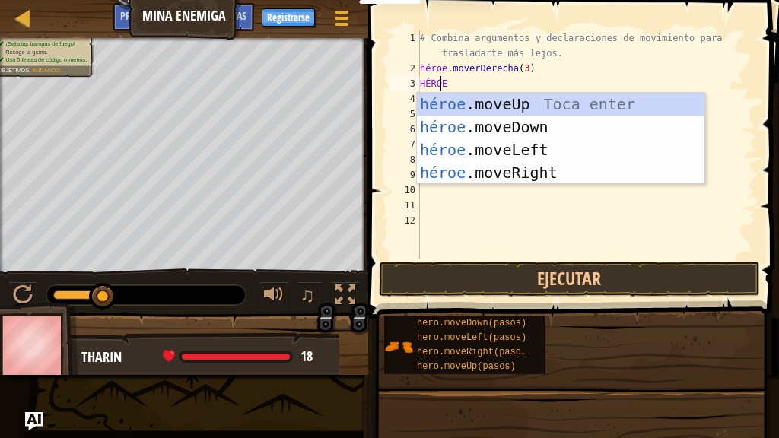
type textarea "HEROE"
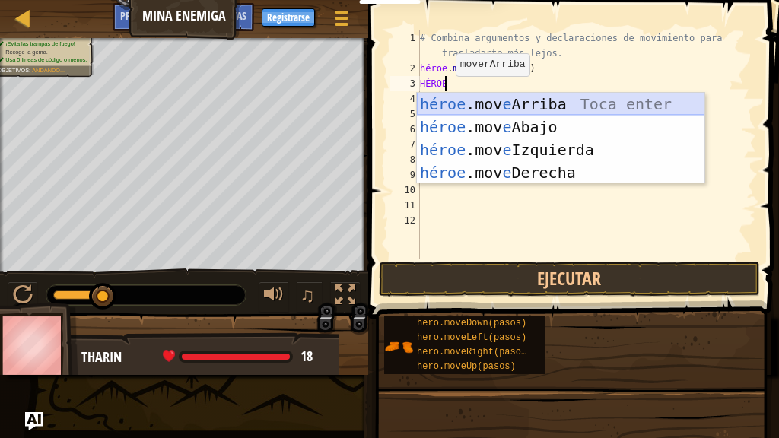
click at [447, 103] on div "héroe .mov e Arriba Toca enter héroe .mov e Abajo Toca Enter héroe .mov e Izqui…" at bounding box center [561, 161] width 288 height 137
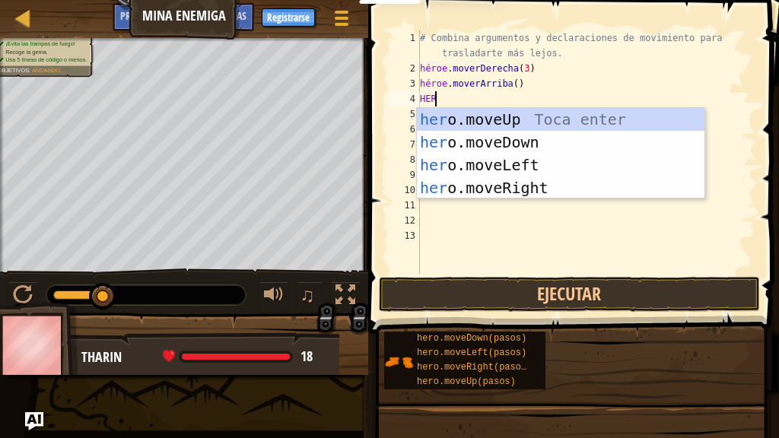
scroll to position [7, 0]
type textarea "HEROE"
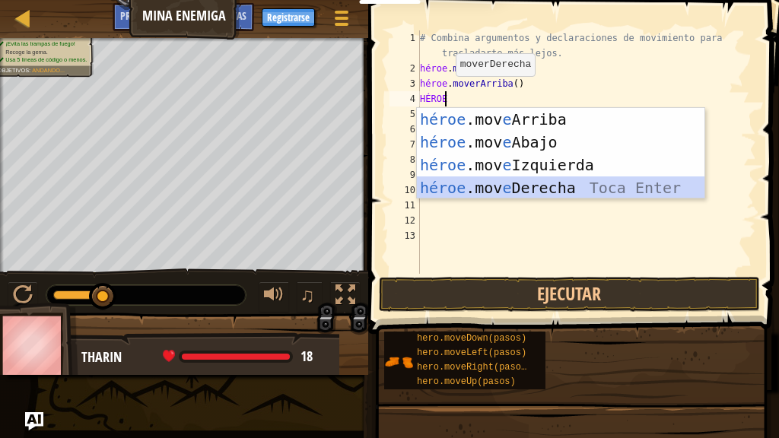
click at [447, 187] on div "héroe .mov e Arriba Toca enter héroe .mov e Abajo Toca Enter héroe .mov e Izqui…" at bounding box center [561, 176] width 288 height 137
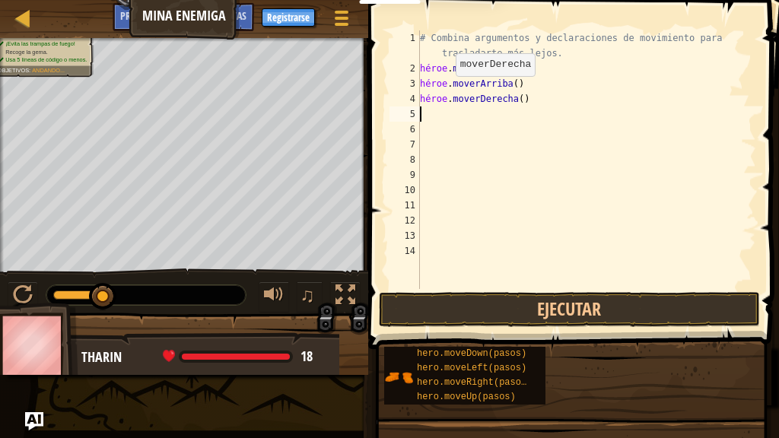
scroll to position [7, 0]
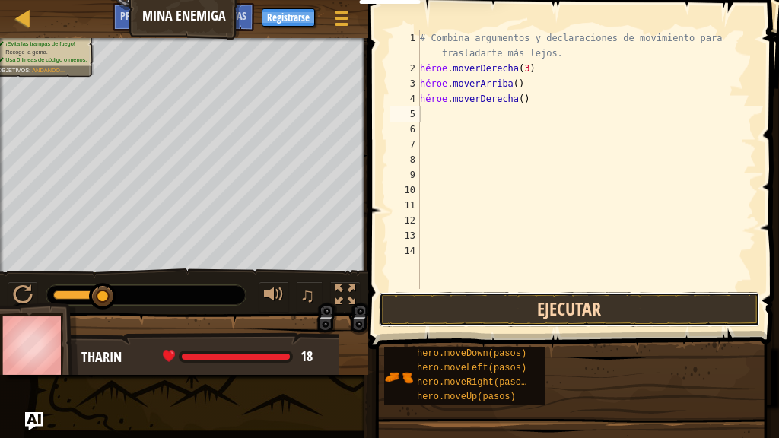
click at [470, 302] on button "Ejecutar" at bounding box center [569, 309] width 381 height 35
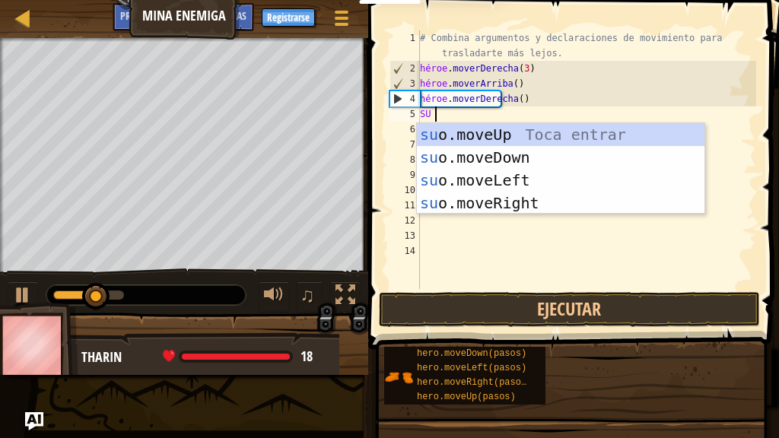
type textarea "HERO"
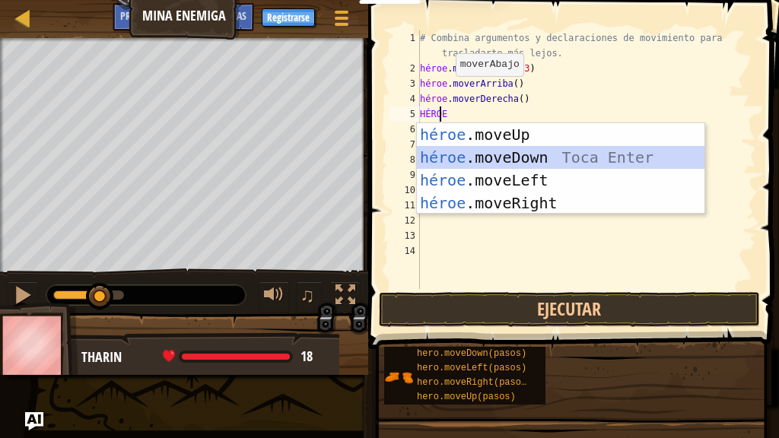
click at [437, 157] on div "héroe .moveUp Toca enter héroe .moveDown Toca Enter héroe .moveLeft [PERSON_NAM…" at bounding box center [561, 191] width 288 height 137
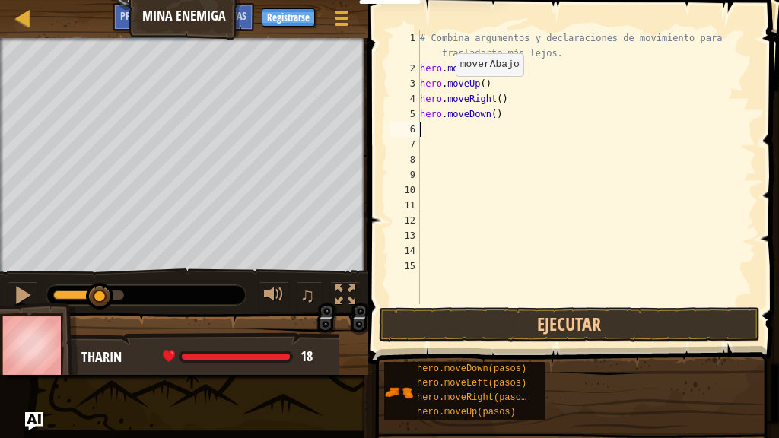
scroll to position [7, 0]
click at [423, 133] on div "# Combina argumentos y declaraciones de movimiento para trasladarte más lejos. …" at bounding box center [586, 189] width 339 height 319
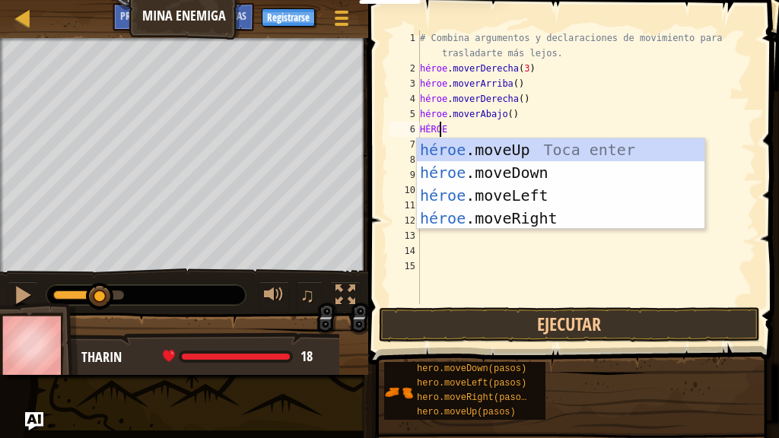
type textarea "HEROE"
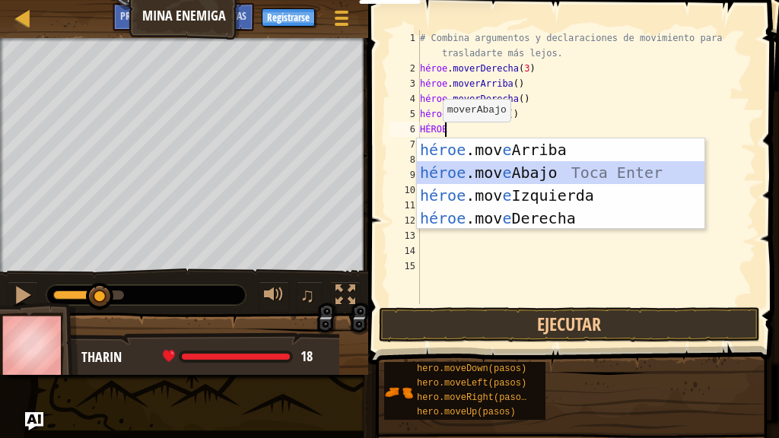
click at [435, 172] on div "héroe .mov e Arriba Toca enter héroe .mov e Abajo Toca Enter héroe .mov e Izqui…" at bounding box center [561, 206] width 288 height 137
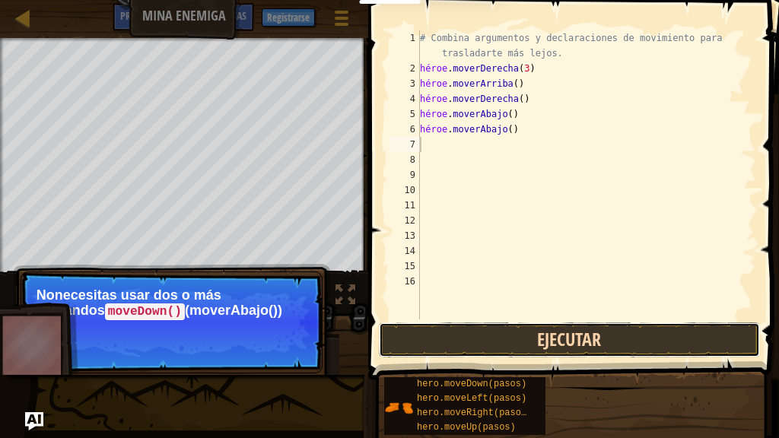
click at [454, 337] on button "Ejecutar" at bounding box center [569, 340] width 381 height 35
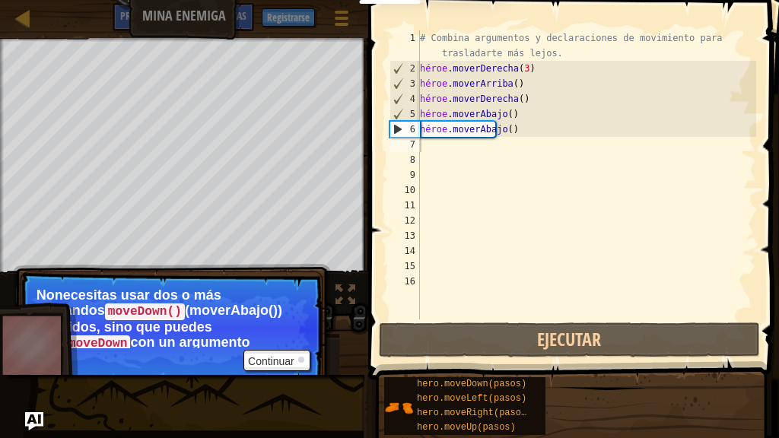
click at [132, 314] on code "moveDown()" at bounding box center [145, 312] width 80 height 17
click at [80, 341] on code "moveDown" at bounding box center [97, 343] width 65 height 17
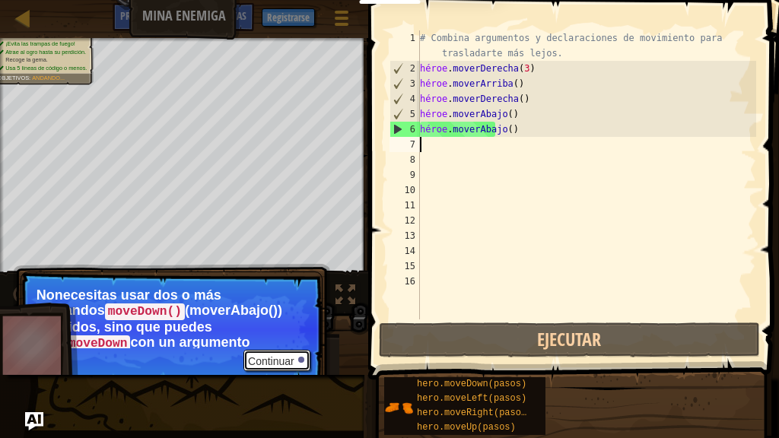
click at [266, 355] on font "Continuar" at bounding box center [271, 361] width 46 height 12
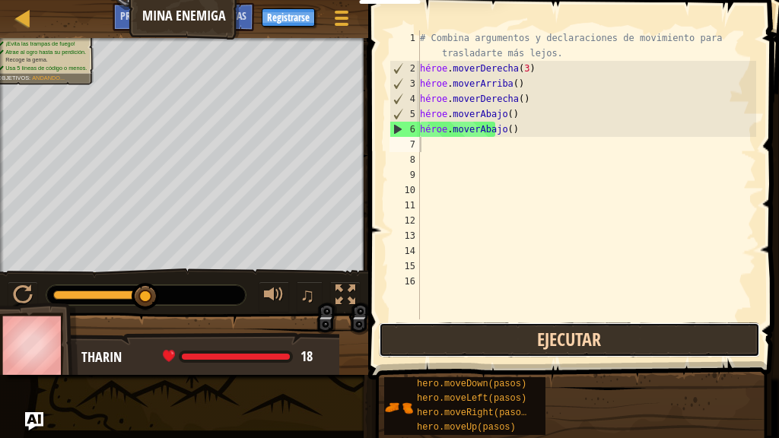
click at [434, 336] on button "Ejecutar" at bounding box center [569, 340] width 381 height 35
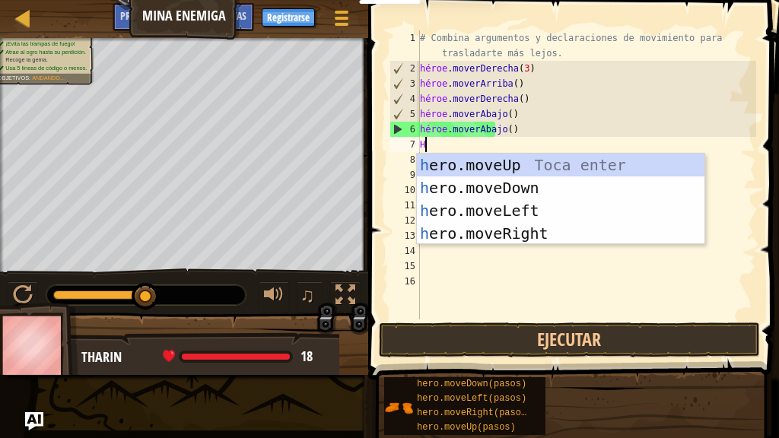
type textarea "HE"
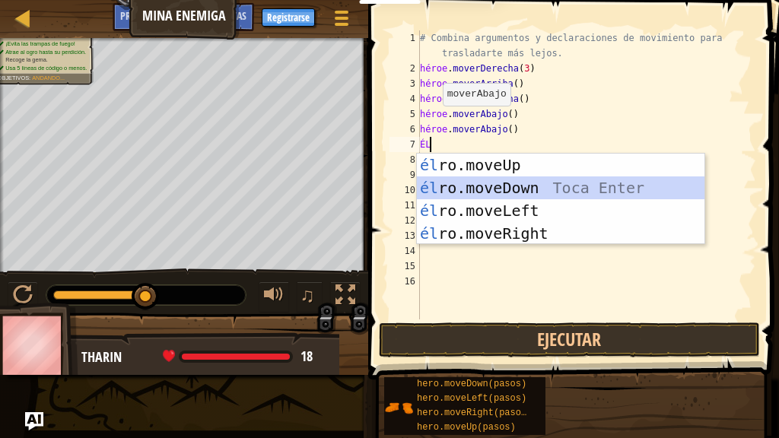
click at [477, 184] on div "él ro.moveUp Toca entrar él ro.moveDown Toca Enter él ro.moveLeft [PERSON_NAME]…" at bounding box center [561, 222] width 288 height 137
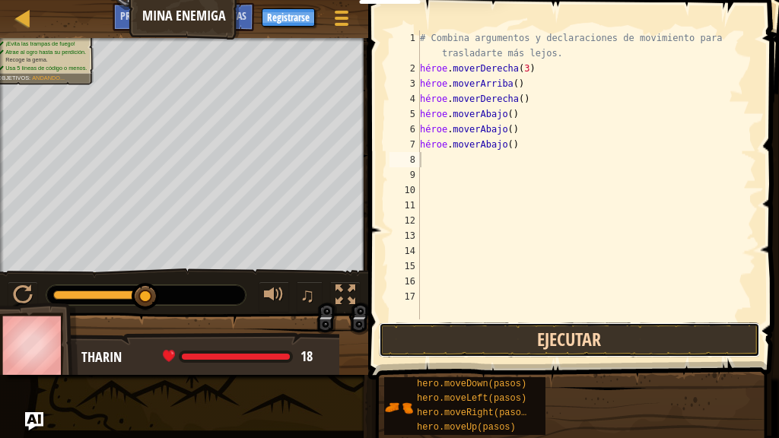
click at [466, 331] on button "Ejecutar" at bounding box center [569, 340] width 381 height 35
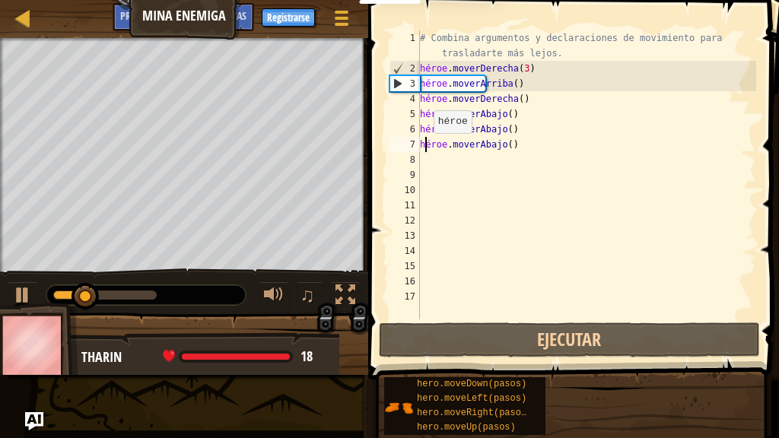
click at [426, 148] on div "# Combina argumentos y declaraciones de movimiento para trasladarte más lejos. …" at bounding box center [586, 197] width 339 height 335
type textarea "hero.moveDown()"
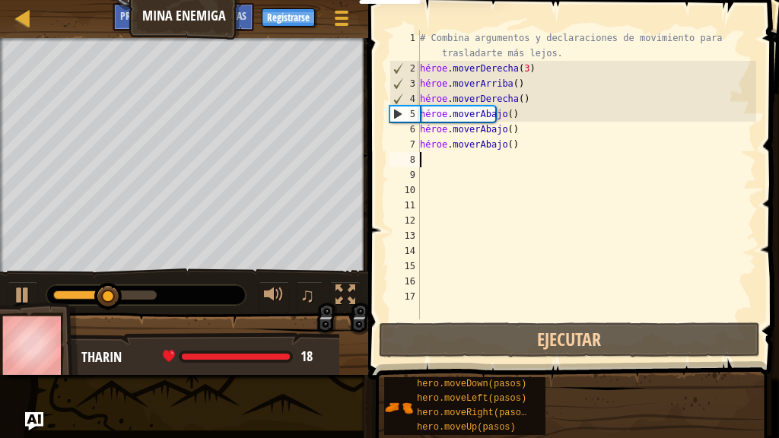
click at [428, 166] on div "# Combina argumentos y declaraciones de movimiento para trasladarte más lejos. …" at bounding box center [586, 197] width 339 height 335
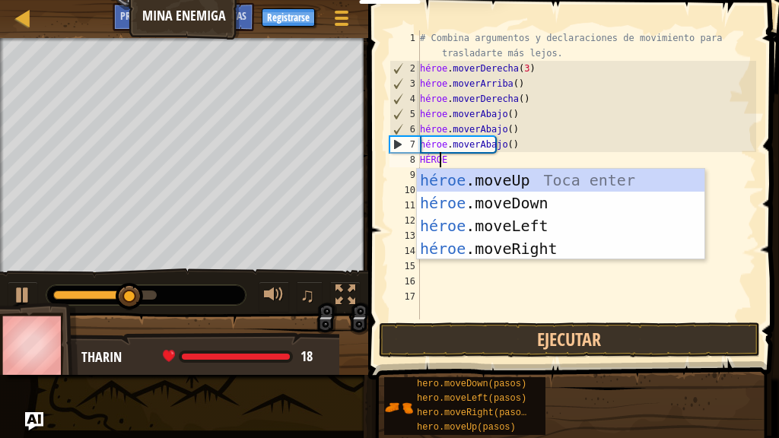
scroll to position [7, 1]
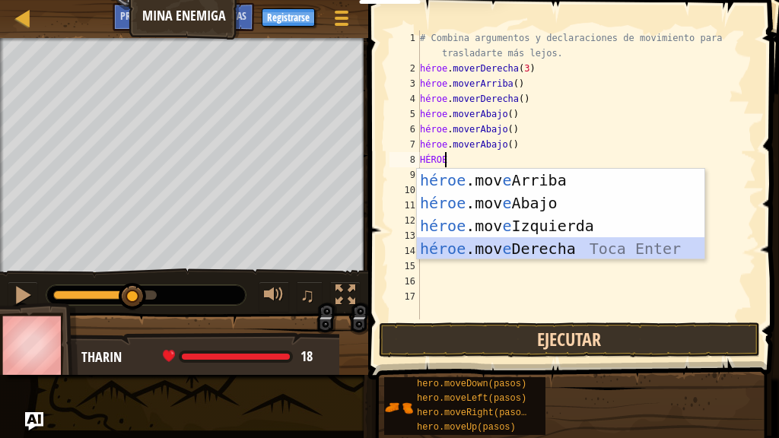
drag, startPoint x: 473, startPoint y: 241, endPoint x: 448, endPoint y: 345, distance: 106.5
click at [448, 0] on body "Docentes Crear cuenta gratis Soluciones para Escuelas y Distritos Vista previa …" at bounding box center [389, 0] width 779 height 0
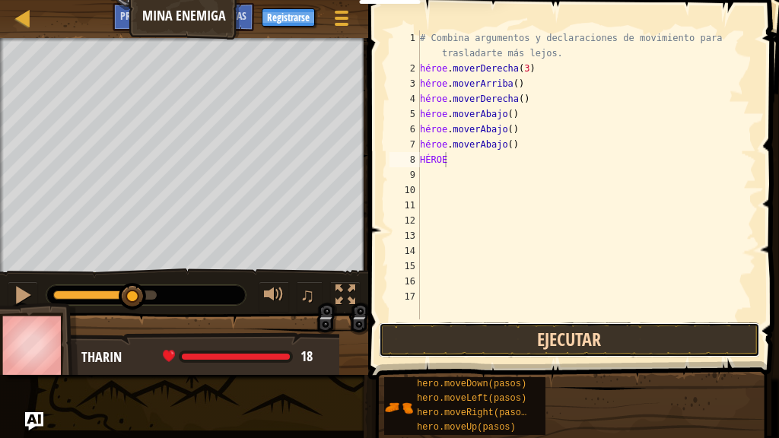
click at [448, 345] on button "Ejecutar" at bounding box center [569, 340] width 381 height 35
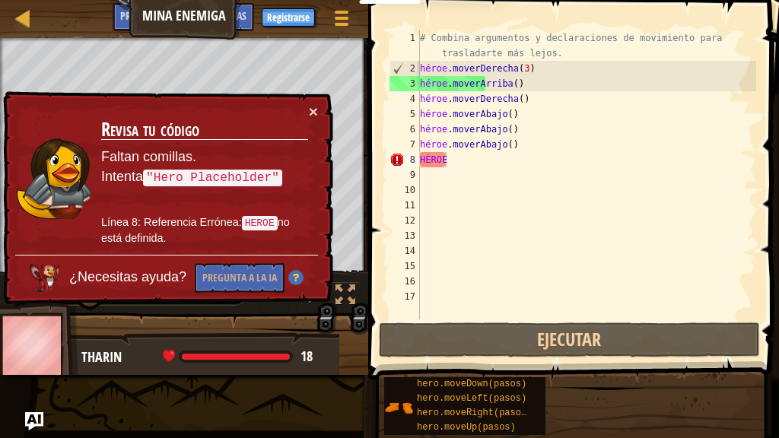
click at [313, 100] on div "× Revisa tu código Faltan comillas. Intenta "Hero Placeholder" Línea 8: Referen…" at bounding box center [166, 198] width 333 height 214
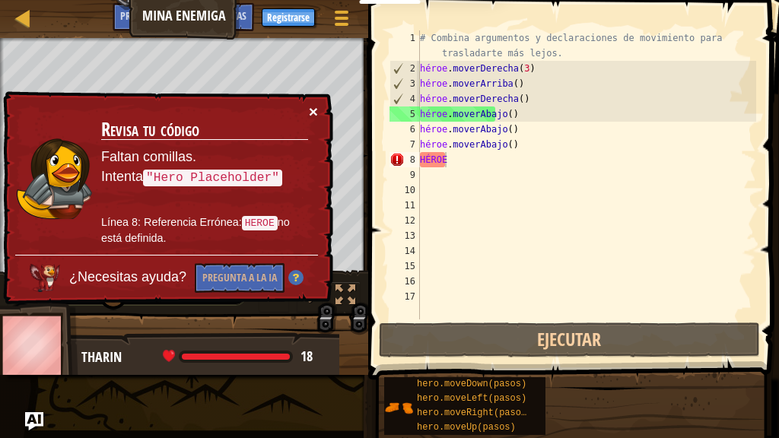
click at [314, 112] on font "×" at bounding box center [313, 111] width 9 height 17
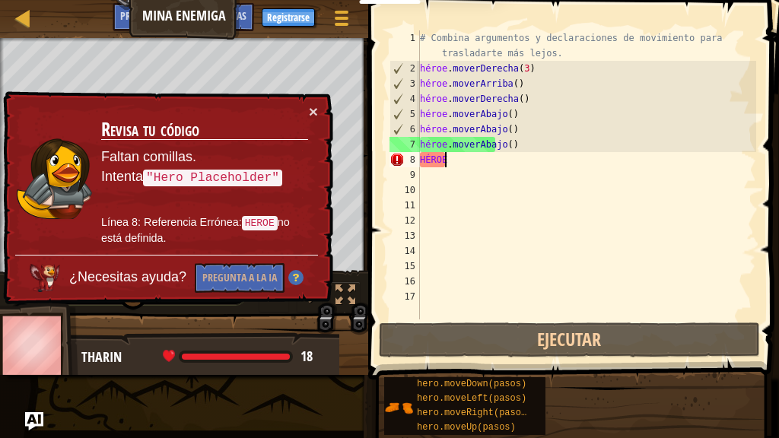
click at [469, 165] on div "# Combina argumentos y declaraciones de movimiento para trasladarte más lejos. …" at bounding box center [586, 197] width 339 height 335
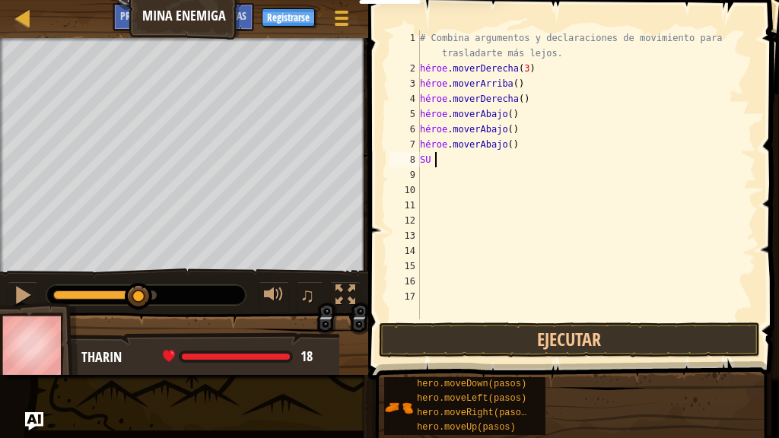
scroll to position [7, 0]
type textarea "H"
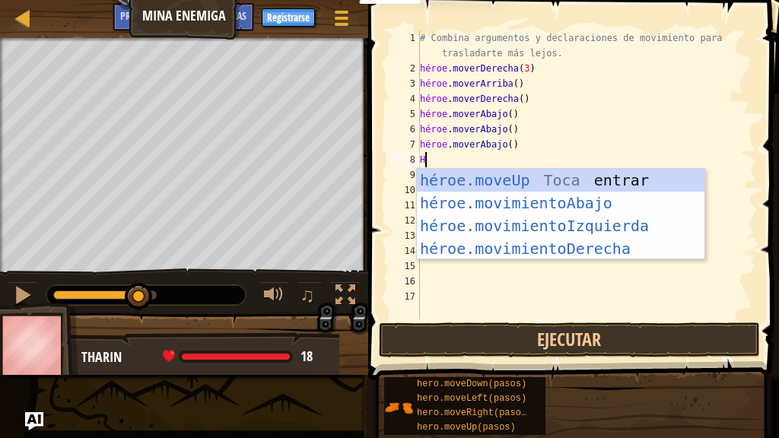
type textarea "HE"
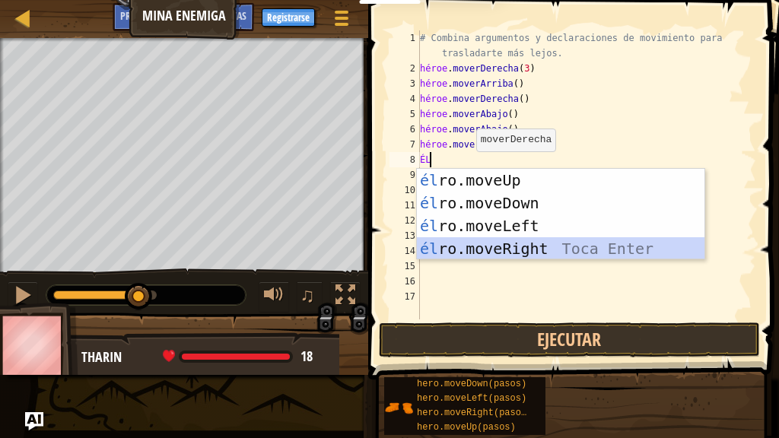
click at [456, 243] on div "él ro.moveUp Toca entrar él ro.moveDown Toca Enter él ro.moveLeft [PERSON_NAME]…" at bounding box center [561, 237] width 288 height 137
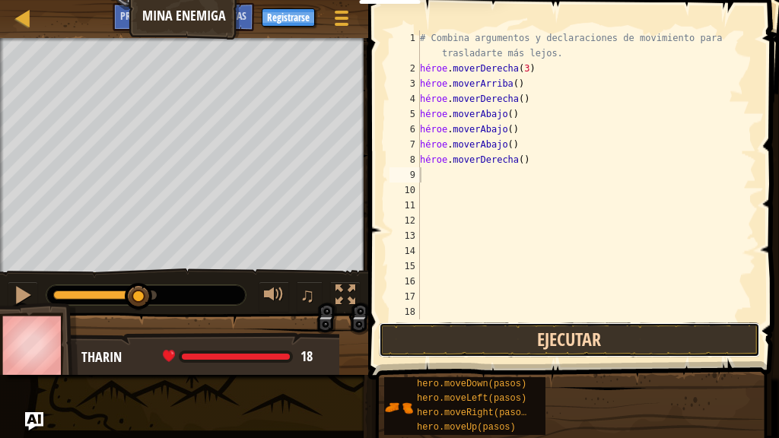
click at [453, 339] on button "Ejecutar" at bounding box center [569, 340] width 381 height 35
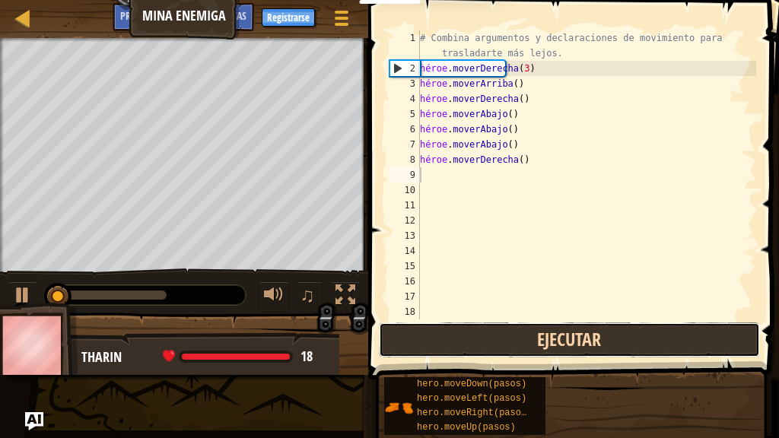
click at [453, 339] on button "Ejecutar" at bounding box center [569, 340] width 381 height 35
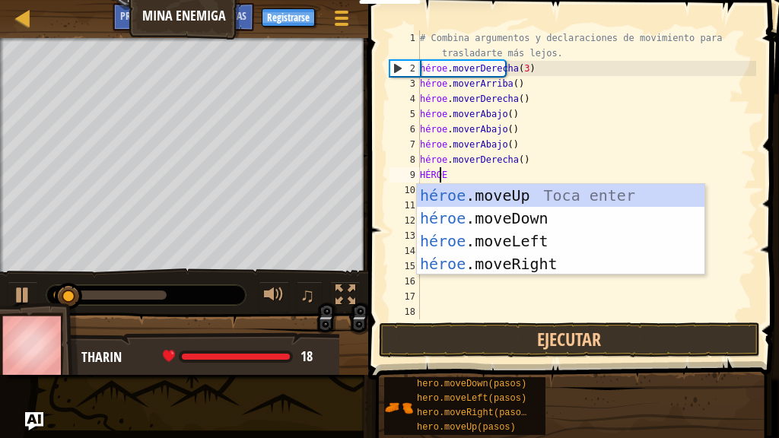
type textarea "HEROE"
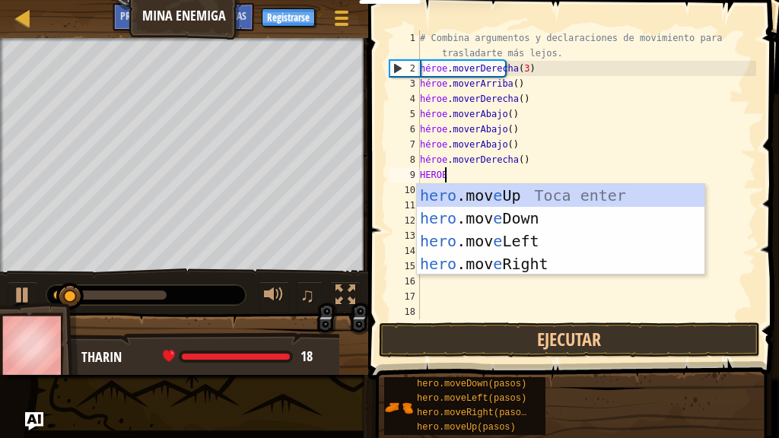
scroll to position [7, 1]
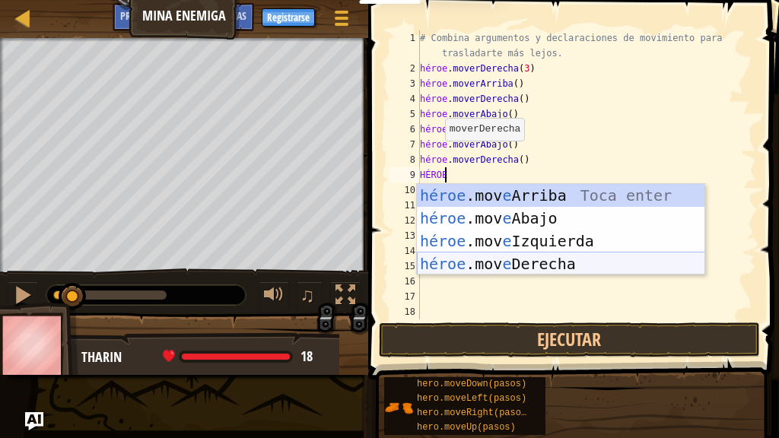
click at [465, 260] on div "héroe .mov e Arriba Toca enter héroe .mov e Abajo Toca Enter héroe .mov e Izqui…" at bounding box center [561, 252] width 288 height 137
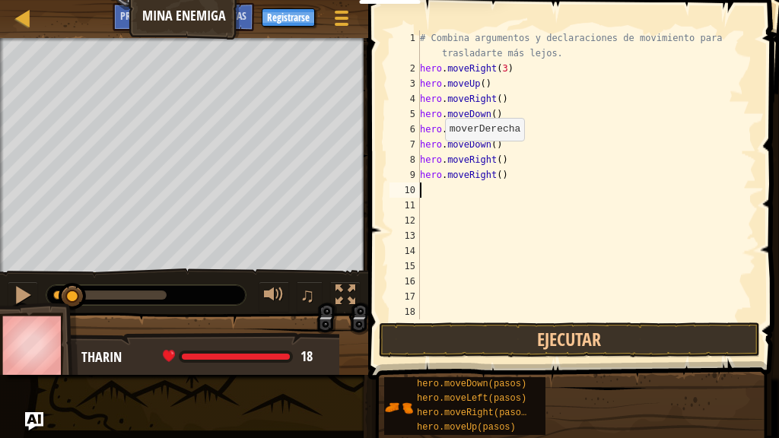
scroll to position [7, 0]
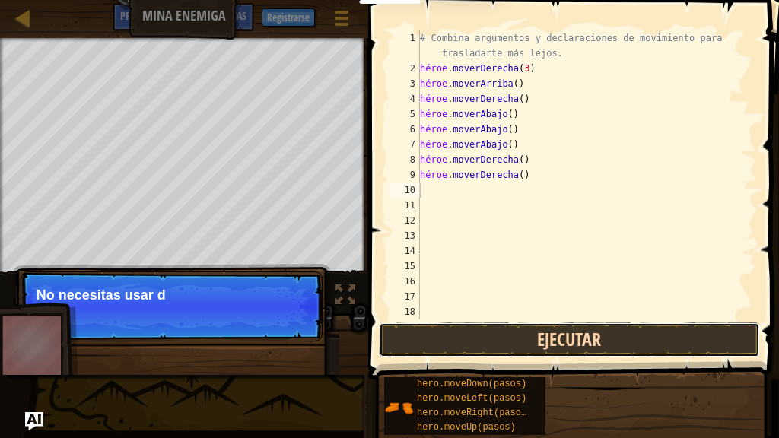
click at [427, 329] on button "Ejecutar" at bounding box center [569, 340] width 381 height 35
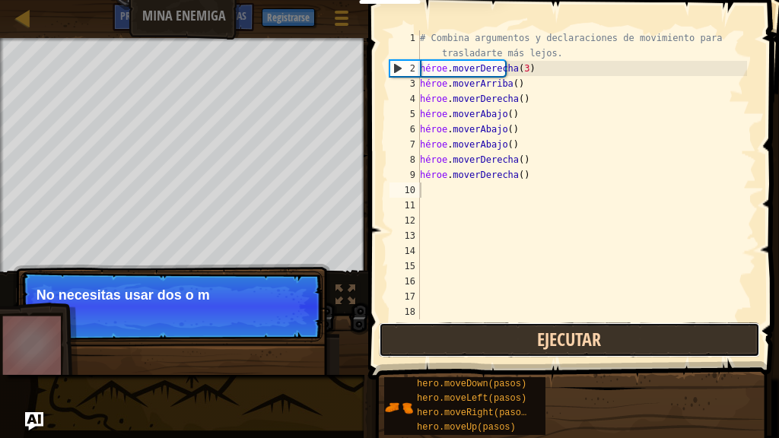
click at [427, 329] on button "Ejecutar" at bounding box center [569, 340] width 381 height 35
click at [427, 329] on button "Ejecutando" at bounding box center [569, 340] width 381 height 35
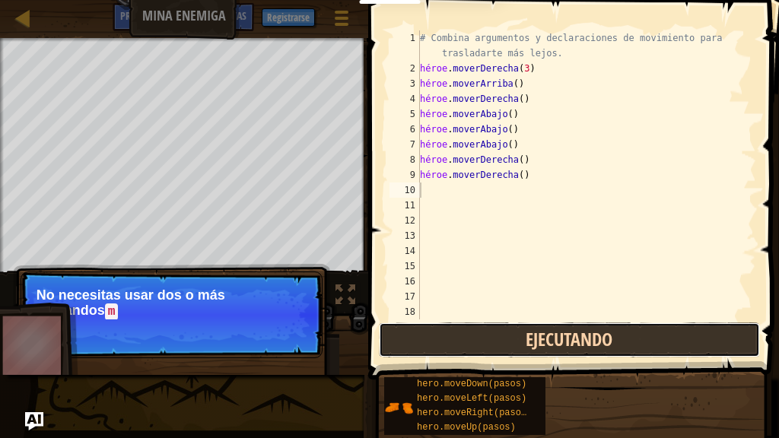
click at [427, 329] on button "Ejecutando" at bounding box center [569, 340] width 381 height 35
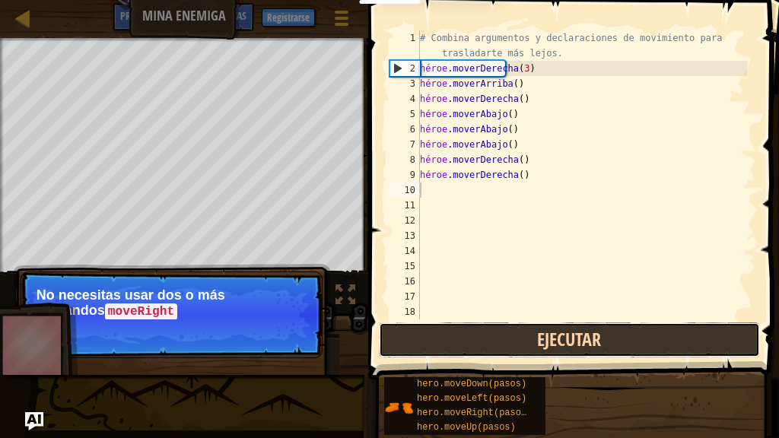
click at [427, 329] on button "Ejecutar" at bounding box center [569, 340] width 381 height 35
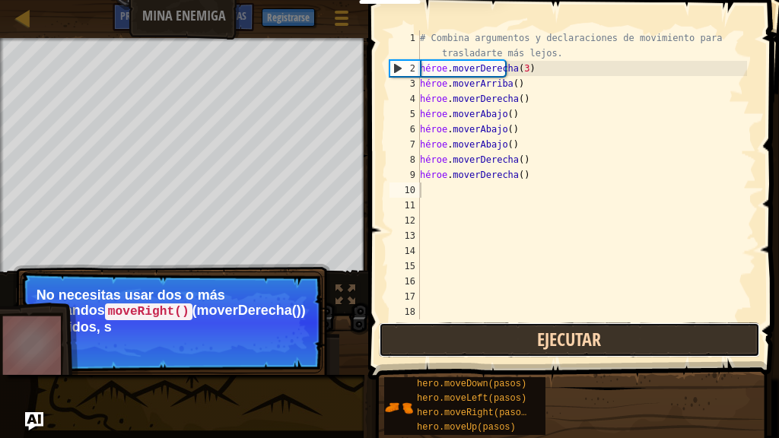
click at [427, 329] on button "Ejecutar" at bounding box center [569, 340] width 381 height 35
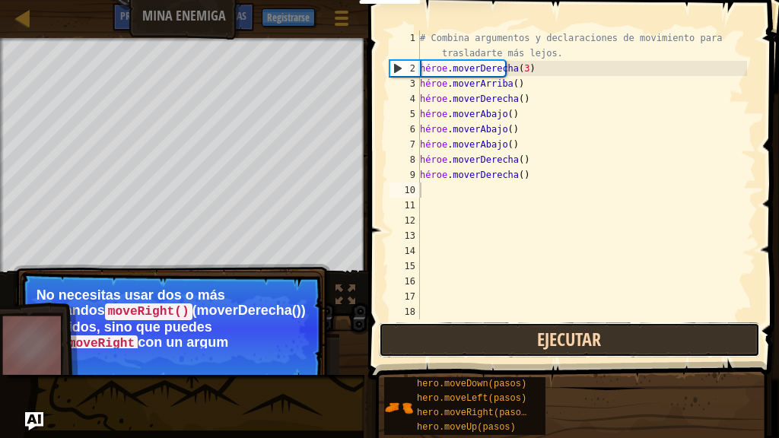
click at [427, 329] on button "Ejecutar" at bounding box center [569, 340] width 381 height 35
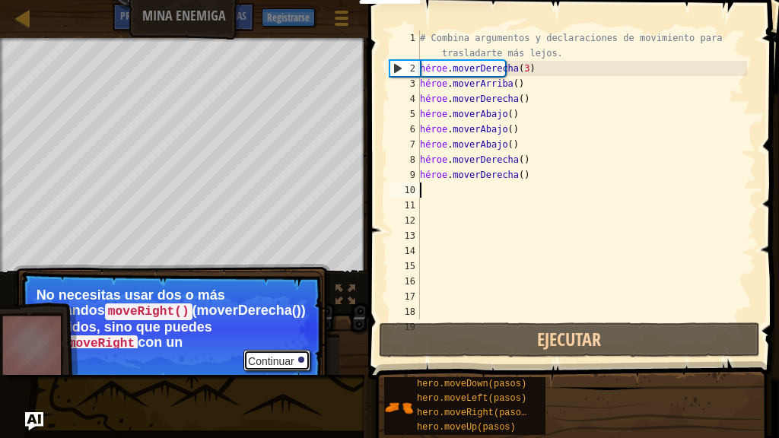
click at [280, 353] on button "Continuar" at bounding box center [276, 360] width 67 height 21
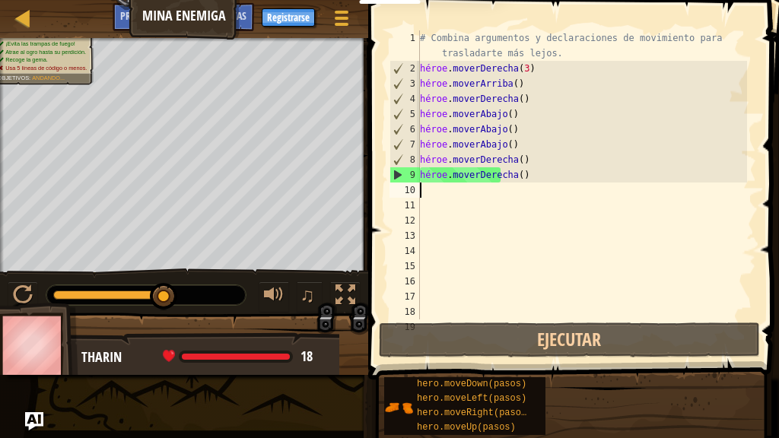
click at [436, 196] on div "# Combina argumentos y declaraciones de movimiento para trasladarte más lejos. …" at bounding box center [582, 197] width 330 height 335
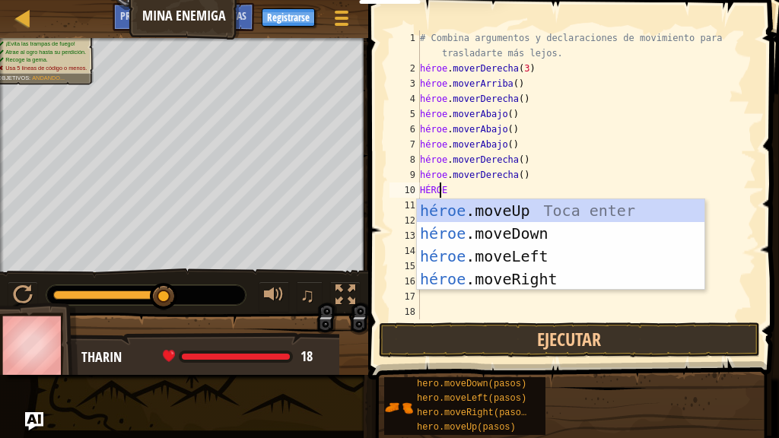
type textarea "HEROE"
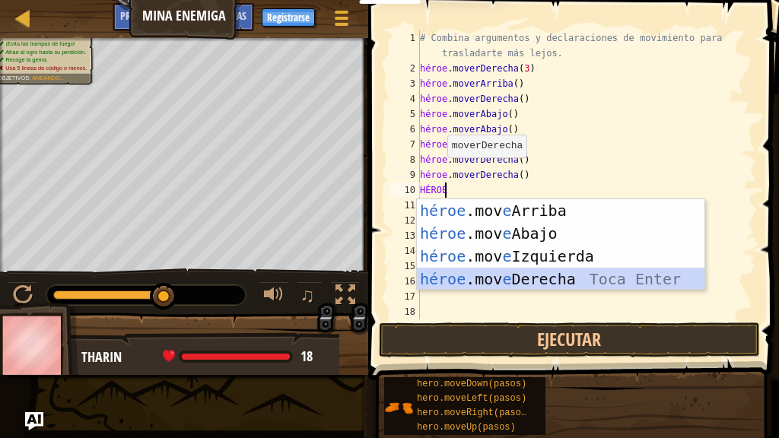
click at [446, 272] on div "héroe .mov e Arriba Toca enter héroe .mov e Abajo Toca Enter héroe .mov e Izqui…" at bounding box center [561, 267] width 288 height 137
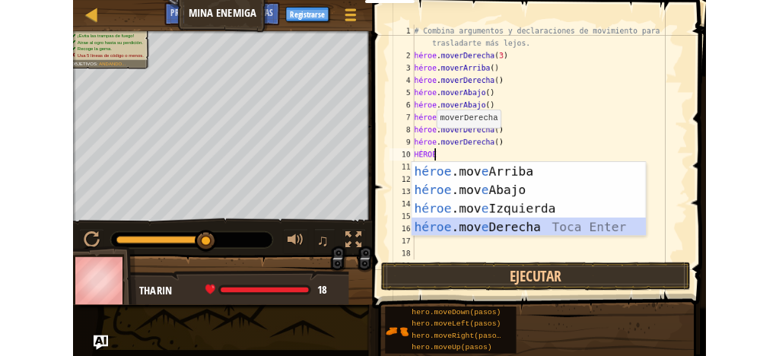
scroll to position [7, 0]
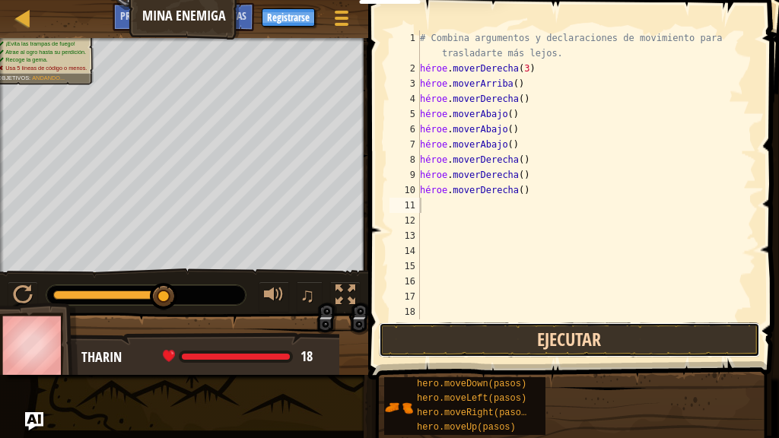
click at [415, 347] on button "Ejecutar" at bounding box center [569, 340] width 381 height 35
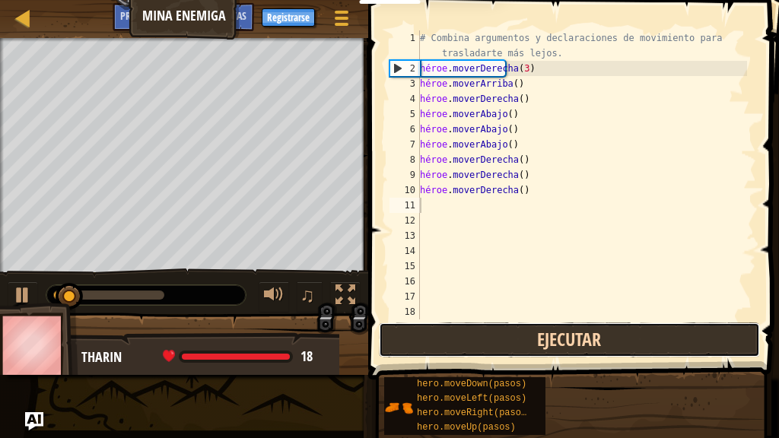
click at [415, 347] on button "Ejecutar" at bounding box center [569, 340] width 381 height 35
click at [415, 347] on button "Ejecutando" at bounding box center [569, 340] width 381 height 35
click at [415, 347] on button "Ejecutar" at bounding box center [569, 340] width 381 height 35
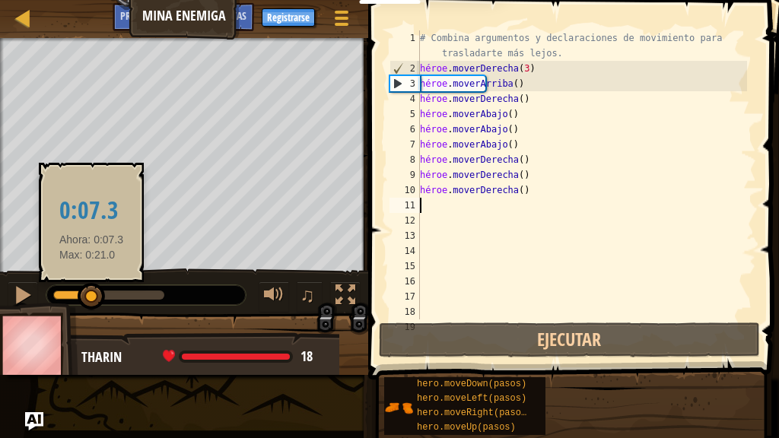
drag, startPoint x: 74, startPoint y: 294, endPoint x: 126, endPoint y: 297, distance: 51.8
click at [105, 297] on div at bounding box center [91, 296] width 27 height 27
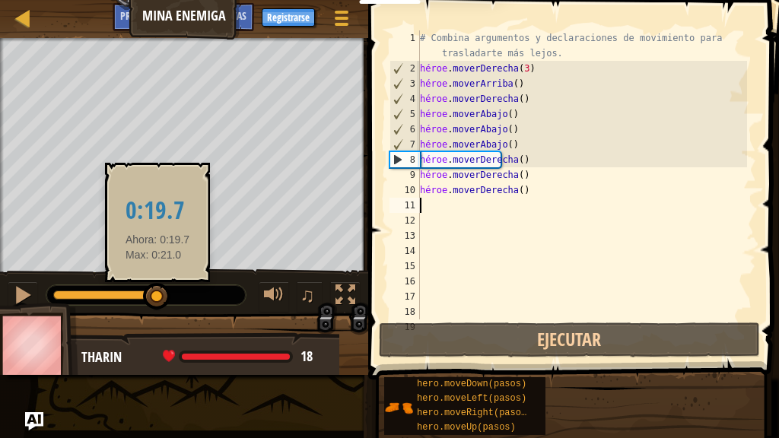
drag, startPoint x: 134, startPoint y: 296, endPoint x: 176, endPoint y: 292, distance: 42.8
click at [170, 292] on div at bounding box center [156, 296] width 27 height 27
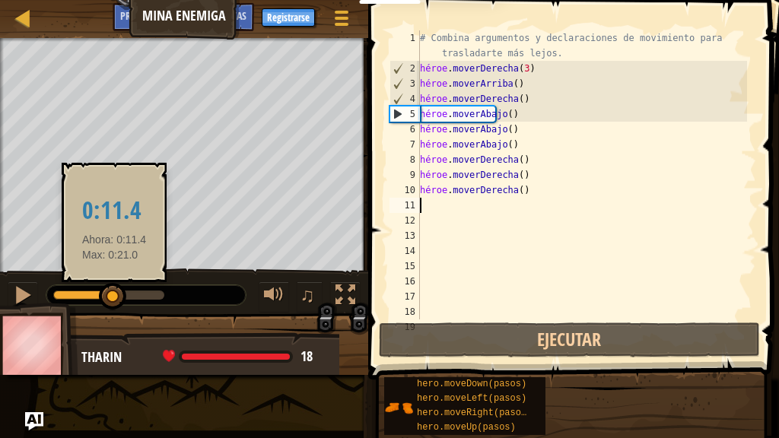
drag, startPoint x: 59, startPoint y: 300, endPoint x: 115, endPoint y: 296, distance: 55.7
click at [115, 296] on div at bounding box center [112, 296] width 27 height 27
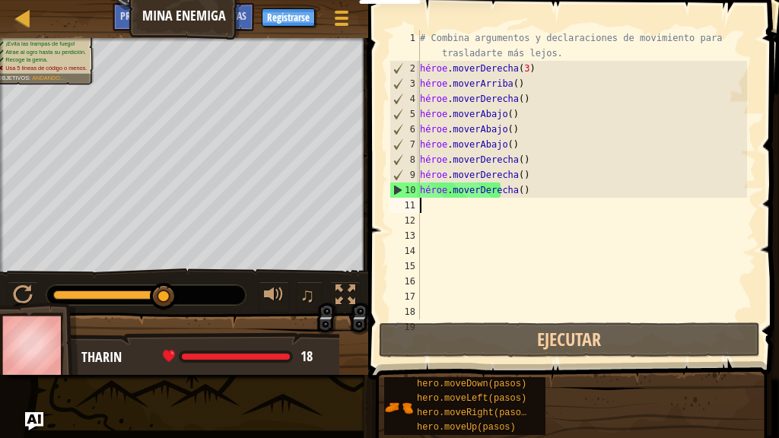
click at [461, 211] on div "# Combina argumentos y declaraciones de movimiento para trasladarte más lejos. …" at bounding box center [582, 197] width 330 height 335
click at [526, 145] on div "# Combina argumentos y declaraciones de movimiento para trasladarte más lejos. …" at bounding box center [582, 197] width 330 height 335
click at [513, 141] on div "# Combina argumentos y declaraciones de movimiento para trasladarte más lejos. …" at bounding box center [582, 197] width 330 height 335
click at [513, 144] on div "# Combina argumentos y declaraciones de movimiento para trasladarte más lejos. …" at bounding box center [582, 197] width 330 height 335
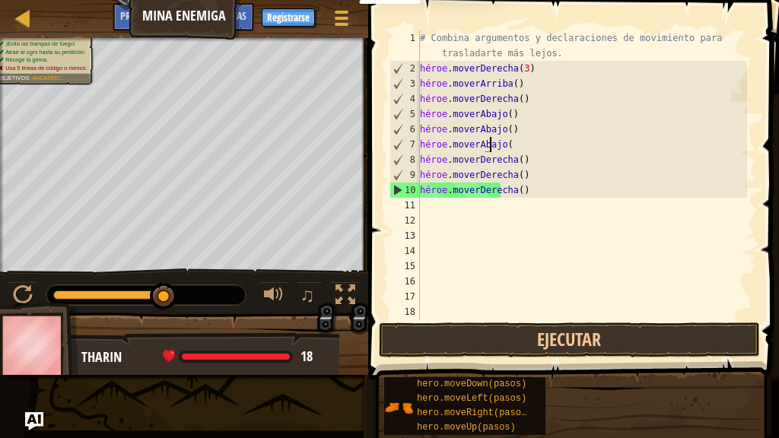
click at [513, 144] on div "# Combina argumentos y declaraciones de movimiento para trasladarte más lejos. …" at bounding box center [582, 197] width 330 height 335
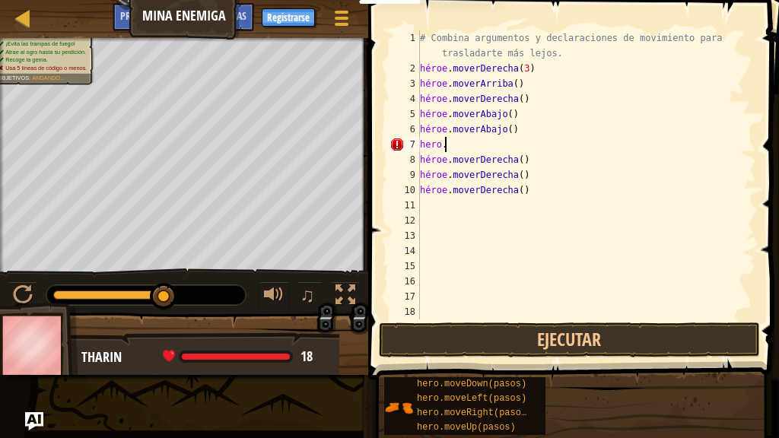
type textarea "h"
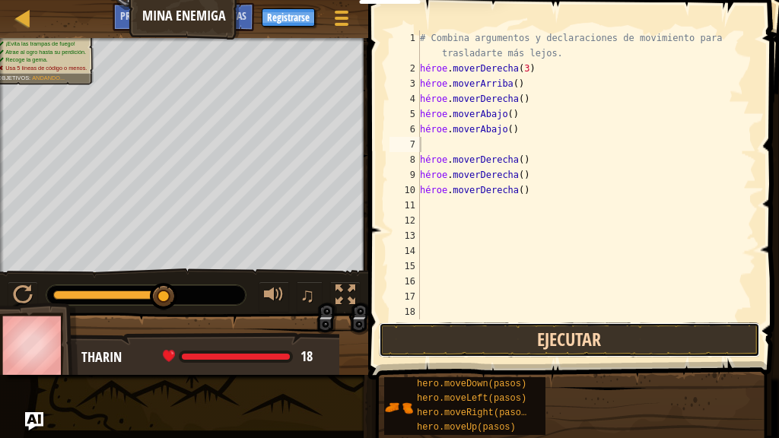
click at [453, 332] on button "Ejecutar" at bounding box center [569, 340] width 381 height 35
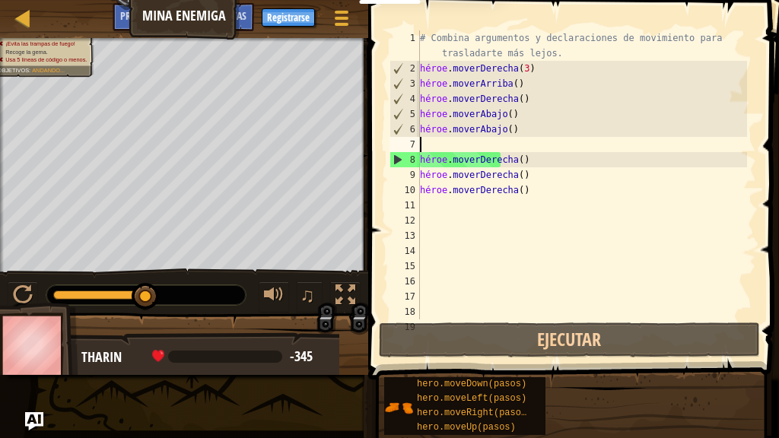
type textarea "HE"
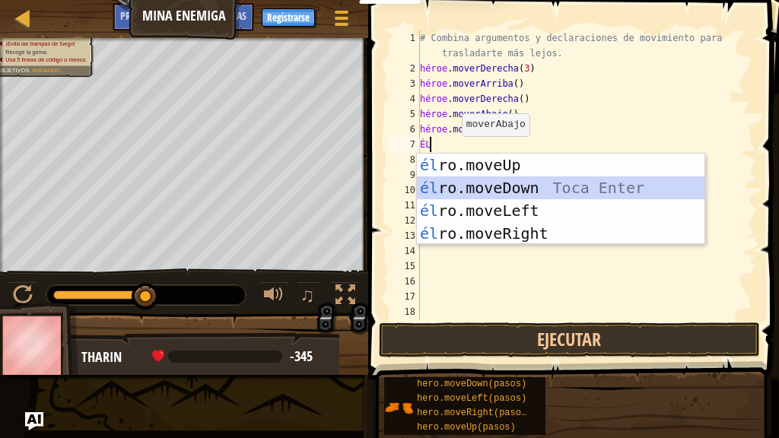
click at [453, 182] on div "él ro.moveUp Toca entrar él ro.moveDown Toca Enter él ro.moveLeft [PERSON_NAME]…" at bounding box center [561, 222] width 288 height 137
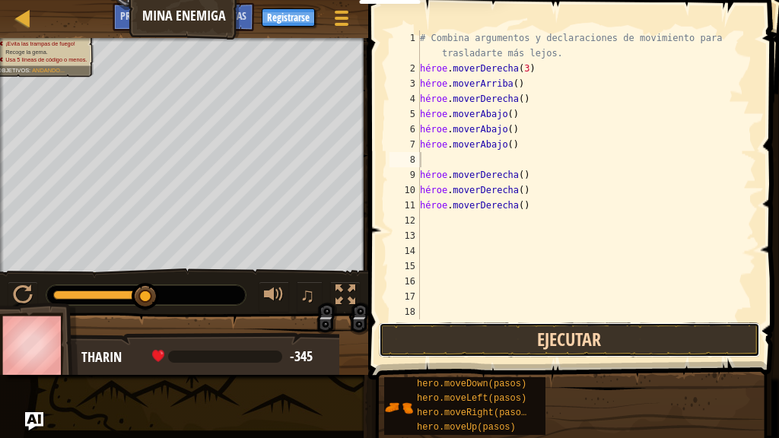
click at [431, 349] on button "Ejecutar" at bounding box center [569, 340] width 381 height 35
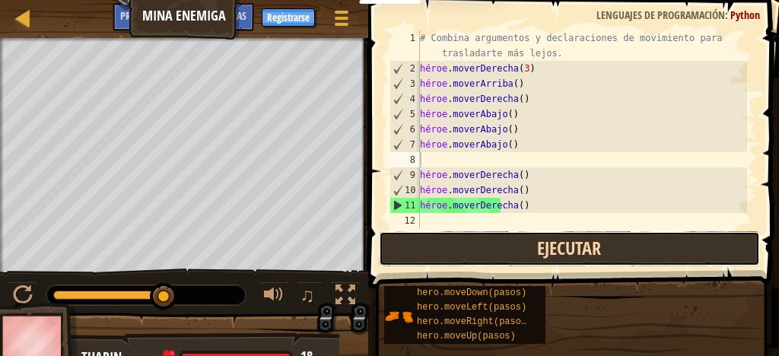
click at [520, 242] on button "Ejecutar" at bounding box center [569, 248] width 381 height 35
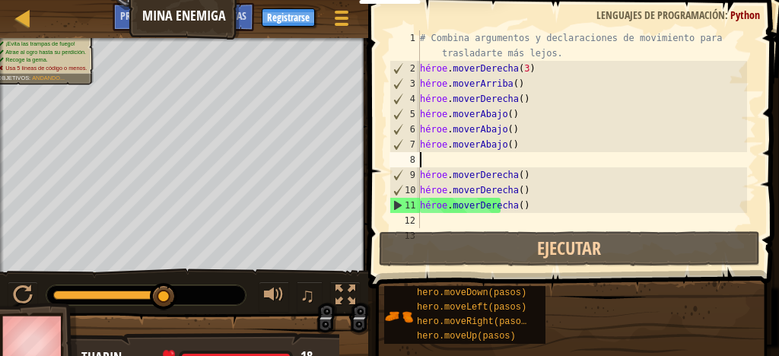
click at [523, 129] on div "# Combina argumentos y declaraciones de movimiento para trasladarte más lejos. …" at bounding box center [582, 151] width 330 height 243
type textarea "hero.moveDown()"
click at [524, 130] on div "# Combina argumentos y declaraciones de movimiento para trasladarte más lejos. …" at bounding box center [582, 151] width 330 height 243
click at [548, 127] on div "# Combina argumentos y declaraciones de movimiento para trasladarte más lejos. …" at bounding box center [582, 151] width 330 height 243
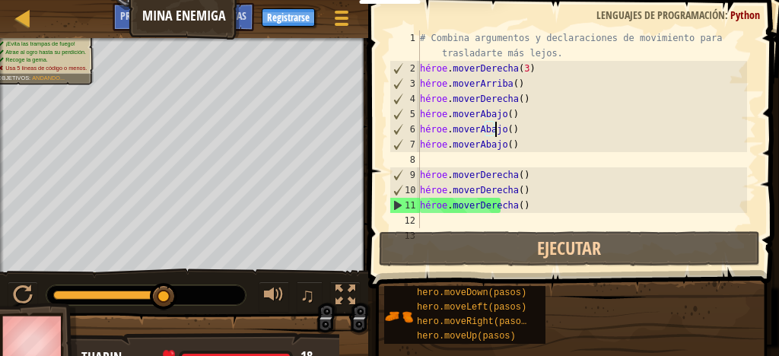
drag, startPoint x: 540, startPoint y: 128, endPoint x: 536, endPoint y: 145, distance: 17.2
click at [540, 131] on div "# Combina argumentos y declaraciones de movimiento para trasladarte más lejos. …" at bounding box center [582, 151] width 330 height 243
click at [539, 161] on div "# Combina argumentos y declaraciones de movimiento para trasladarte más lejos. …" at bounding box center [582, 151] width 330 height 243
click at [526, 129] on div "# Combina argumentos y declaraciones de movimiento para trasladarte más lejos. …" at bounding box center [582, 151] width 330 height 243
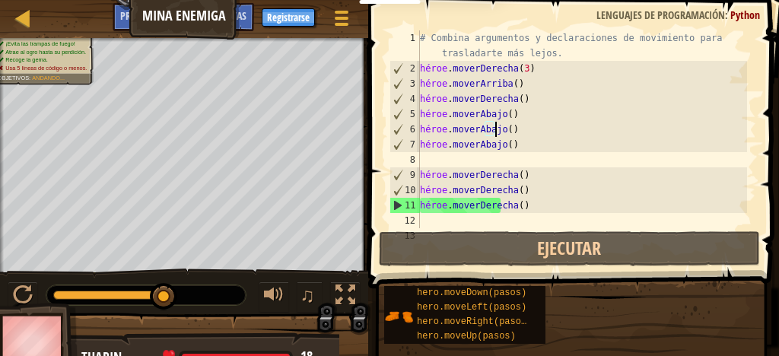
click at [523, 129] on div "# Combina argumentos y declaraciones de movimiento para trasladarte más lejos. …" at bounding box center [582, 151] width 330 height 243
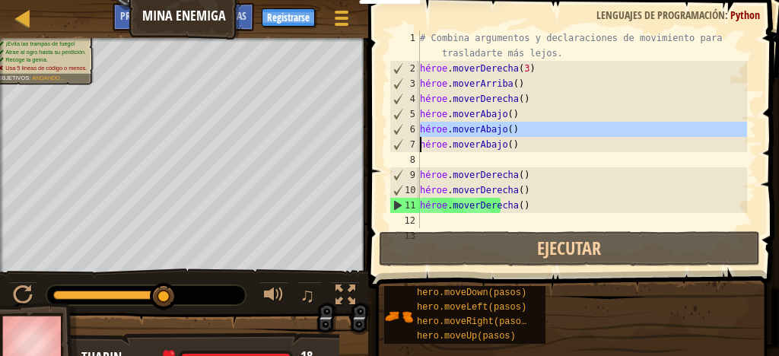
drag, startPoint x: 523, startPoint y: 129, endPoint x: 556, endPoint y: 134, distance: 33.1
click at [556, 134] on div "# Combina argumentos y declaraciones de movimiento para trasladarte más lejos. …" at bounding box center [582, 151] width 330 height 243
click at [556, 150] on div "# Combina argumentos y declaraciones de movimiento para trasladarte más lejos. …" at bounding box center [582, 151] width 330 height 243
type textarea "hero.moveDown()"
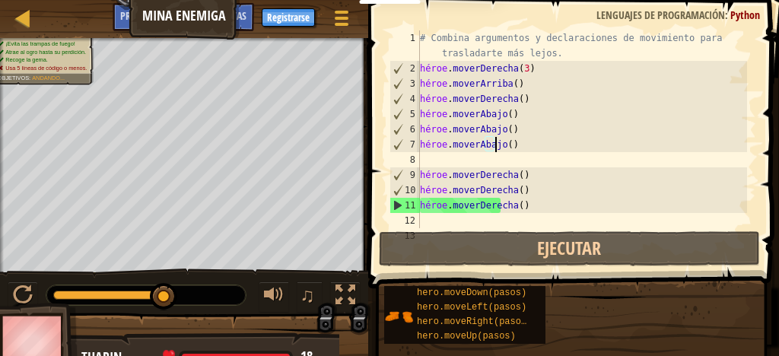
click at [525, 127] on div "# Combina argumentos y declaraciones de movimiento para trasladarte más lejos. …" at bounding box center [582, 151] width 330 height 243
click at [534, 130] on div "# Combina argumentos y declaraciones de movimiento para trasladarte más lejos. …" at bounding box center [582, 151] width 330 height 243
click at [430, 157] on div "# Combina argumentos y declaraciones de movimiento para trasladarte más lejos. …" at bounding box center [582, 151] width 330 height 243
click at [522, 131] on div "# Combina argumentos y declaraciones de movimiento para trasladarte más lejos. …" at bounding box center [582, 151] width 330 height 243
click at [539, 174] on div "# Combina argumentos y declaraciones de movimiento para trasladarte más lejos. …" at bounding box center [582, 151] width 330 height 243
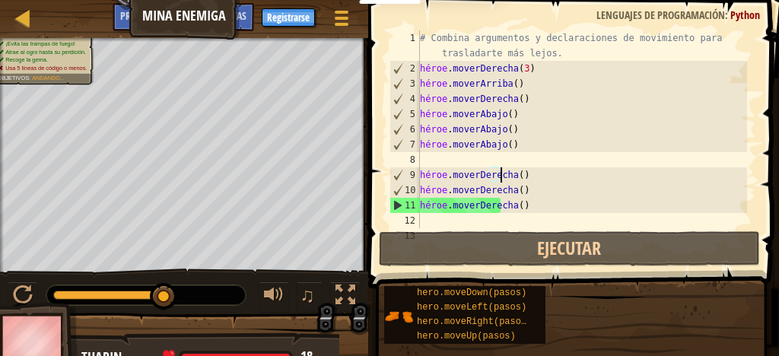
click at [537, 175] on div "# Combina argumentos y declaraciones de movimiento para trasladarte más lejos. …" at bounding box center [582, 151] width 330 height 243
click at [551, 150] on div "# Combina argumentos y declaraciones de movimiento para trasladarte más lejos. …" at bounding box center [582, 151] width 330 height 243
click at [561, 171] on div "# Combina argumentos y declaraciones de movimiento para trasladarte más lejos. …" at bounding box center [582, 151] width 330 height 243
click at [546, 141] on div "# Combina argumentos y declaraciones de movimiento para trasladarte más lejos. …" at bounding box center [582, 151] width 330 height 243
click at [543, 145] on div "# Combina argumentos y declaraciones de movimiento para trasladarte más lejos. …" at bounding box center [582, 151] width 330 height 243
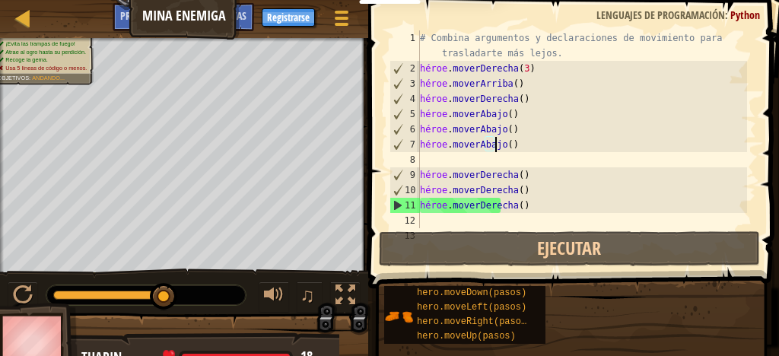
click at [520, 145] on div "# Combina argumentos y declaraciones de movimiento para trasladarte más lejos. …" at bounding box center [582, 151] width 330 height 243
click at [573, 67] on div "# Combina argumentos y declaraciones de movimiento para trasladarte más lejos. …" at bounding box center [582, 151] width 330 height 243
click at [543, 91] on div "# Combina argumentos y declaraciones de movimiento para trasladarte más lejos. …" at bounding box center [582, 151] width 330 height 243
click at [532, 84] on div "# Combina argumentos y declaraciones de movimiento para trasladarte más lejos. …" at bounding box center [582, 151] width 330 height 243
click at [529, 83] on div "# Combina argumentos y declaraciones de movimiento para trasladarte más lejos. …" at bounding box center [582, 151] width 330 height 243
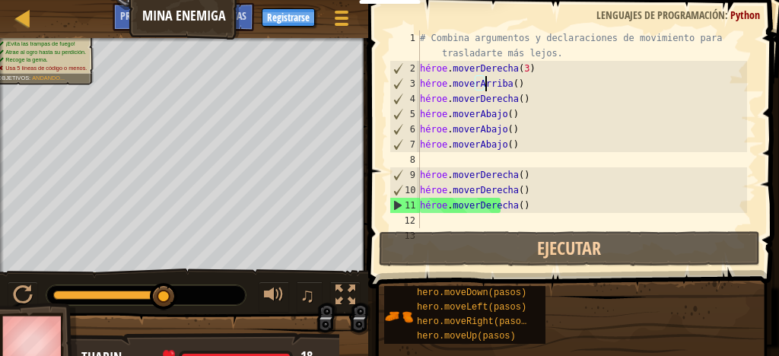
click at [529, 84] on div "# Combina argumentos y declaraciones de movimiento para trasladarte más lejos. …" at bounding box center [582, 151] width 330 height 243
click at [574, 106] on div "# Combina argumentos y declaraciones de movimiento para trasladarte más lejos. …" at bounding box center [582, 151] width 330 height 243
click at [501, 206] on div "# Combina argumentos y declaraciones de movimiento para trasladarte más lejos. …" at bounding box center [582, 151] width 330 height 243
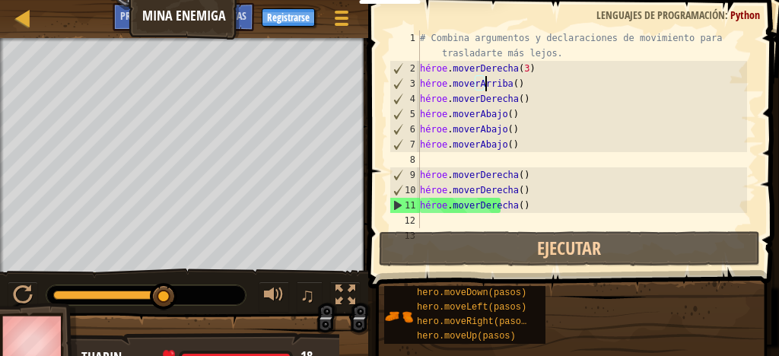
click at [536, 84] on div "# Combina argumentos y declaraciones de movimiento para trasladarte más lejos. …" at bounding box center [582, 151] width 330 height 243
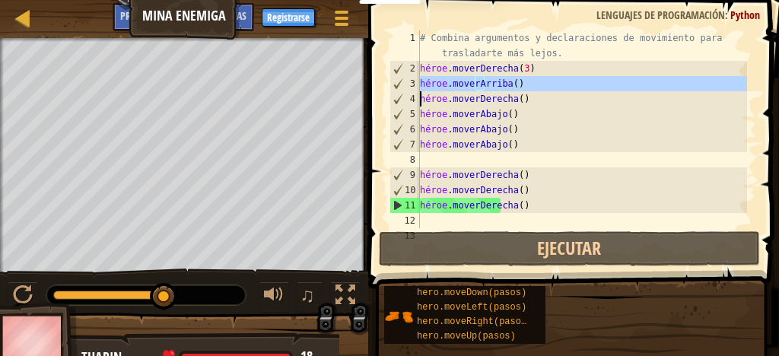
click at [536, 84] on div "# Combina argumentos y declaraciones de movimiento para trasladarte más lejos. …" at bounding box center [582, 151] width 330 height 243
type textarea "hero.moveUp() hero.moveRight()"
click at [536, 84] on div "# Combina argumentos y declaraciones de movimiento para trasladarte más lejos. …" at bounding box center [582, 151] width 330 height 243
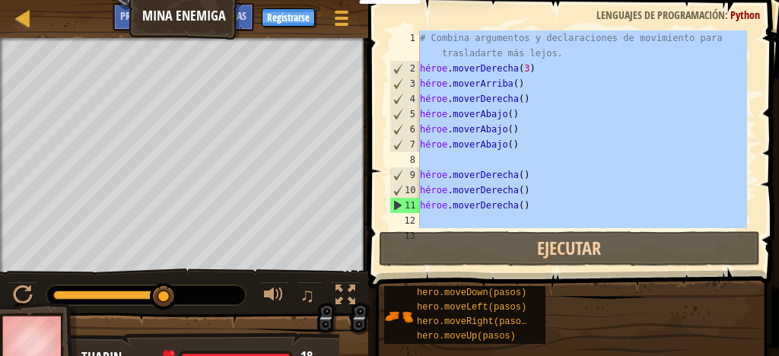
click at [544, 84] on div "# Combina argumentos y declaraciones de movimiento para trasladarte más lejos. …" at bounding box center [582, 129] width 330 height 198
type textarea "hero.moveUp()"
